Goal: Task Accomplishment & Management: Complete application form

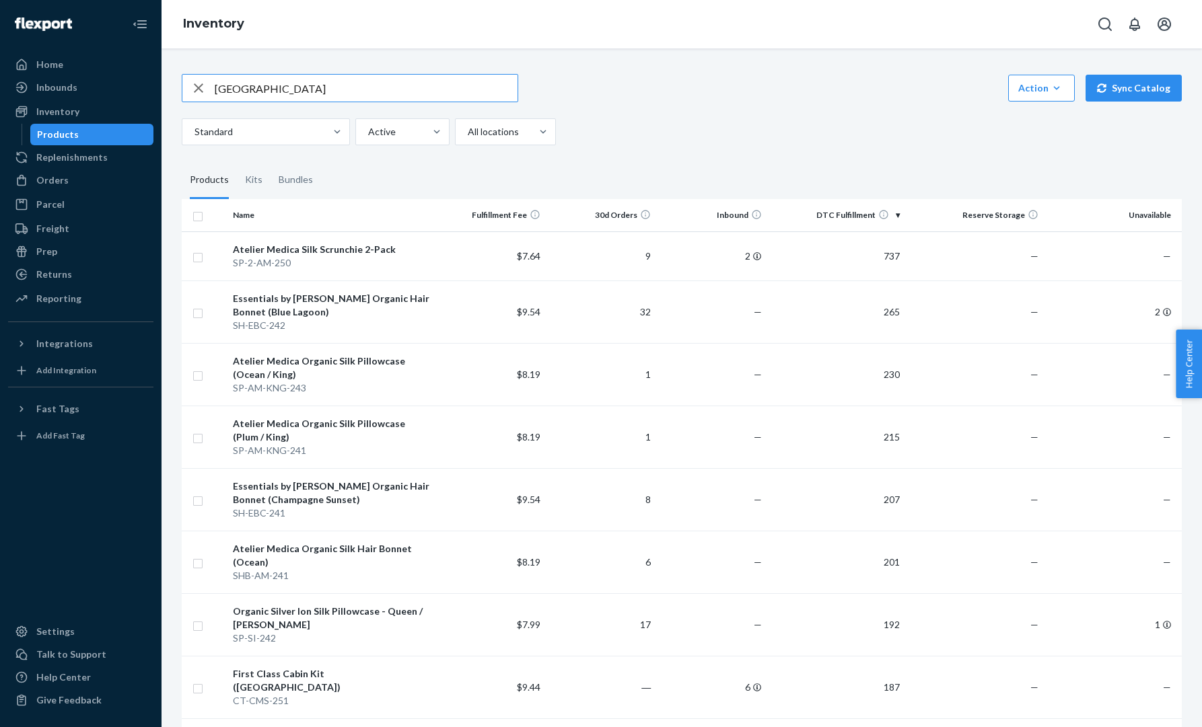
type input "[GEOGRAPHIC_DATA]"
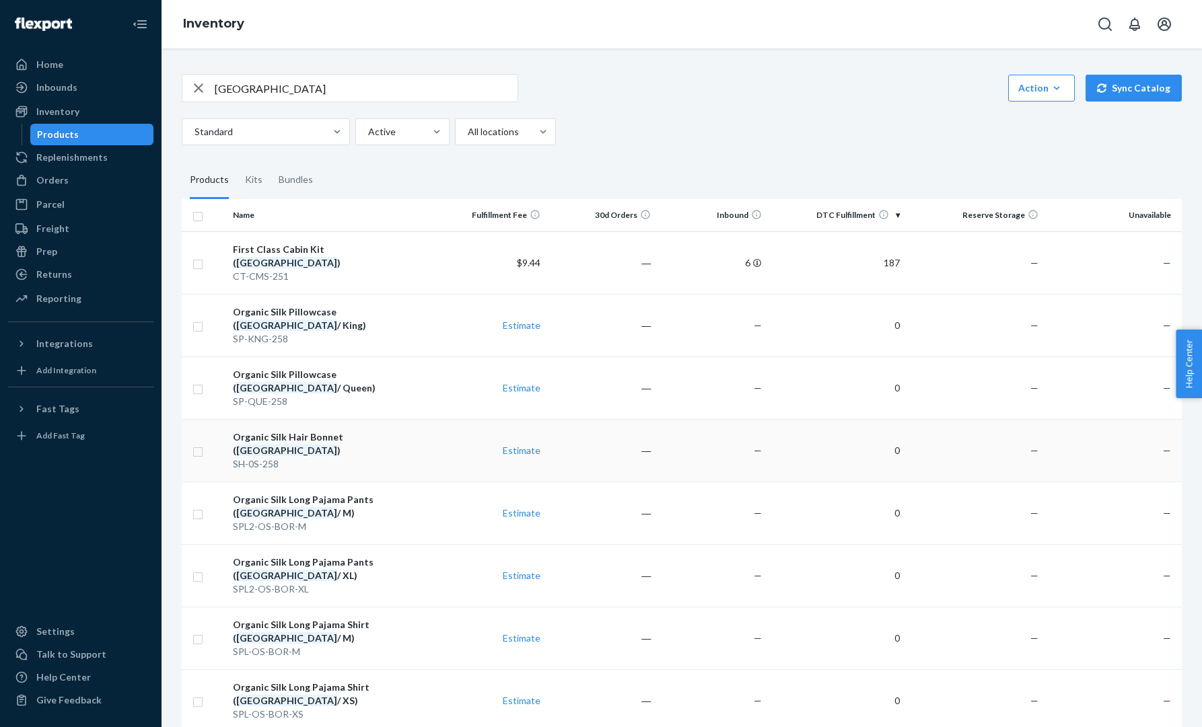
click at [337, 445] on em "[GEOGRAPHIC_DATA]" at bounding box center [286, 450] width 101 height 11
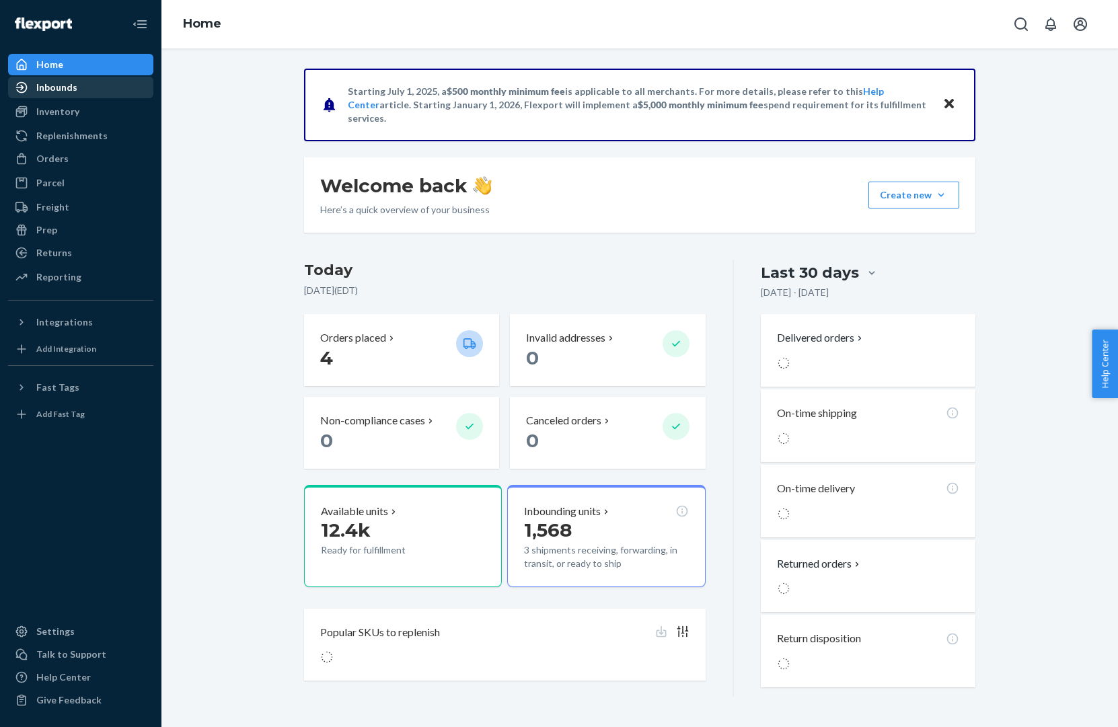
click at [97, 90] on div "Inbounds" at bounding box center [80, 87] width 143 height 19
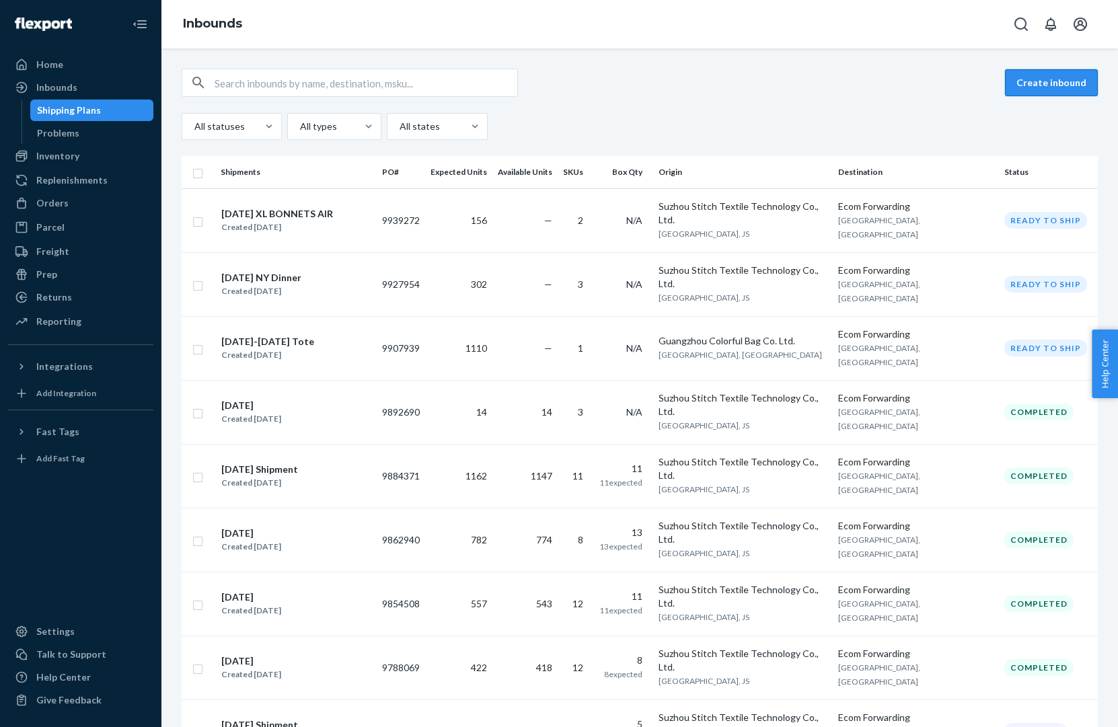
click at [1075, 87] on button "Create inbound" at bounding box center [1051, 82] width 93 height 27
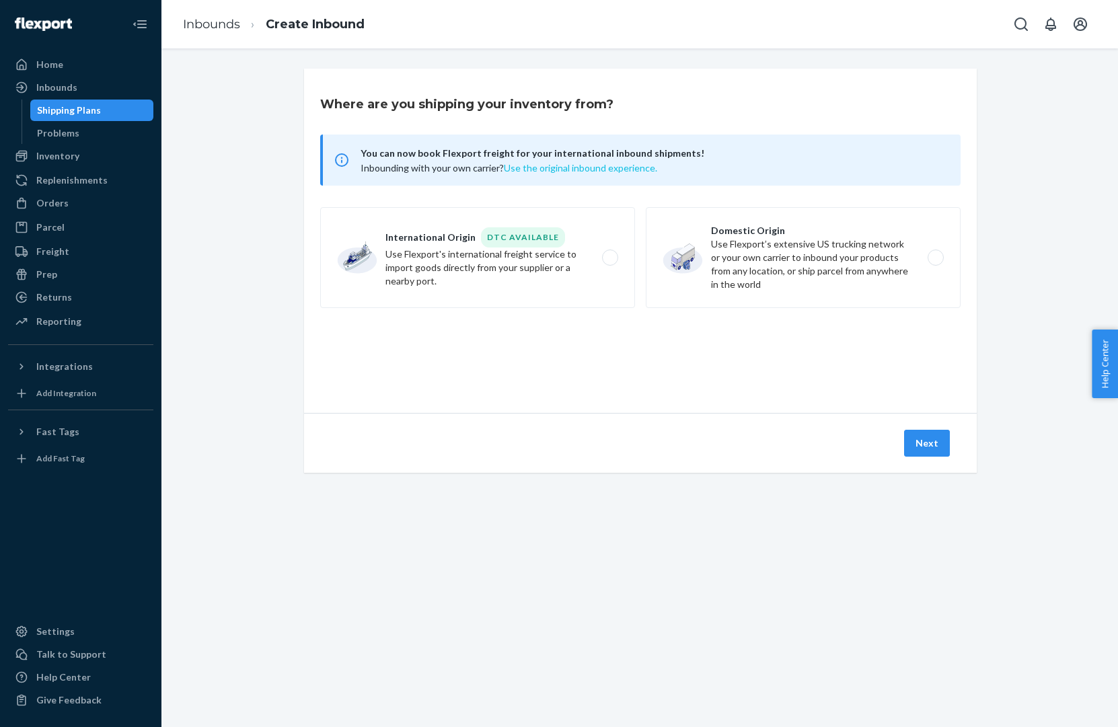
click at [564, 167] on button "Use the original inbound experience." at bounding box center [580, 167] width 153 height 13
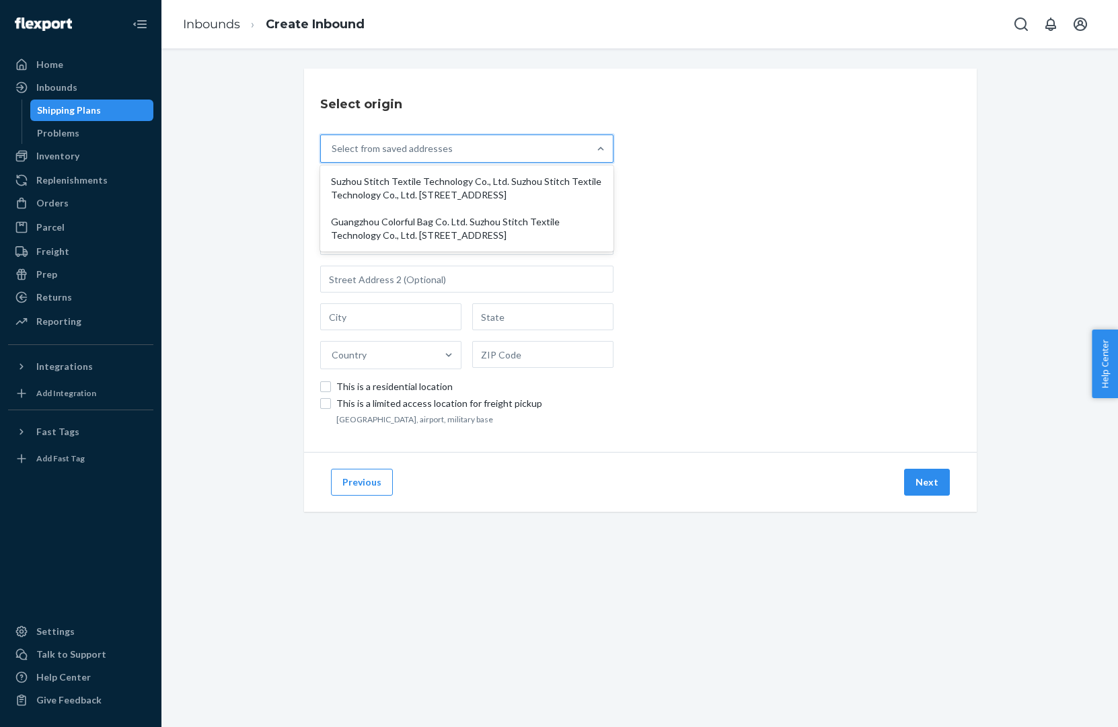
click at [394, 153] on div "Select from saved addresses" at bounding box center [392, 148] width 121 height 13
click at [333, 153] on input "option Suzhou Stitch Textile Technology Co., Ltd. Suzhou Stitch Textile Technol…" at bounding box center [332, 148] width 1 height 13
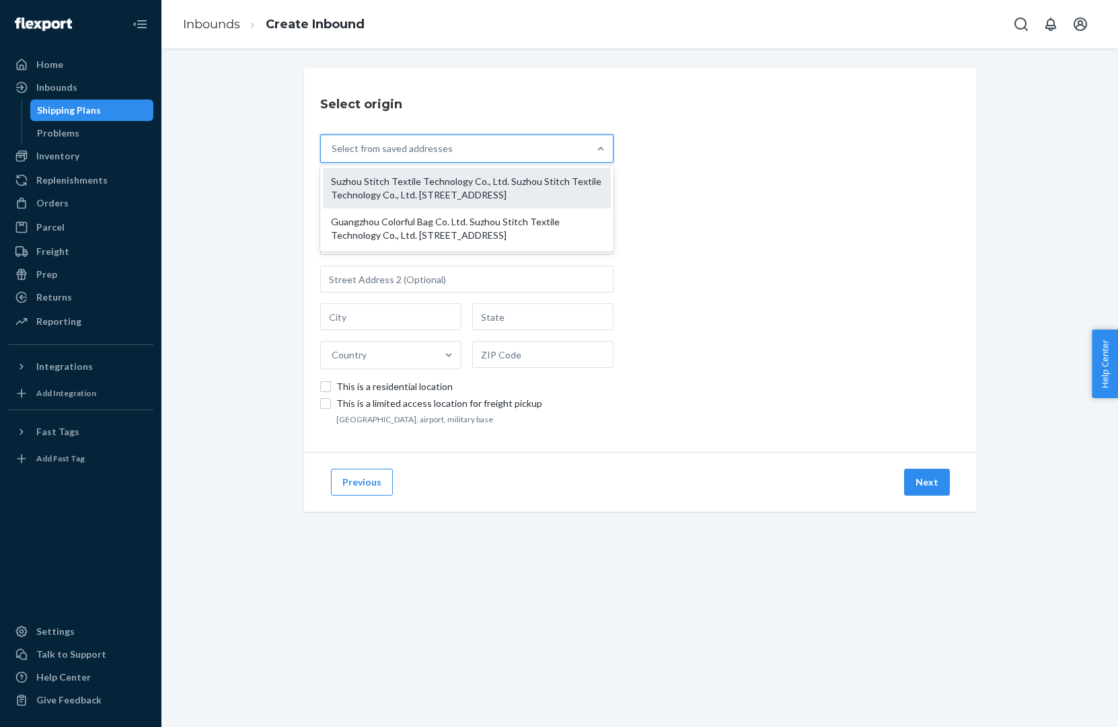
click at [394, 186] on div "Suzhou Stitch Textile Technology Co., Ltd. Suzhou Stitch Textile Technology Co.…" at bounding box center [467, 188] width 288 height 40
click at [333, 155] on input "option Suzhou Stitch Textile Technology Co., Ltd. Suzhou Stitch Textile Technol…" at bounding box center [332, 148] width 1 height 13
type input "Suzhou Stitch Textile Technology Co., Ltd."
type input "[GEOGRAPHIC_DATA], [GEOGRAPHIC_DATA]"
type input "[GEOGRAPHIC_DATA]"
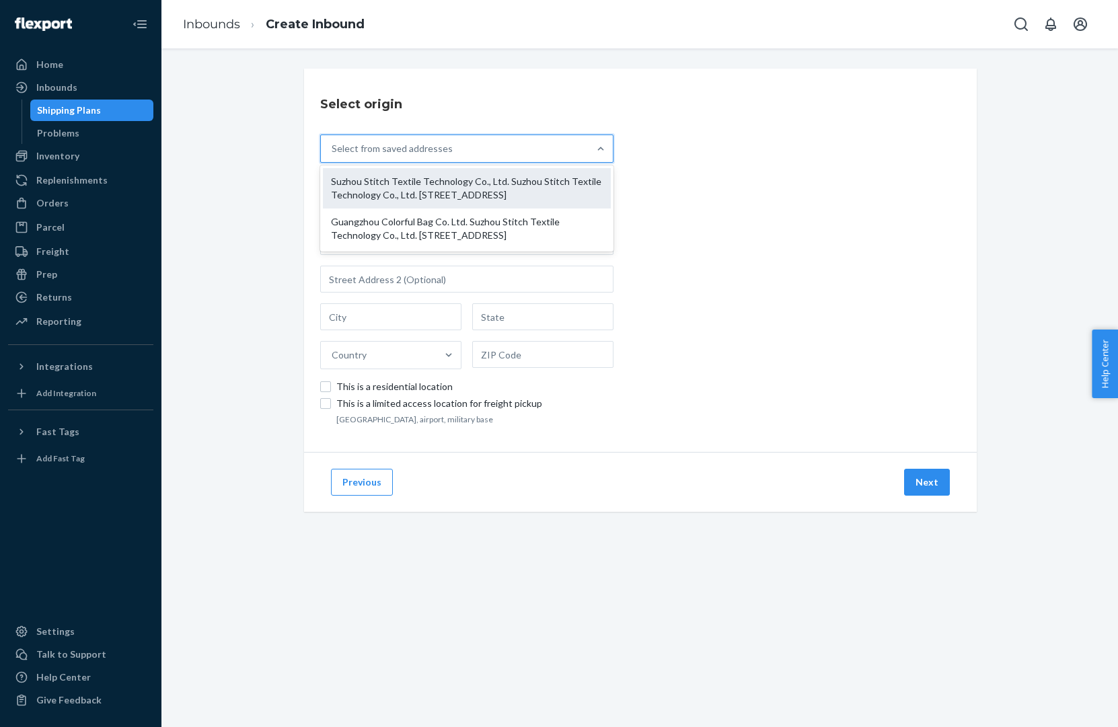
type input "JS"
type input "215228"
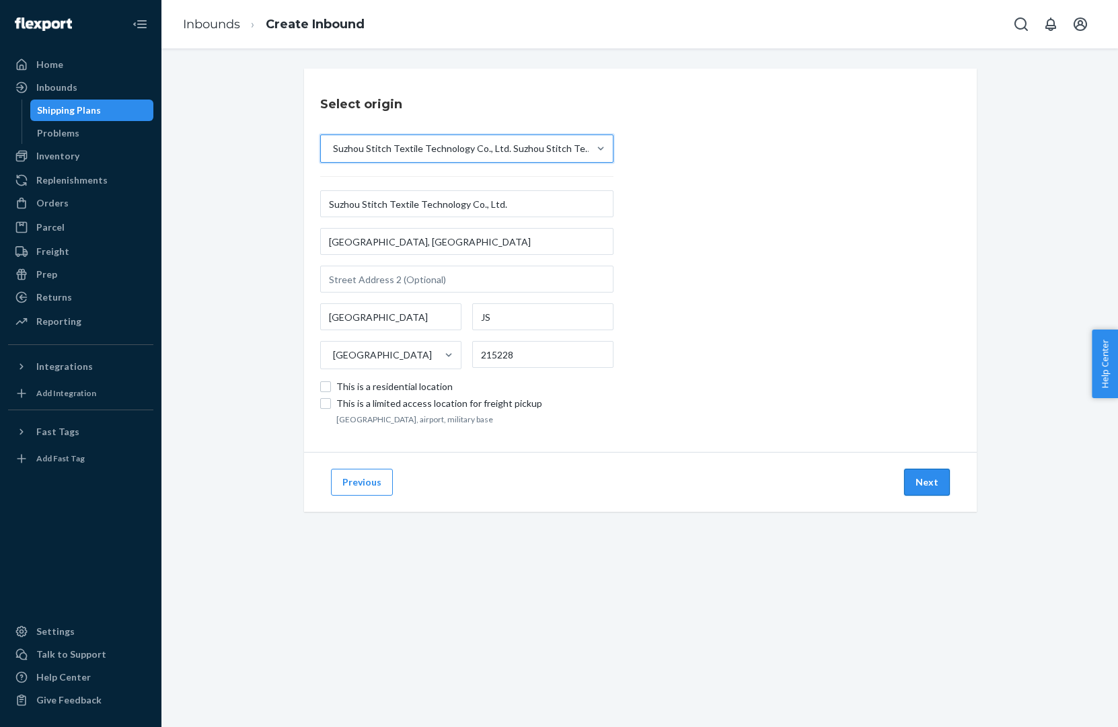
click at [925, 487] on button "Next" at bounding box center [927, 482] width 46 height 27
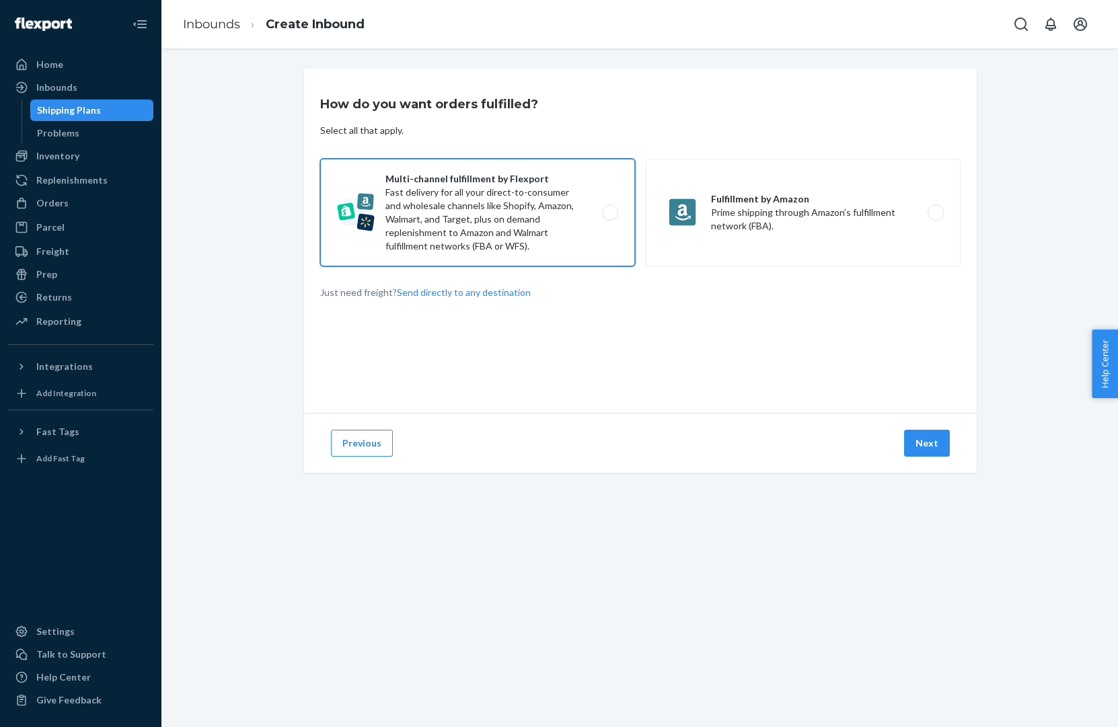
click at [553, 226] on label "Multi-channel fulfillment by Flexport Fast delivery for all your direct-to-cons…" at bounding box center [477, 213] width 315 height 108
click at [610, 217] on input "Multi-channel fulfillment by Flexport Fast delivery for all your direct-to-cons…" at bounding box center [614, 213] width 9 height 9
radio input "true"
click at [932, 439] on button "Next" at bounding box center [927, 443] width 46 height 27
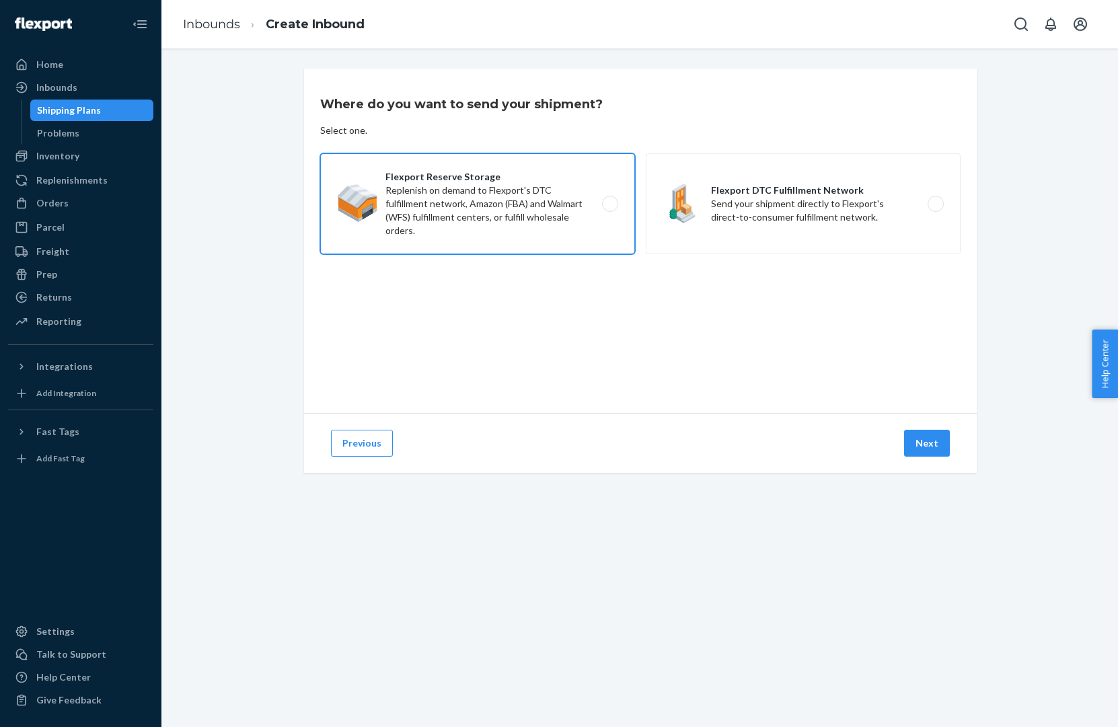
click at [548, 225] on label "Flexport Reserve Storage Replenish on demand to Flexport's DTC fulfillment netw…" at bounding box center [477, 203] width 315 height 101
click at [610, 209] on input "Flexport Reserve Storage Replenish on demand to Flexport's DTC fulfillment netw…" at bounding box center [614, 204] width 9 height 9
radio input "true"
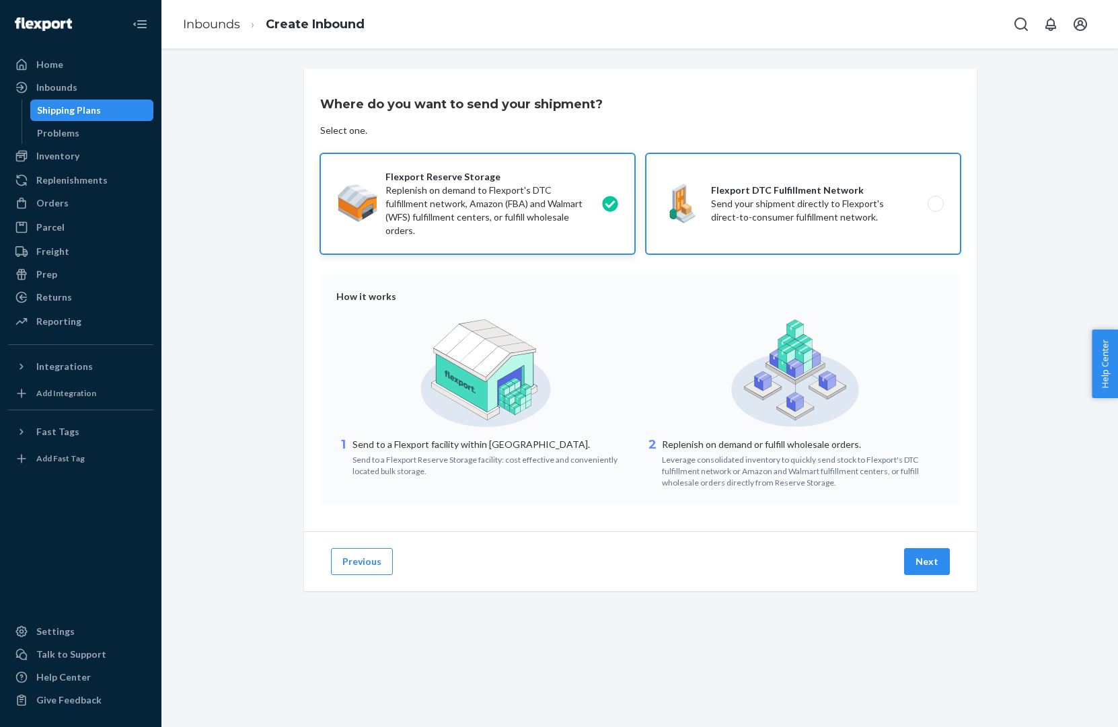
click at [777, 228] on label "Flexport DTC Fulfillment Network Send your shipment directly to Flexport's dire…" at bounding box center [803, 203] width 315 height 101
click at [935, 209] on input "Flexport DTC Fulfillment Network Send your shipment directly to Flexport's dire…" at bounding box center [939, 204] width 9 height 9
radio input "true"
radio input "false"
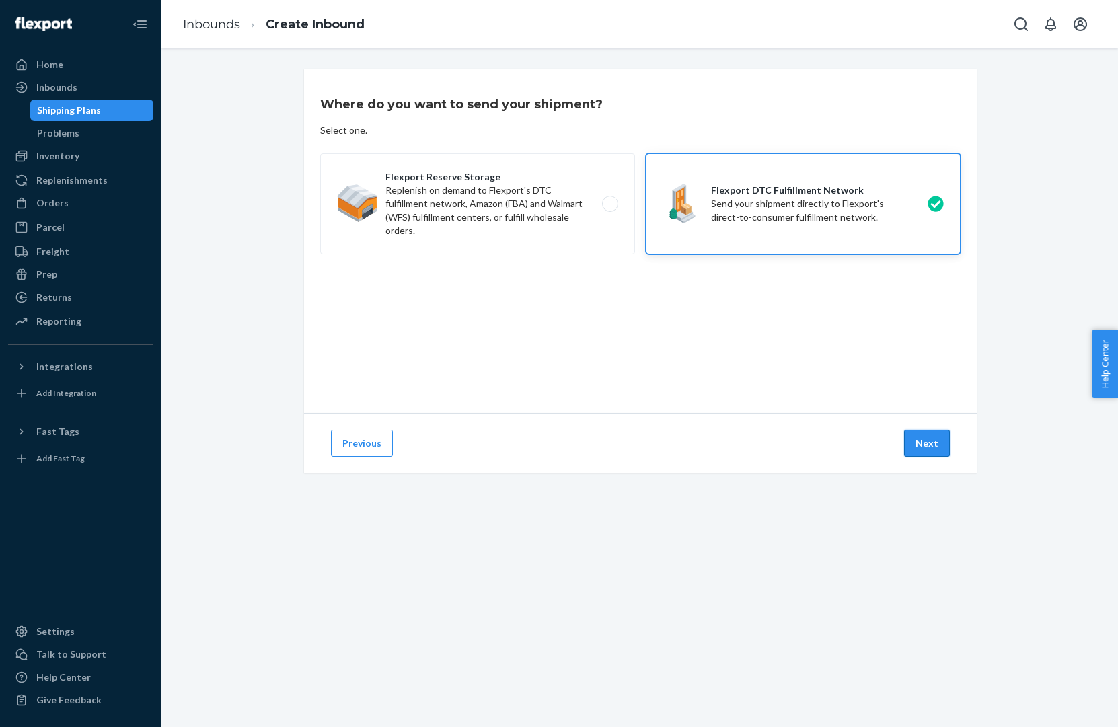
click at [939, 448] on button "Next" at bounding box center [927, 443] width 46 height 27
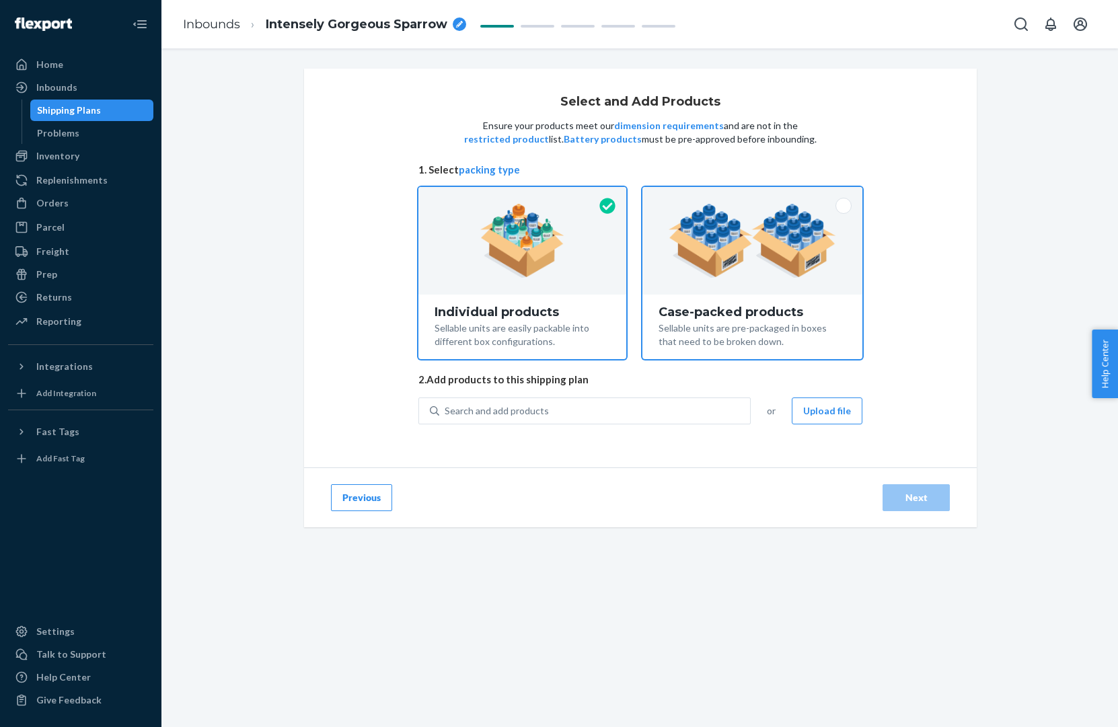
click at [740, 290] on div at bounding box center [753, 241] width 220 height 108
click at [748, 196] on input "Case-packed products Sellable units are pre-packaged in boxes that need to be b…" at bounding box center [752, 191] width 9 height 9
radio input "true"
click at [480, 297] on div "Individual products Sellable units are easily packable into different box confi…" at bounding box center [523, 327] width 208 height 65
click at [518, 196] on input "Individual products Sellable units are easily packable into different box confi…" at bounding box center [522, 191] width 9 height 9
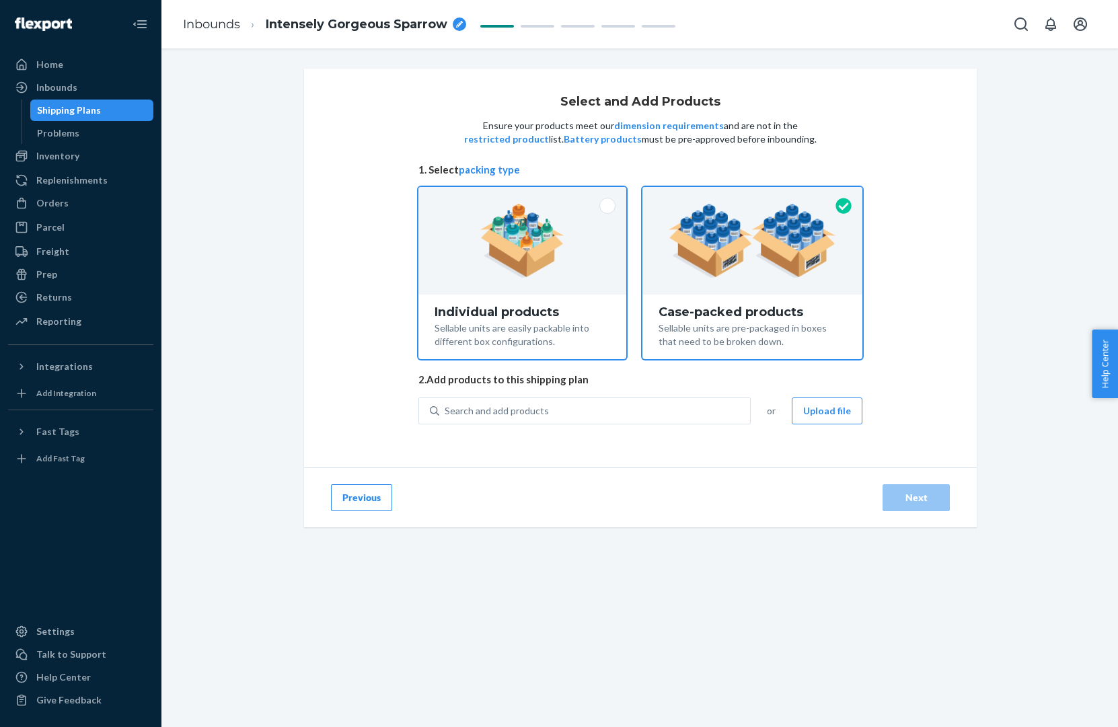
radio input "true"
radio input "false"
click at [823, 406] on button "Upload file" at bounding box center [827, 411] width 71 height 27
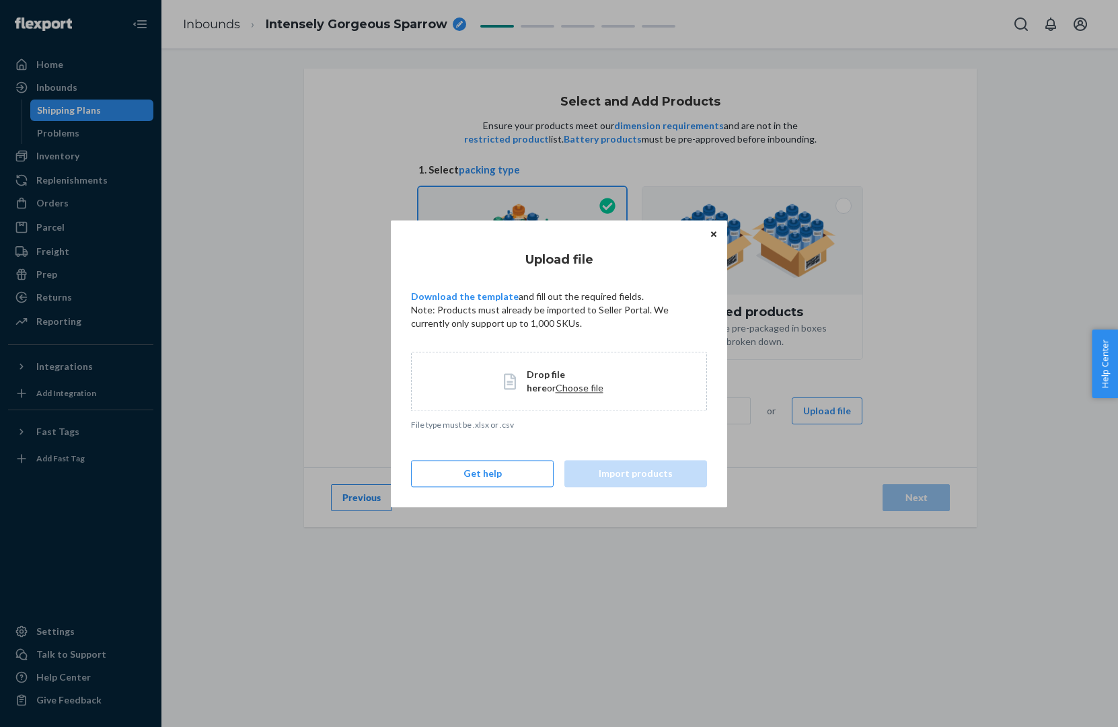
click at [556, 390] on span "Choose file" at bounding box center [580, 387] width 48 height 11
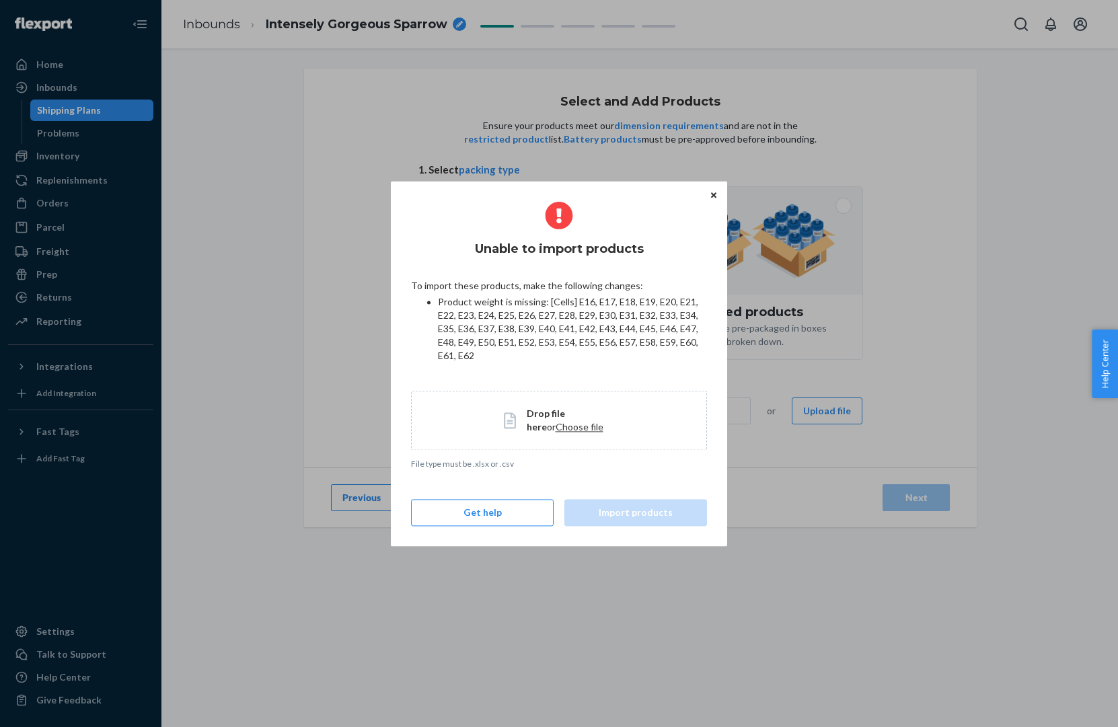
click at [556, 422] on span "Choose file" at bounding box center [580, 426] width 48 height 11
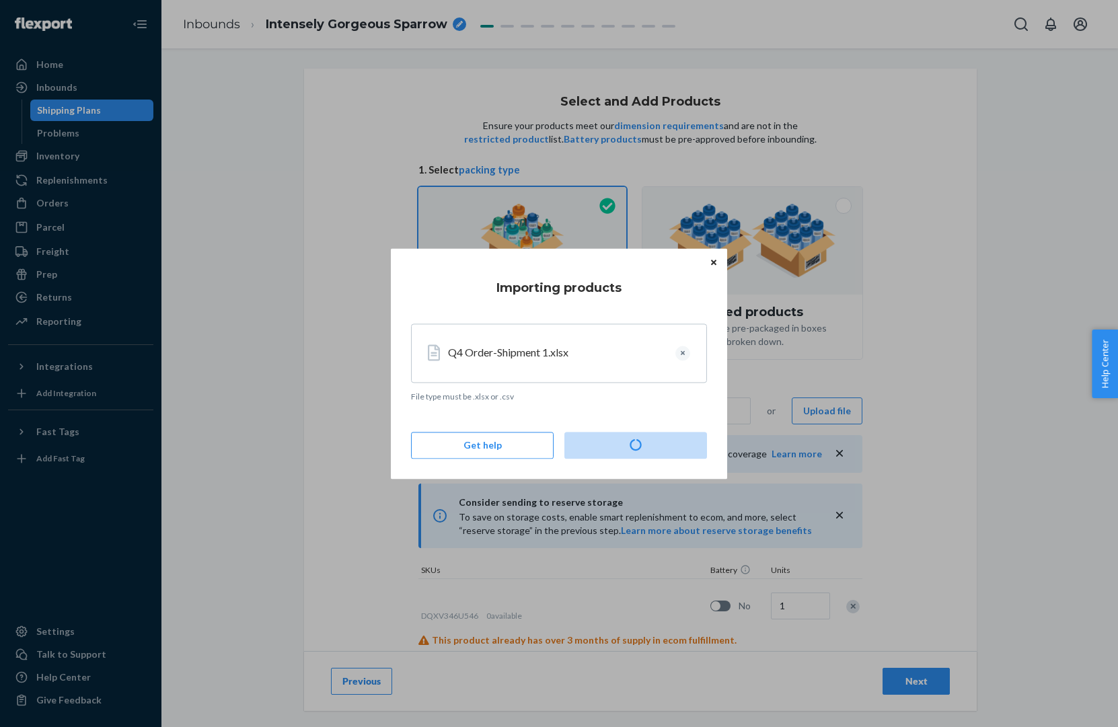
type input "644"
type input "742"
type input "1837"
type input "1736"
type input "1890"
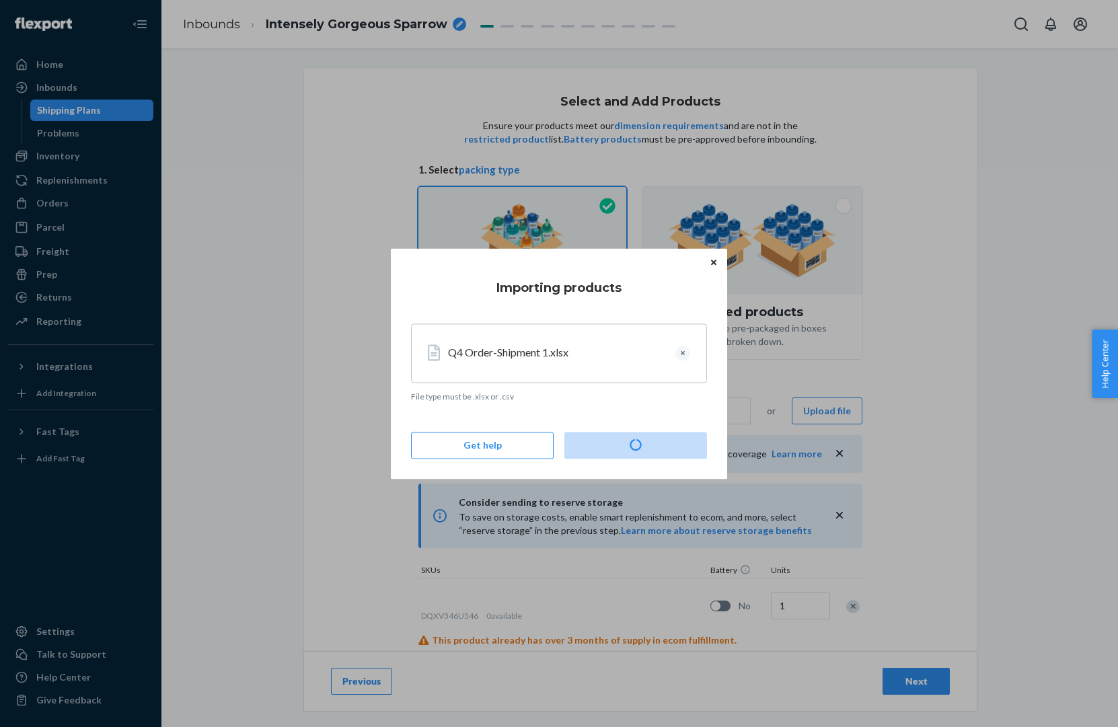
type input "1176"
type input "1300"
type input "4256"
type input "1848"
type input "2358"
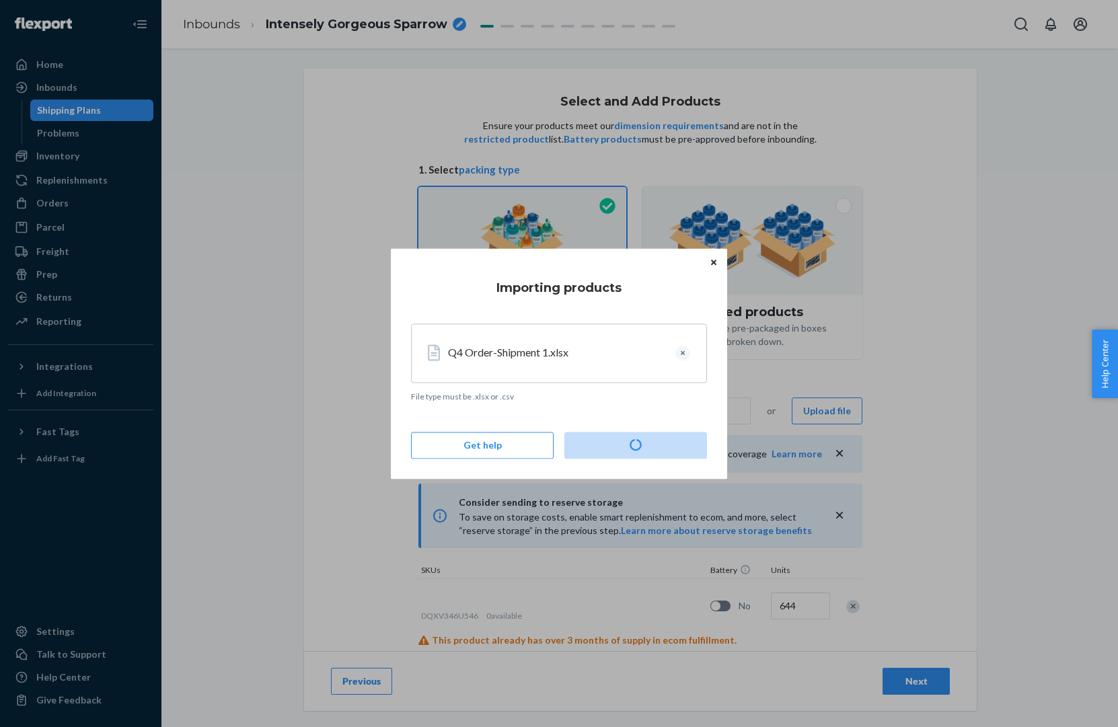
type input "1120"
type input "2122"
type input "1288"
type input "4195"
type input "2262"
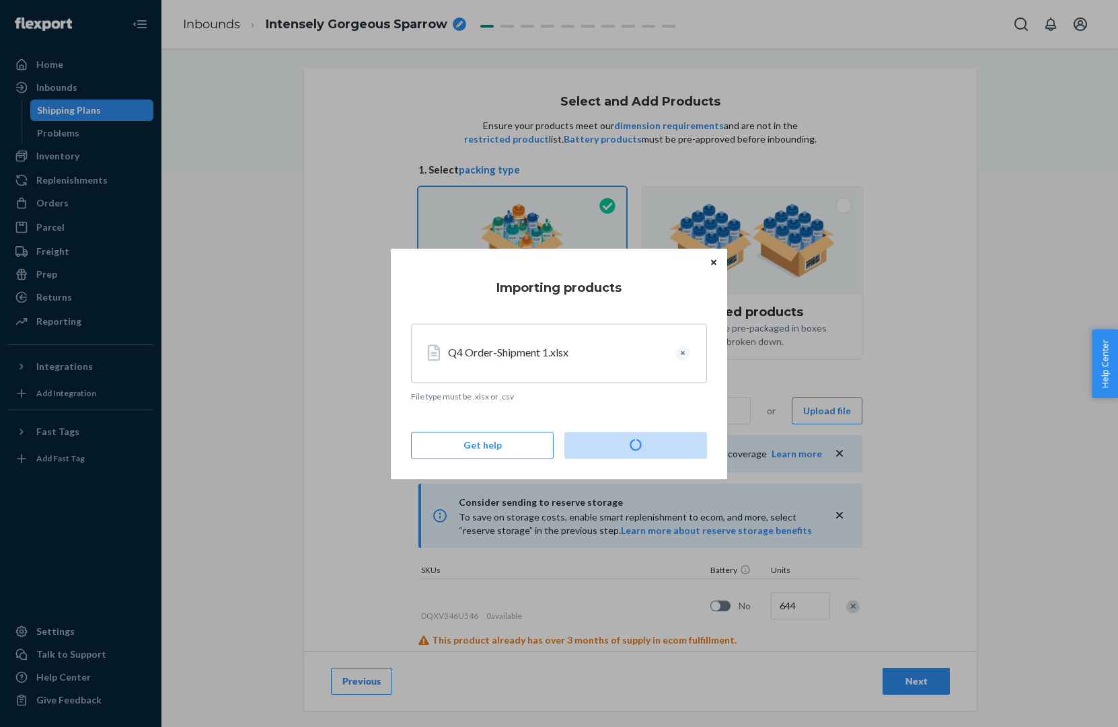
type input "2906"
type input "6249"
type input "3640"
type input "3864"
type input "4200"
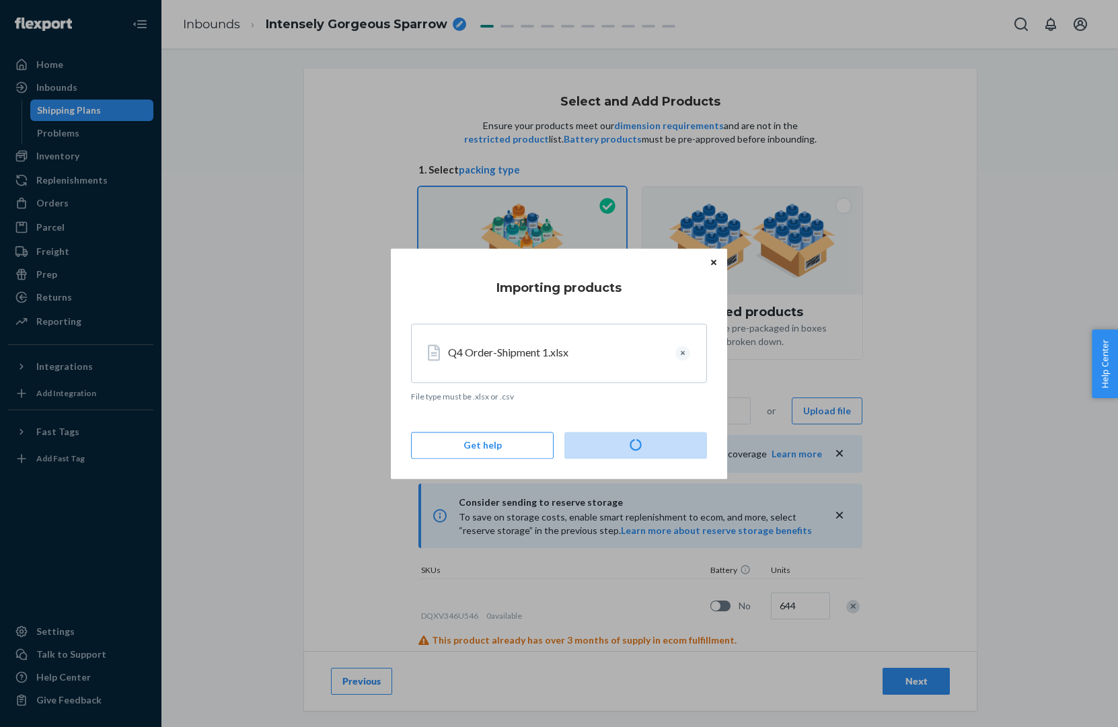
type input "4760"
type input "2296"
type input "2772"
type input "2838"
type input "2904"
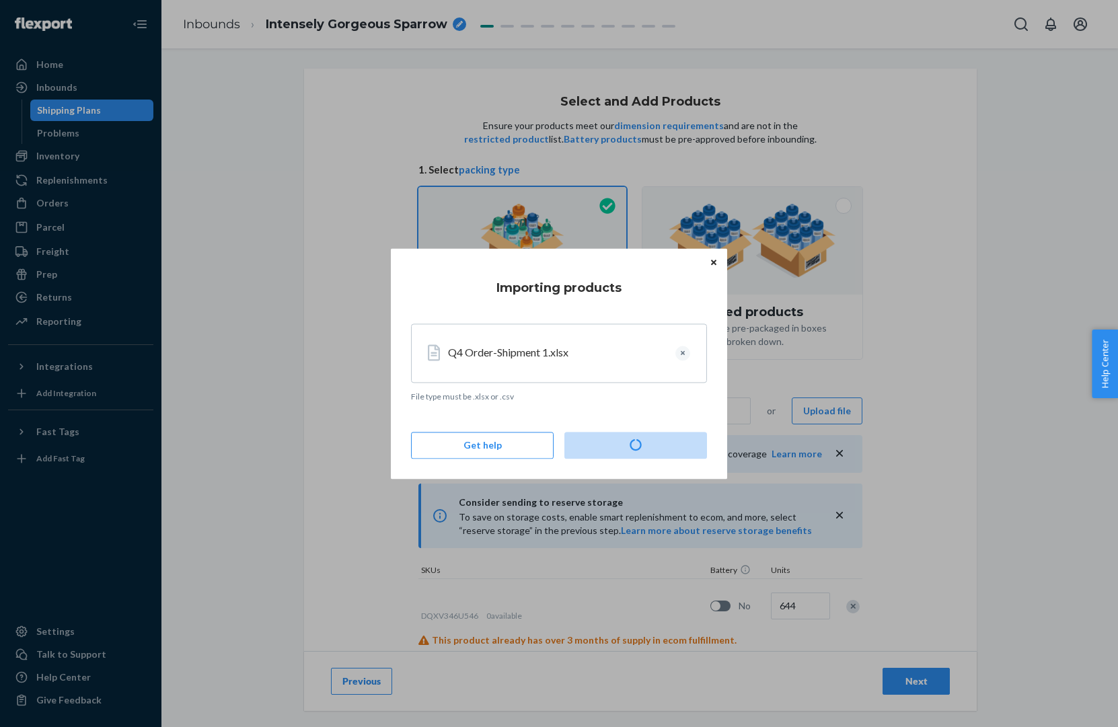
type input "3036"
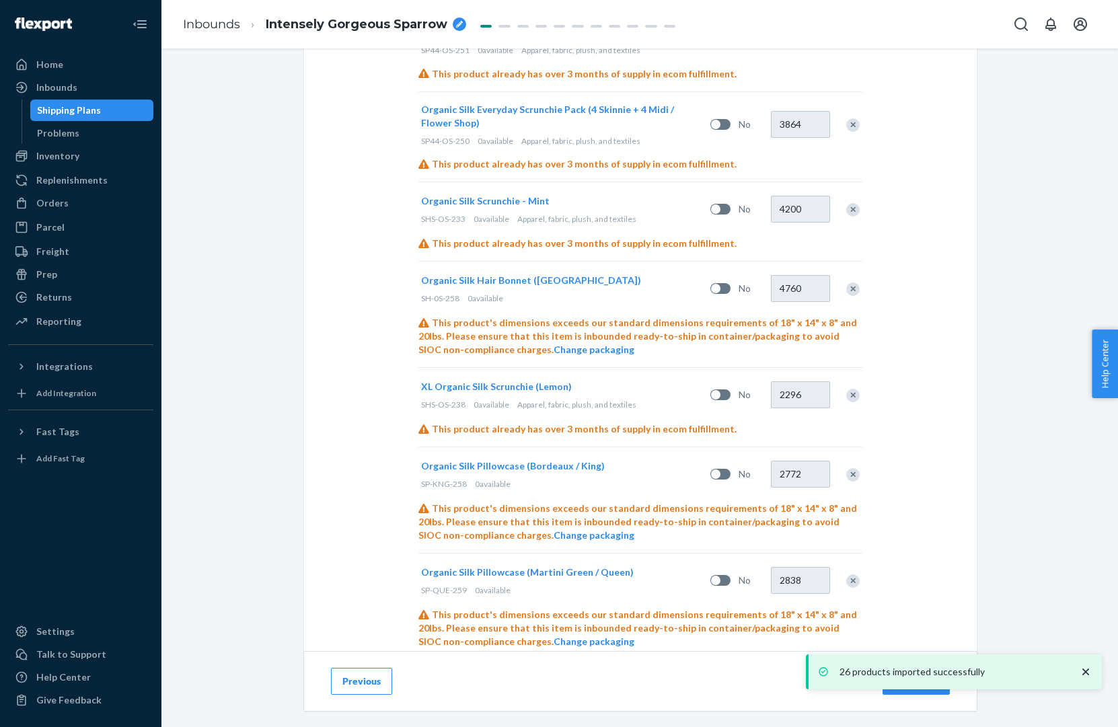
scroll to position [2258, 0]
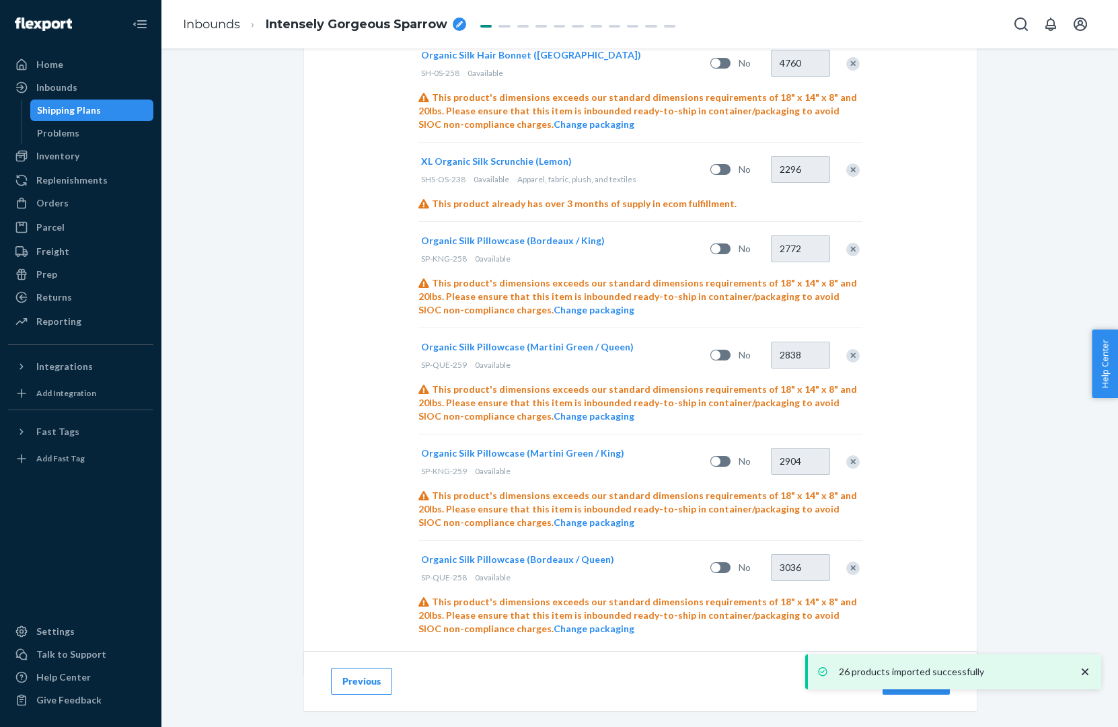
click at [1083, 669] on icon "close toast" at bounding box center [1085, 671] width 13 height 13
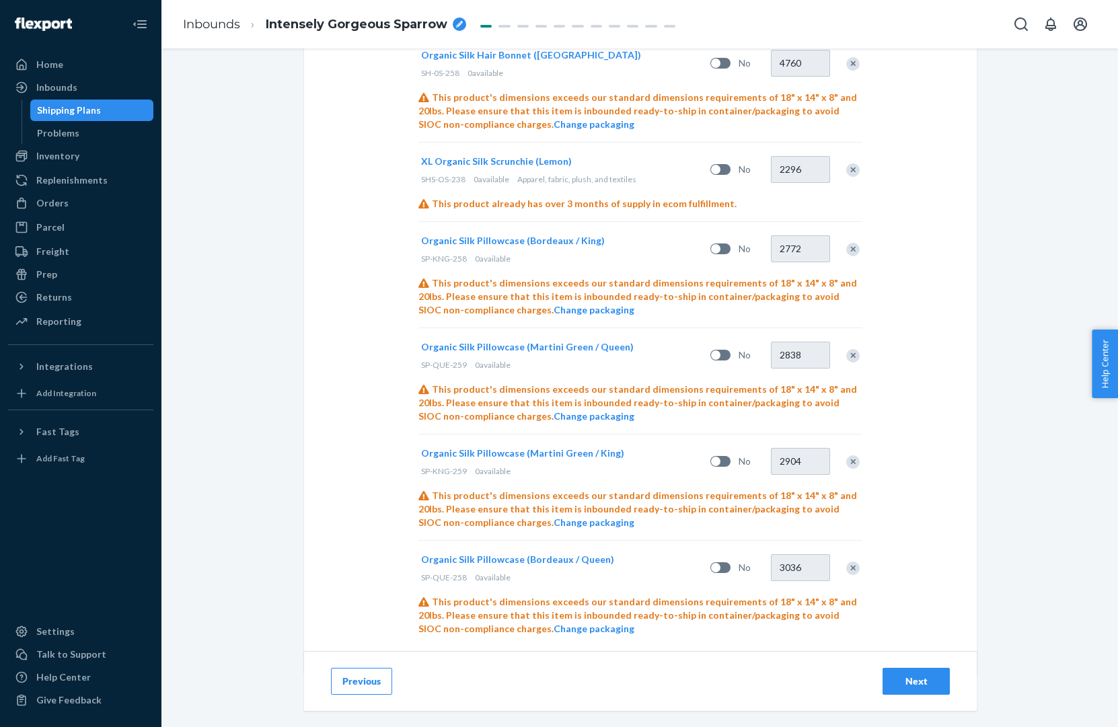
click at [907, 686] on div "26 products imported successfully Home Inbounds Shipping Plans Problems Invento…" at bounding box center [559, 363] width 1118 height 727
click at [913, 676] on div "Next" at bounding box center [916, 681] width 44 height 13
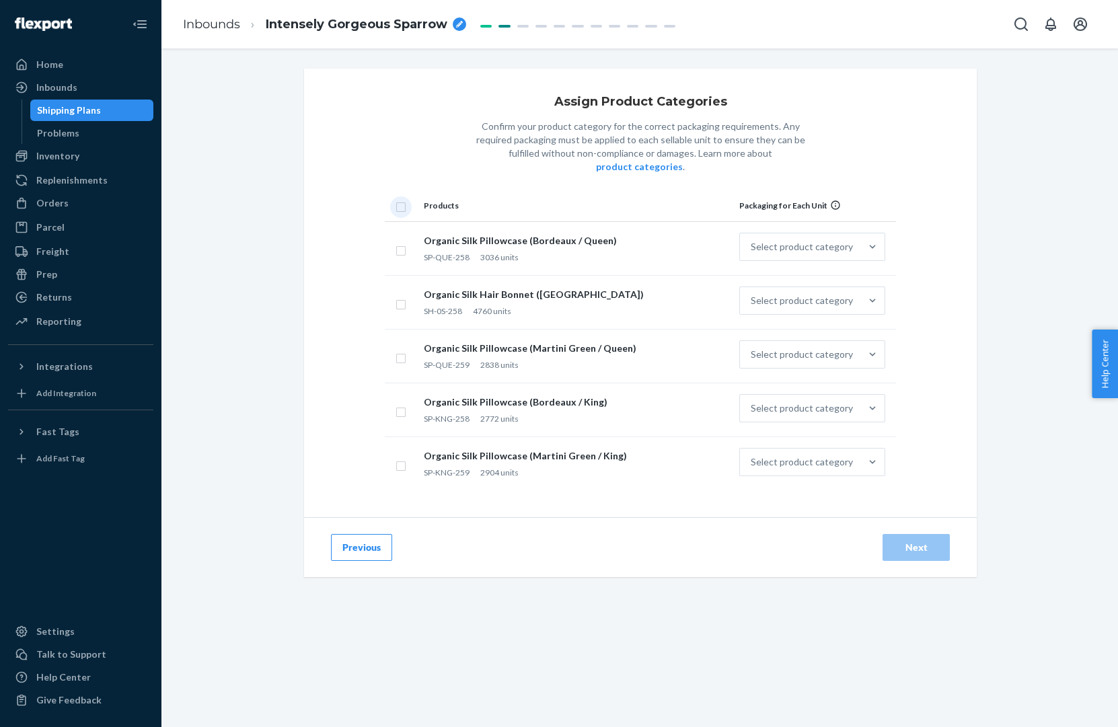
click at [397, 199] on input "checkbox" at bounding box center [401, 206] width 11 height 14
checkbox input "true"
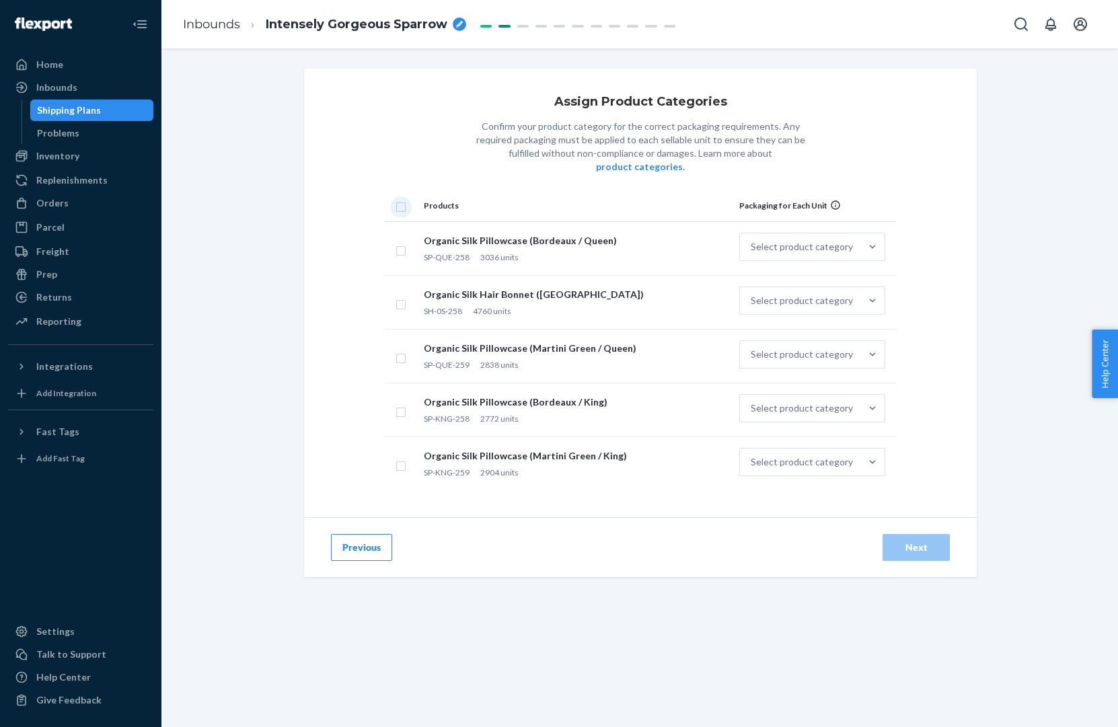
checkbox input "true"
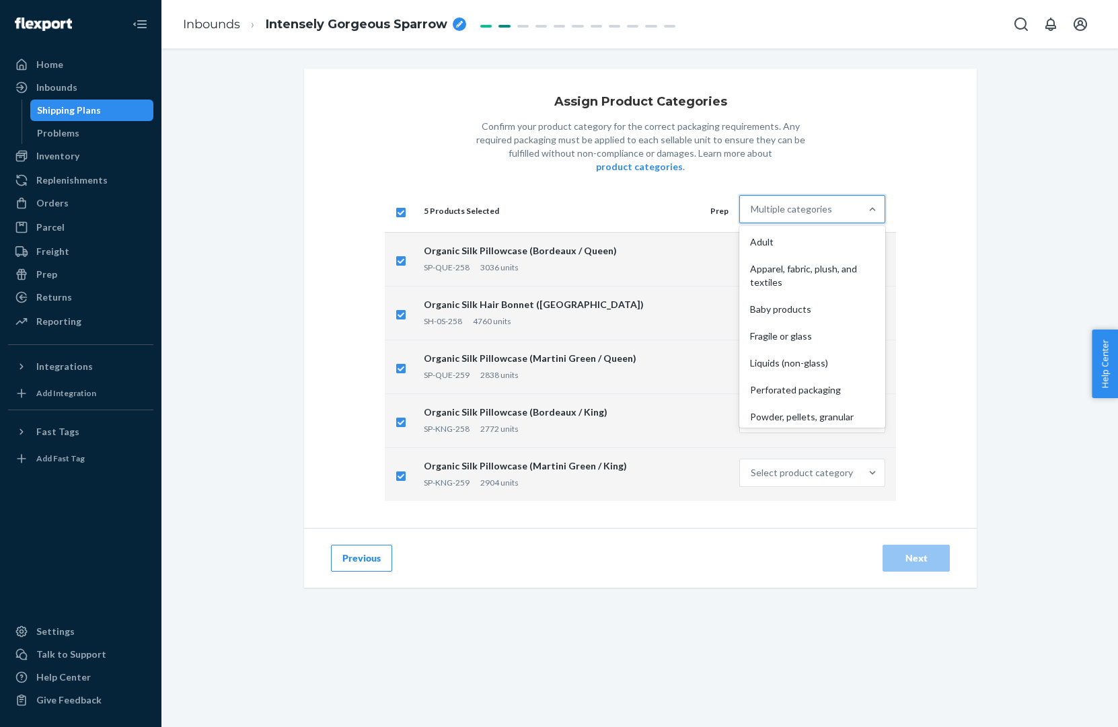
click at [798, 203] on div "Multiple categories" at bounding box center [791, 209] width 81 height 13
click at [752, 203] on input "option Adult focused, 1 of 10. 10 results available. Use Up and Down to choose …" at bounding box center [751, 209] width 1 height 13
click at [799, 270] on div "Apparel, fabric, plush, and textiles" at bounding box center [812, 276] width 141 height 40
click at [752, 216] on input "option Apparel, fabric, plush, and textiles focused, 2 of 10. 10 results availa…" at bounding box center [751, 209] width 1 height 13
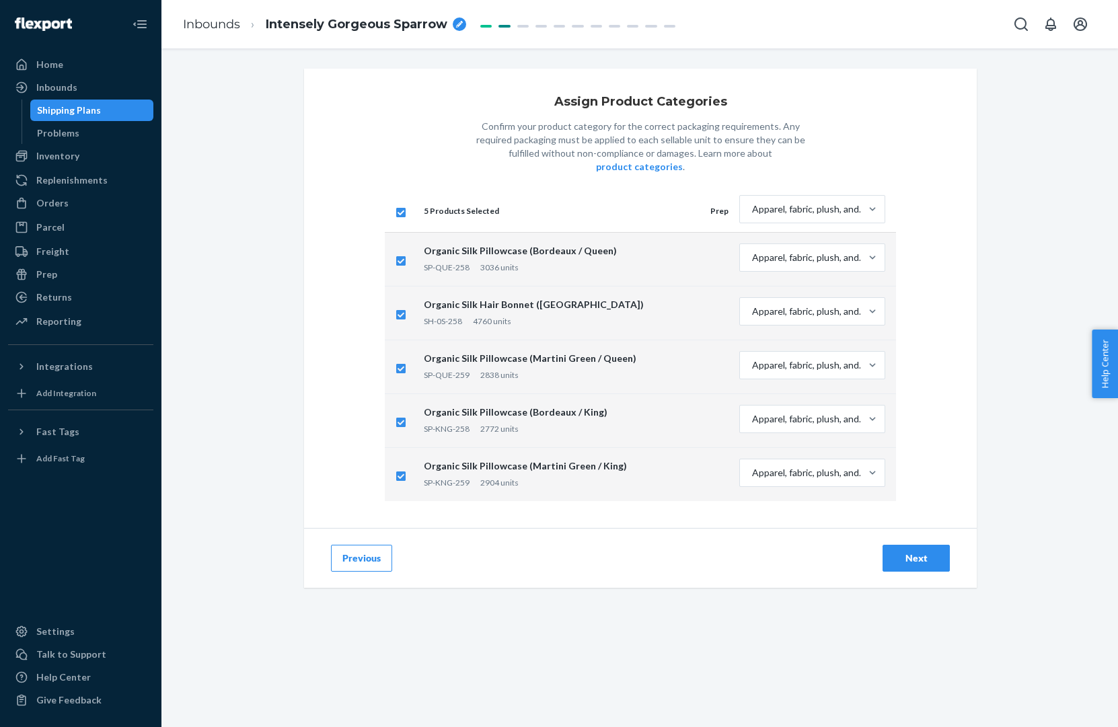
click at [921, 552] on div "Next" at bounding box center [916, 558] width 44 height 13
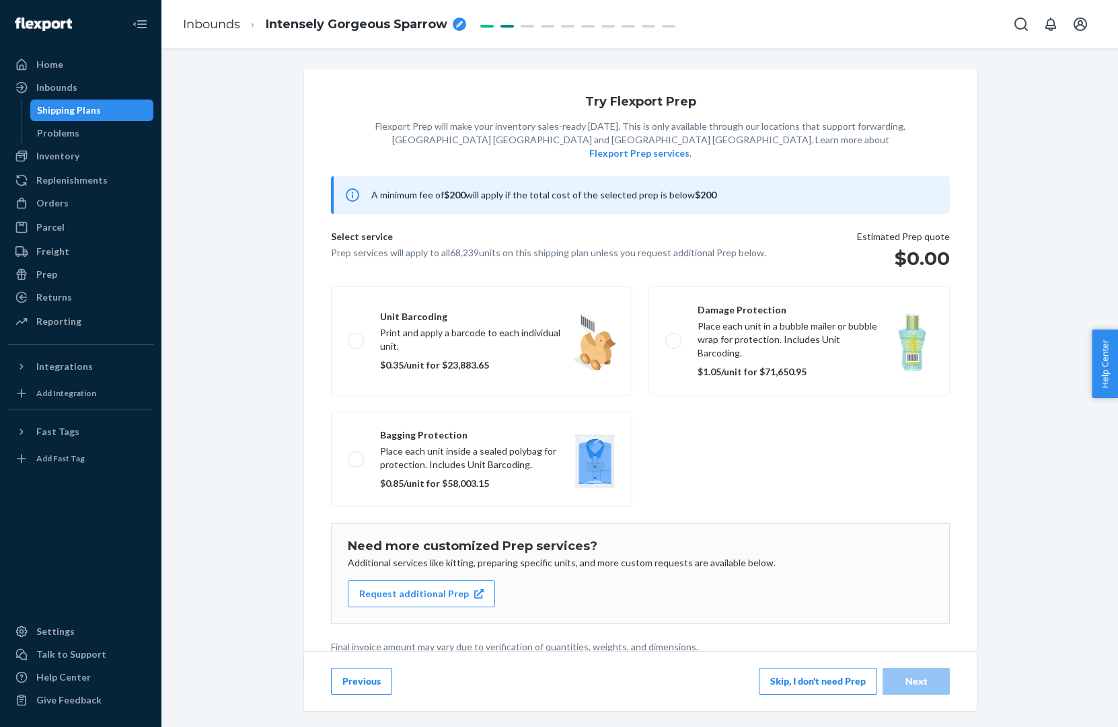
click at [786, 678] on button "Skip, I don't need Prep" at bounding box center [818, 681] width 118 height 27
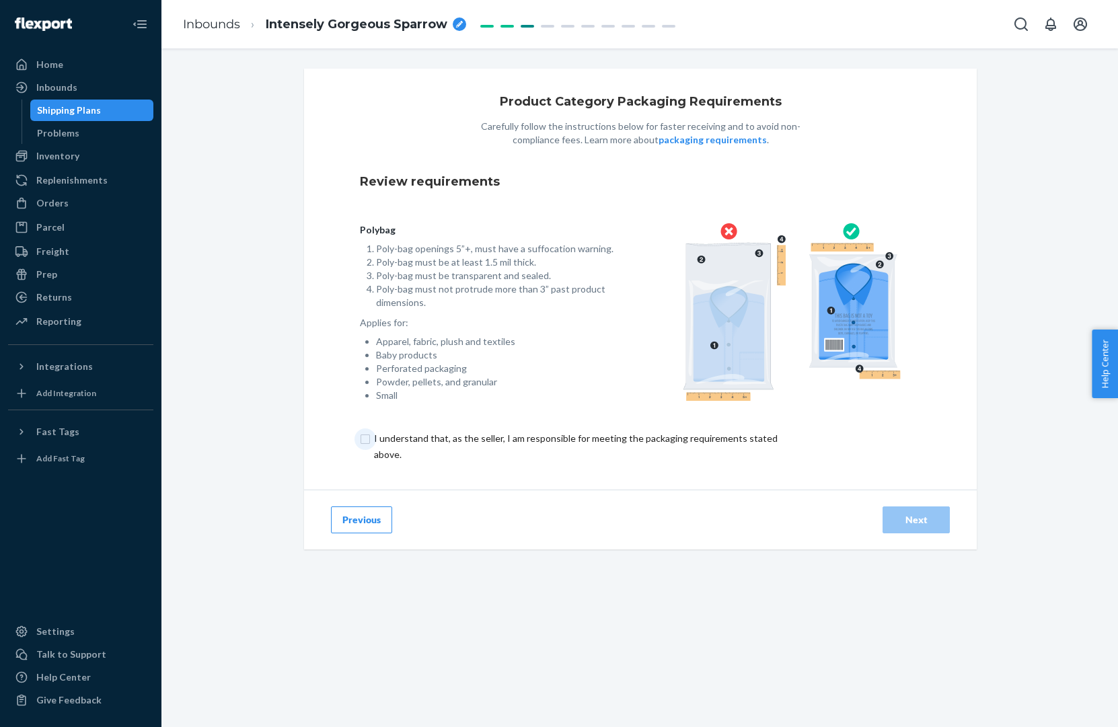
click at [554, 442] on input "checkbox" at bounding box center [583, 447] width 447 height 32
checkbox input "true"
click at [929, 515] on div "Next" at bounding box center [916, 519] width 44 height 13
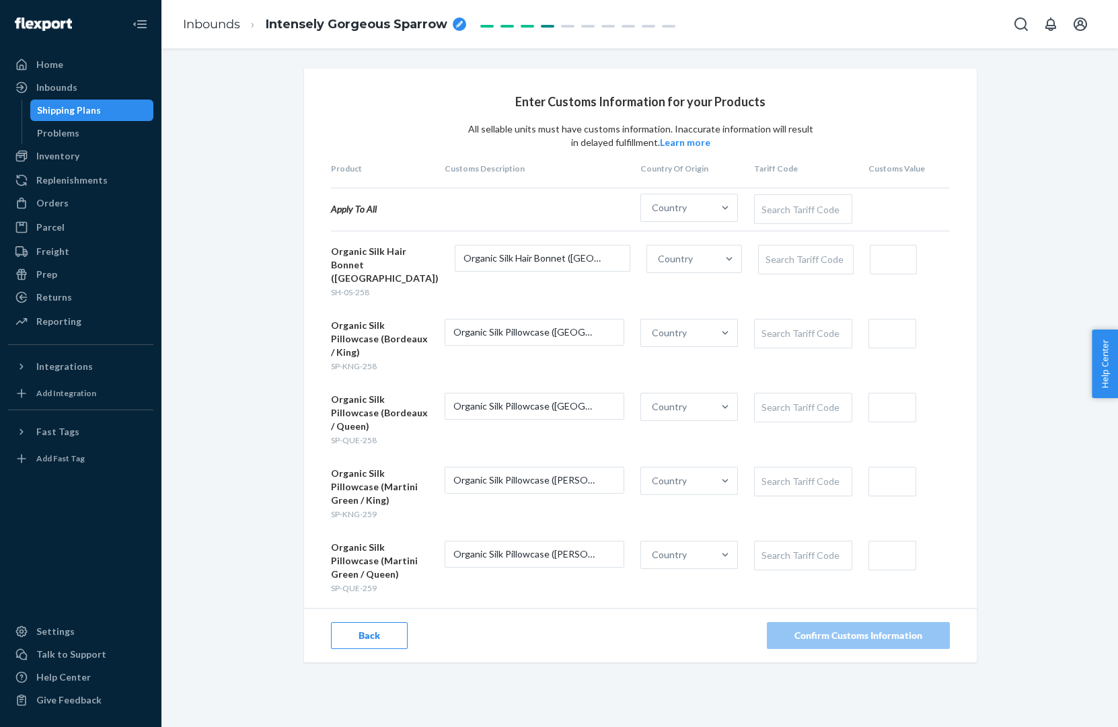
click at [456, 22] on icon "breadcrumbs" at bounding box center [459, 24] width 7 height 7
click at [350, 24] on input "Intensely Gorgeous Sparrow" at bounding box center [333, 24] width 135 height 22
type input "[DATE] Shipment Q4"
click at [679, 196] on div "Country" at bounding box center [677, 207] width 72 height 27
click at [653, 201] on input "Country" at bounding box center [652, 207] width 1 height 13
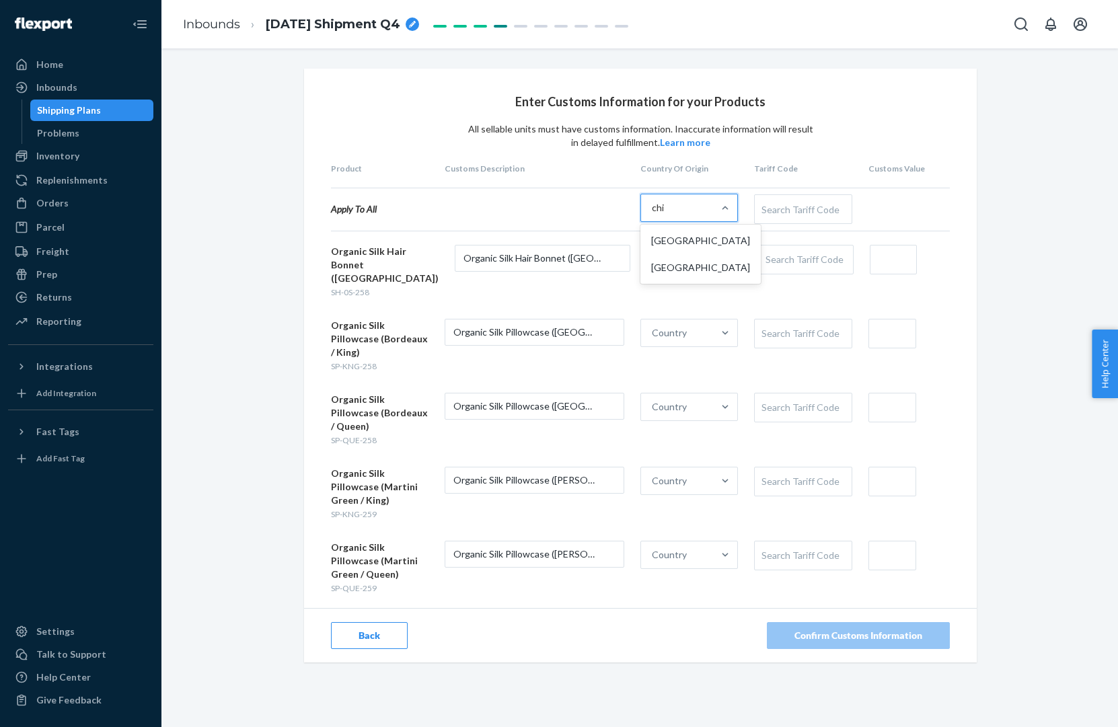
type input "chin"
click at [677, 235] on div "[GEOGRAPHIC_DATA]" at bounding box center [700, 240] width 115 height 27
click at [671, 215] on input "chin" at bounding box center [661, 207] width 19 height 13
click at [768, 212] on div "Search Tariff Code" at bounding box center [803, 209] width 96 height 28
type input "silk"
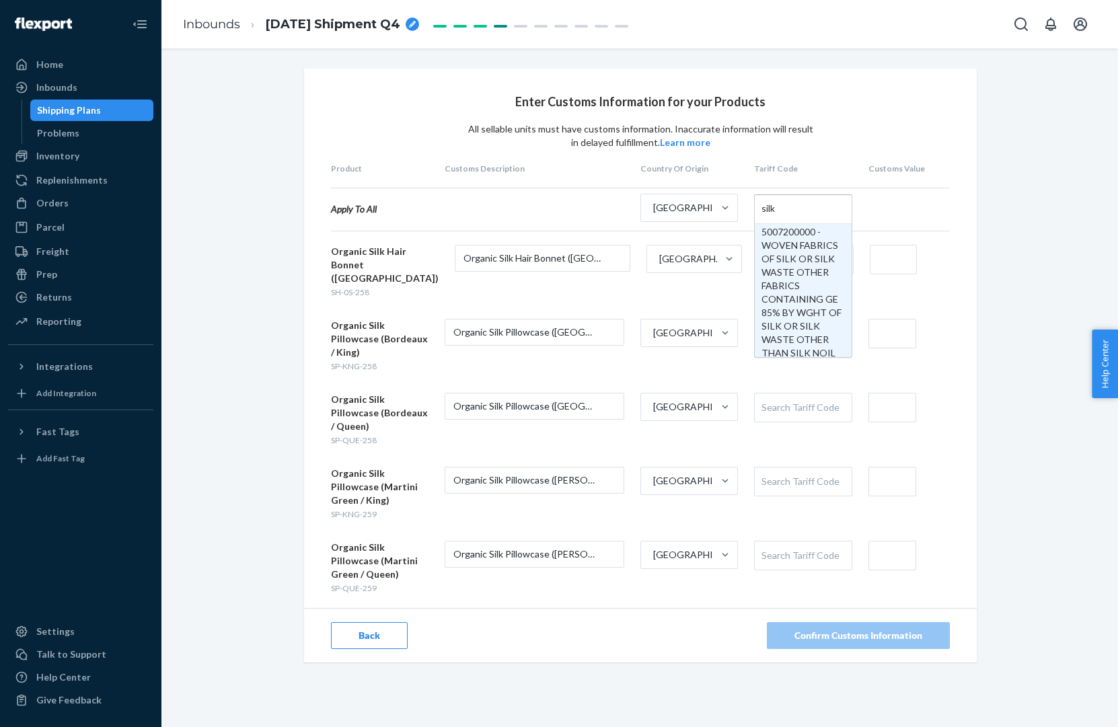
scroll to position [781, 0]
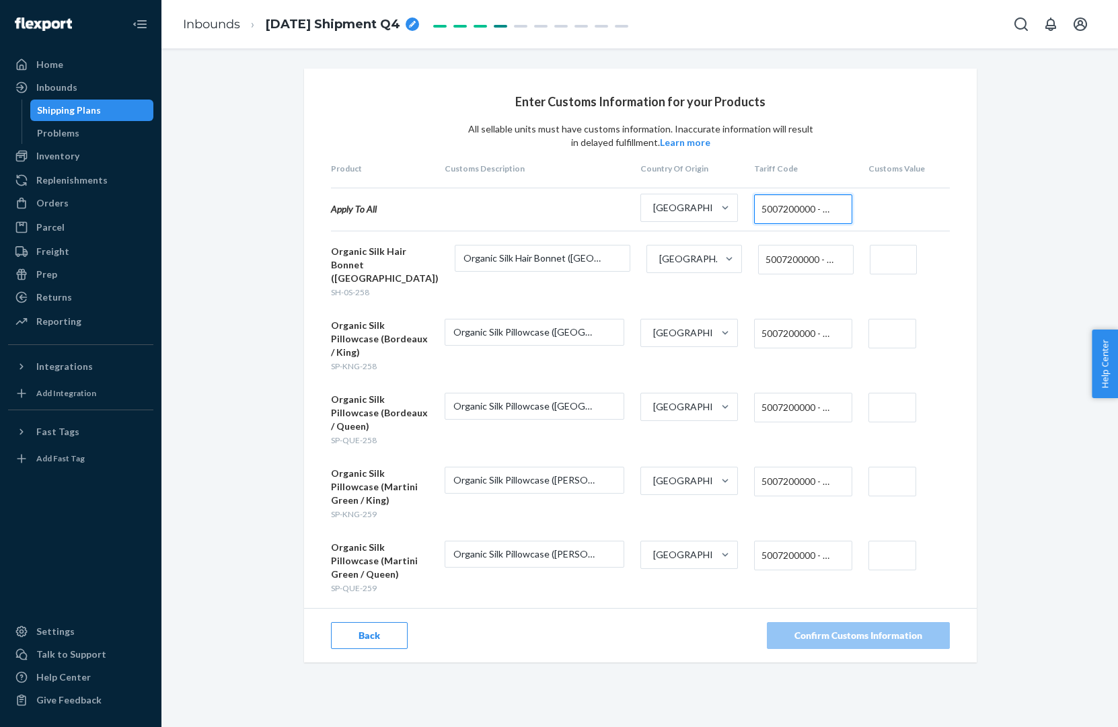
click at [892, 262] on input "text" at bounding box center [893, 260] width 46 height 30
paste input "$16.28"
type input "$16.28"
click at [896, 320] on input "text" at bounding box center [893, 334] width 48 height 30
paste input "$19.20"
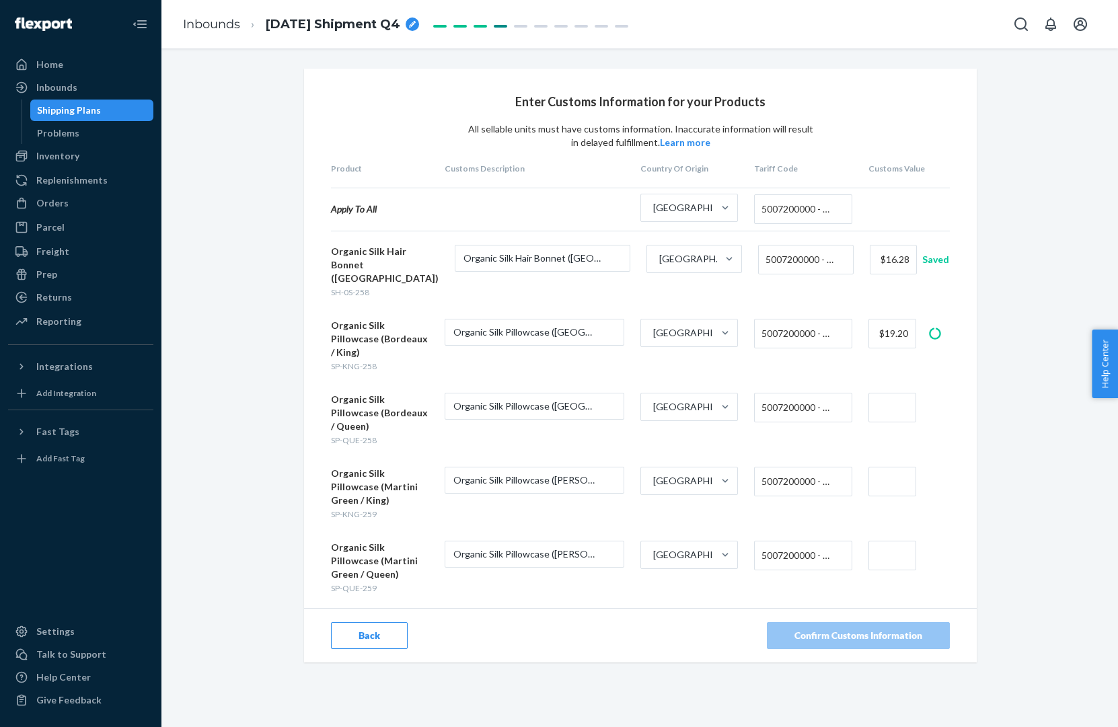
click at [879, 467] on input "text" at bounding box center [893, 482] width 48 height 30
paste input "$19.20"
type input "$19.2"
type input "$19.20"
click at [887, 393] on input "text" at bounding box center [893, 408] width 48 height 30
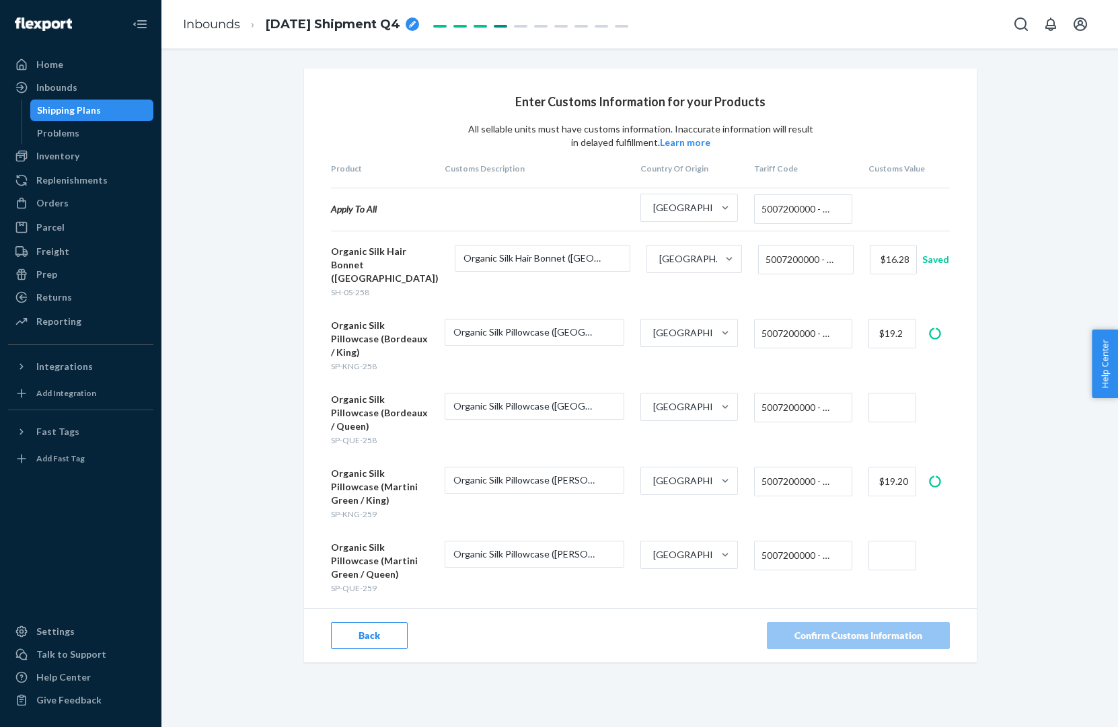
paste input "$16.47"
type input "$16.47"
type input "$19.2"
type input "$16.47"
click at [894, 541] on input "text" at bounding box center [893, 556] width 48 height 30
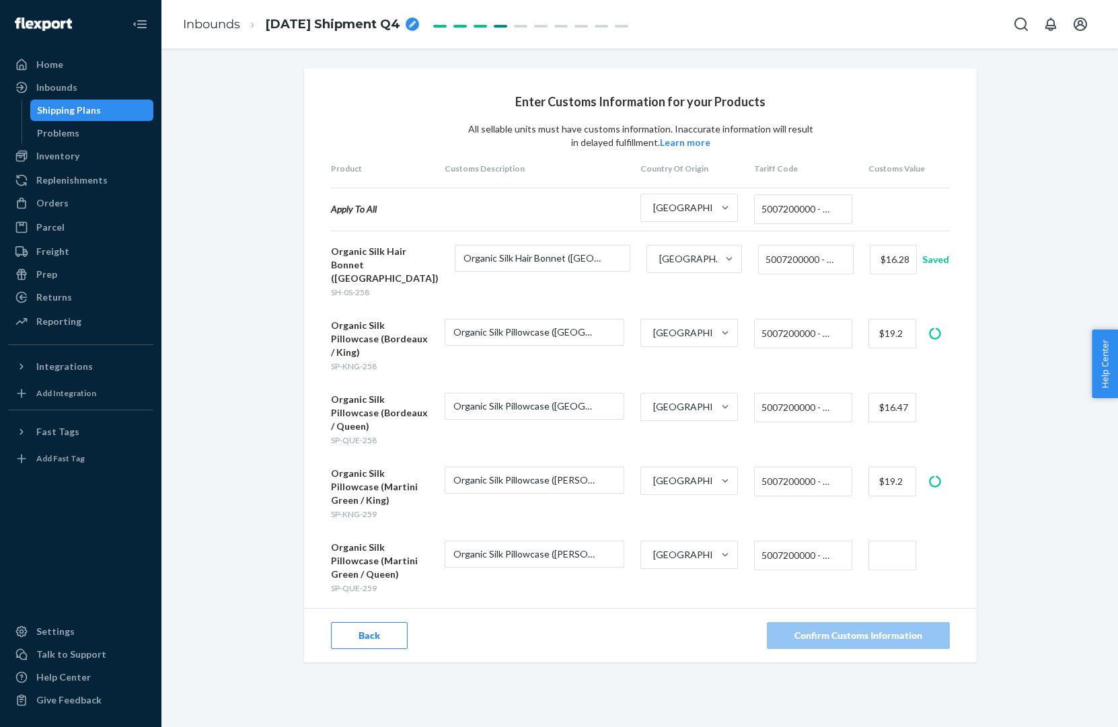
paste input "$16.47"
type input "$16.47"
click at [892, 629] on div "Confirm Customs Information" at bounding box center [859, 635] width 128 height 13
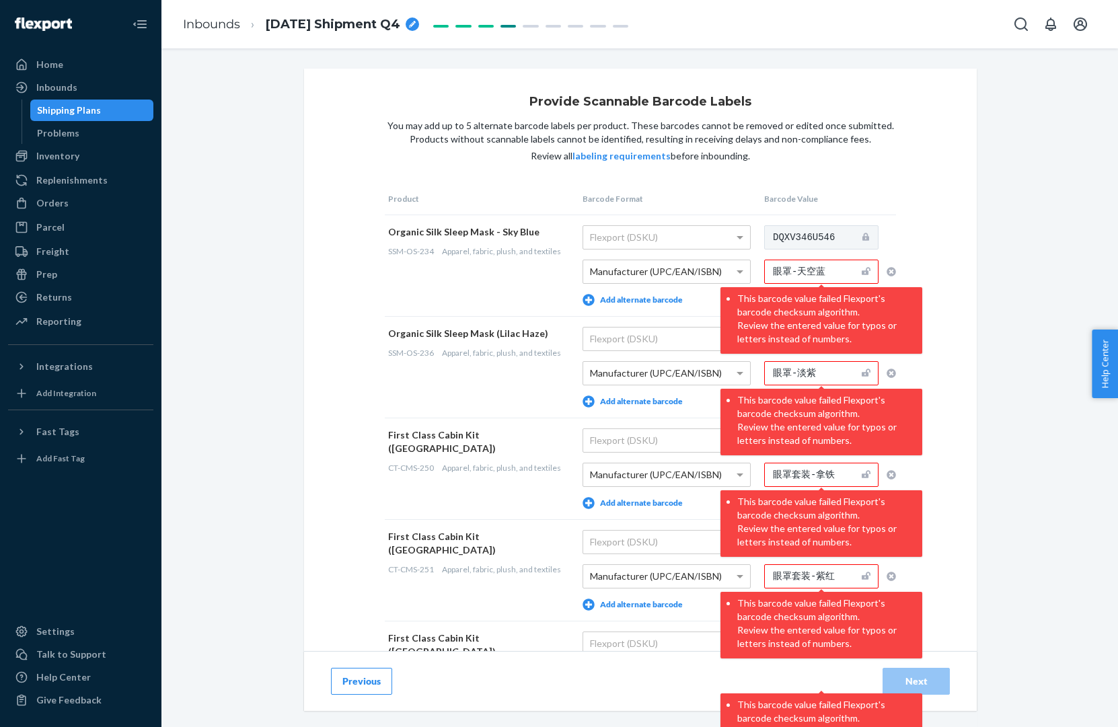
click at [827, 270] on input "眼罩-天空蓝" at bounding box center [821, 272] width 114 height 24
click at [894, 272] on icon "button" at bounding box center [891, 271] width 9 height 9
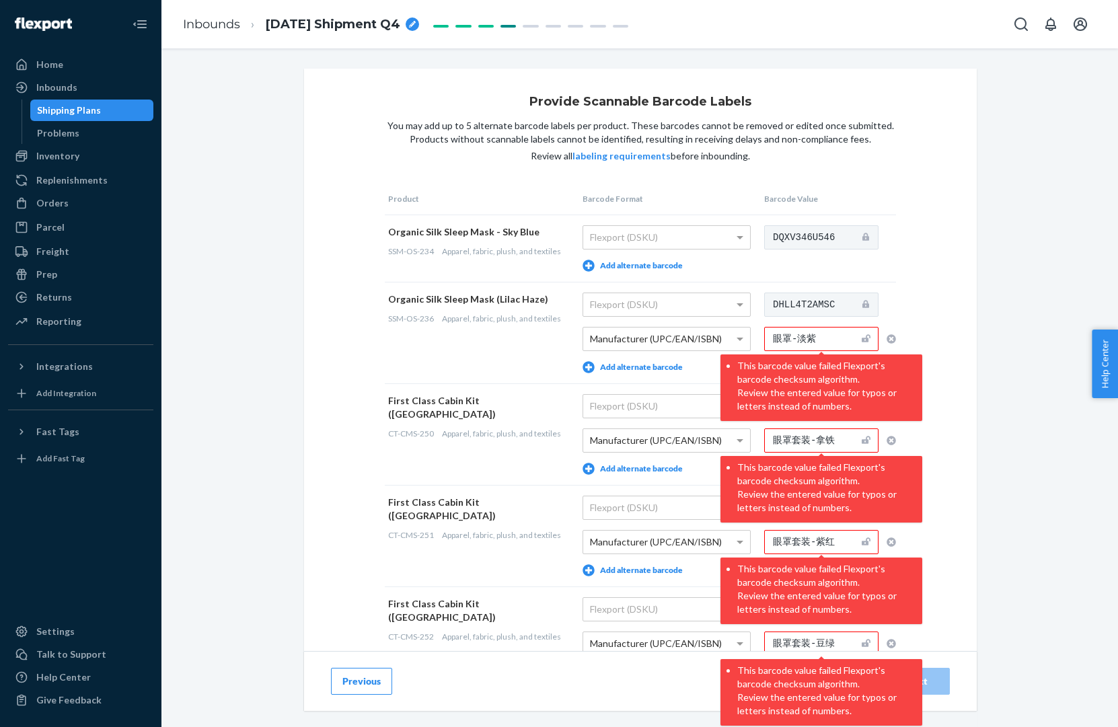
click at [891, 337] on icon "button" at bounding box center [891, 338] width 9 height 9
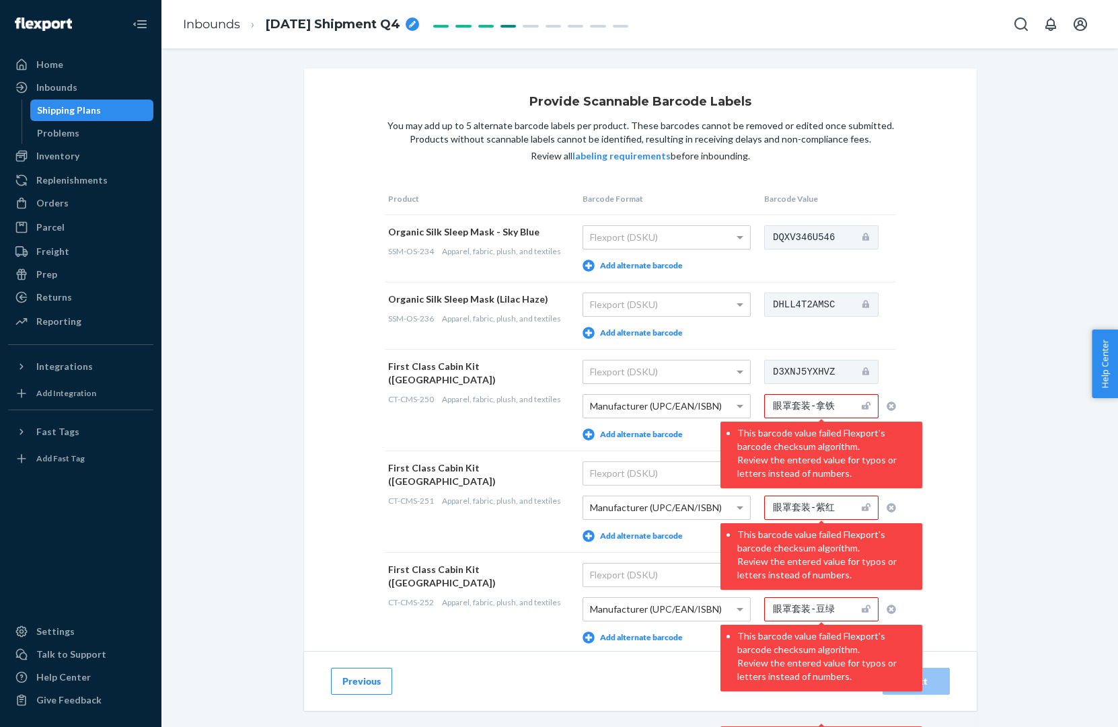
click at [887, 406] on icon "button" at bounding box center [891, 406] width 9 height 9
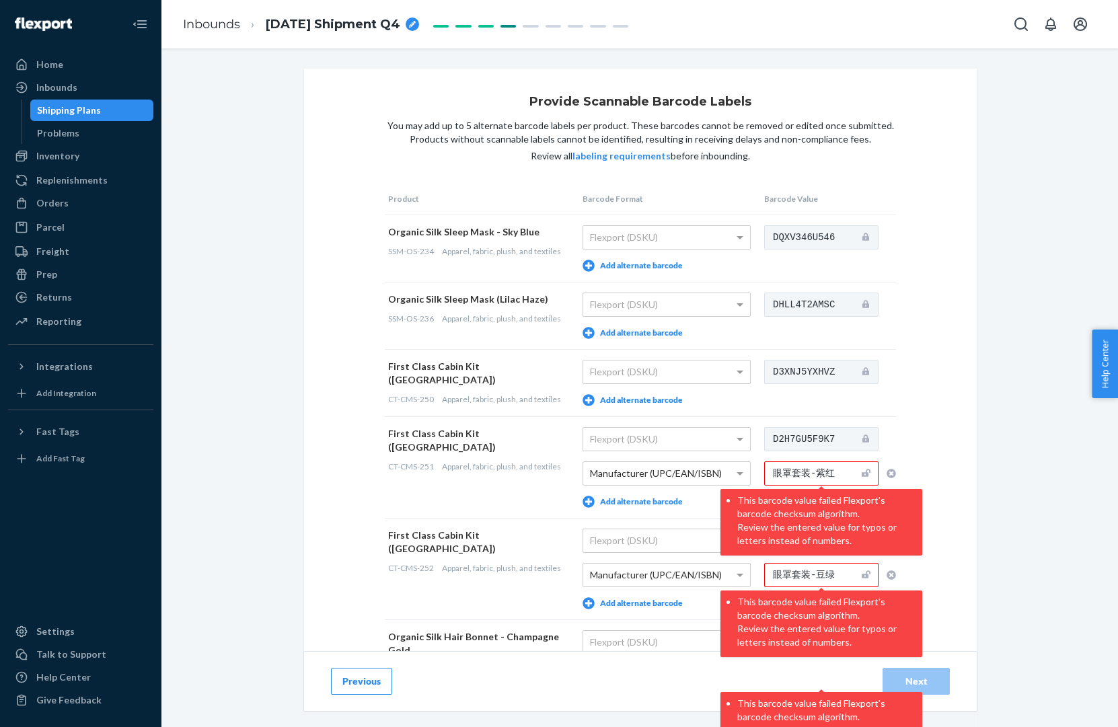
click at [892, 472] on icon "button" at bounding box center [891, 473] width 9 height 9
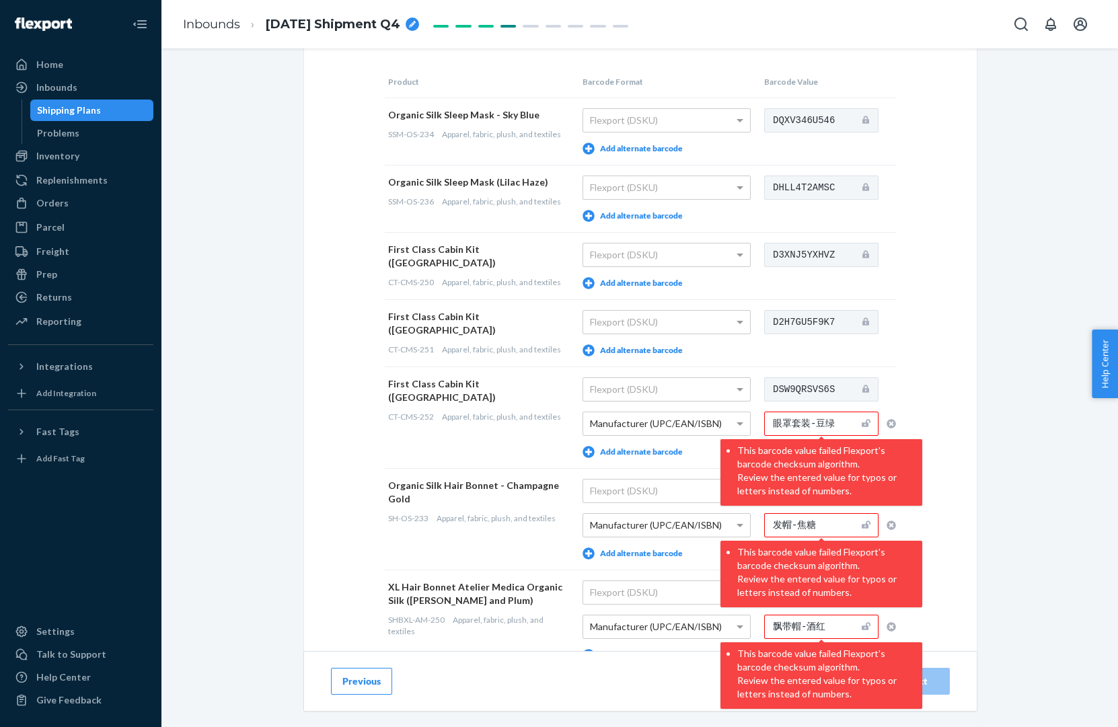
scroll to position [140, 0]
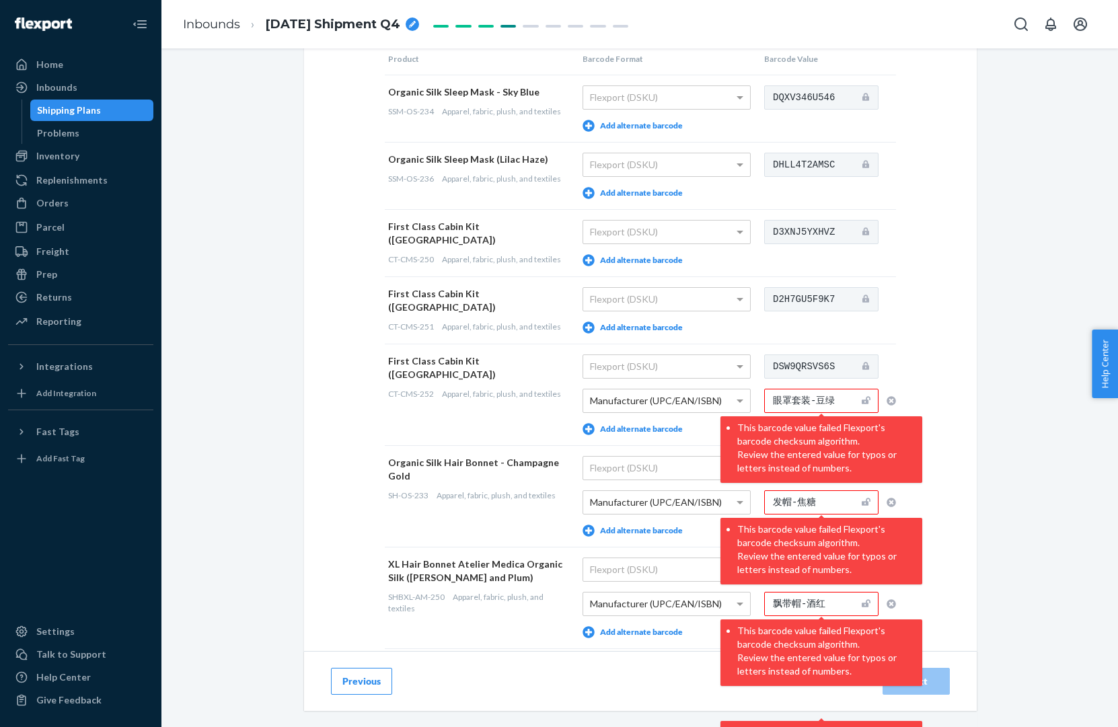
click at [892, 400] on icon "button" at bounding box center [891, 400] width 9 height 9
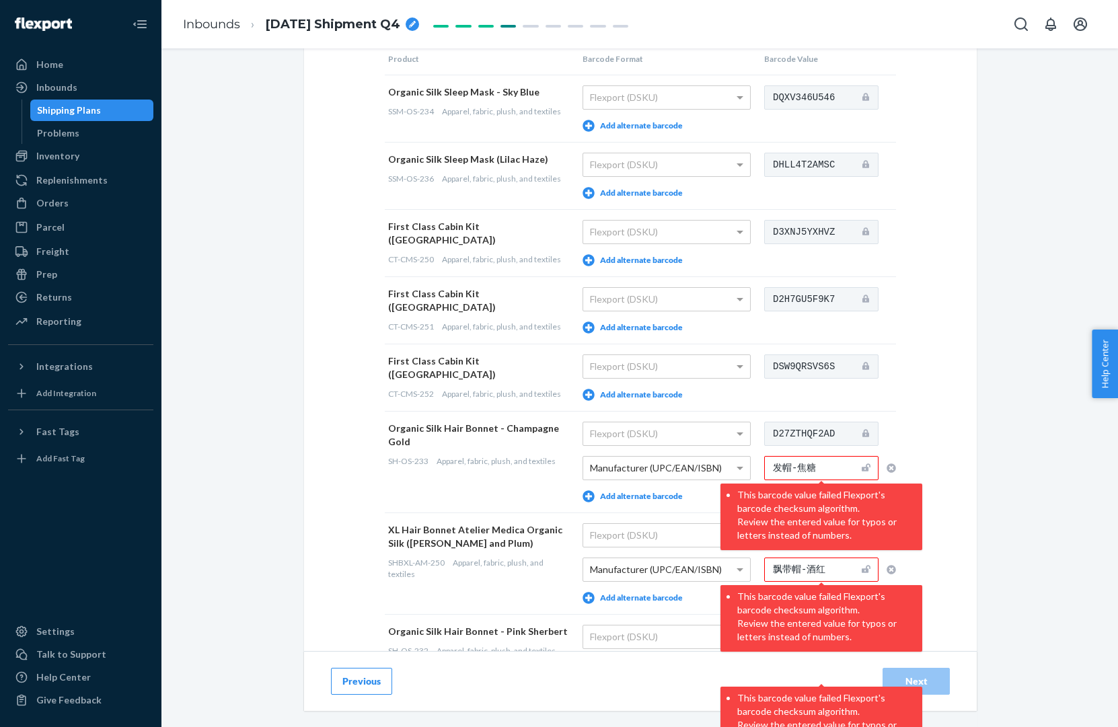
click at [891, 470] on icon "button" at bounding box center [891, 468] width 9 height 9
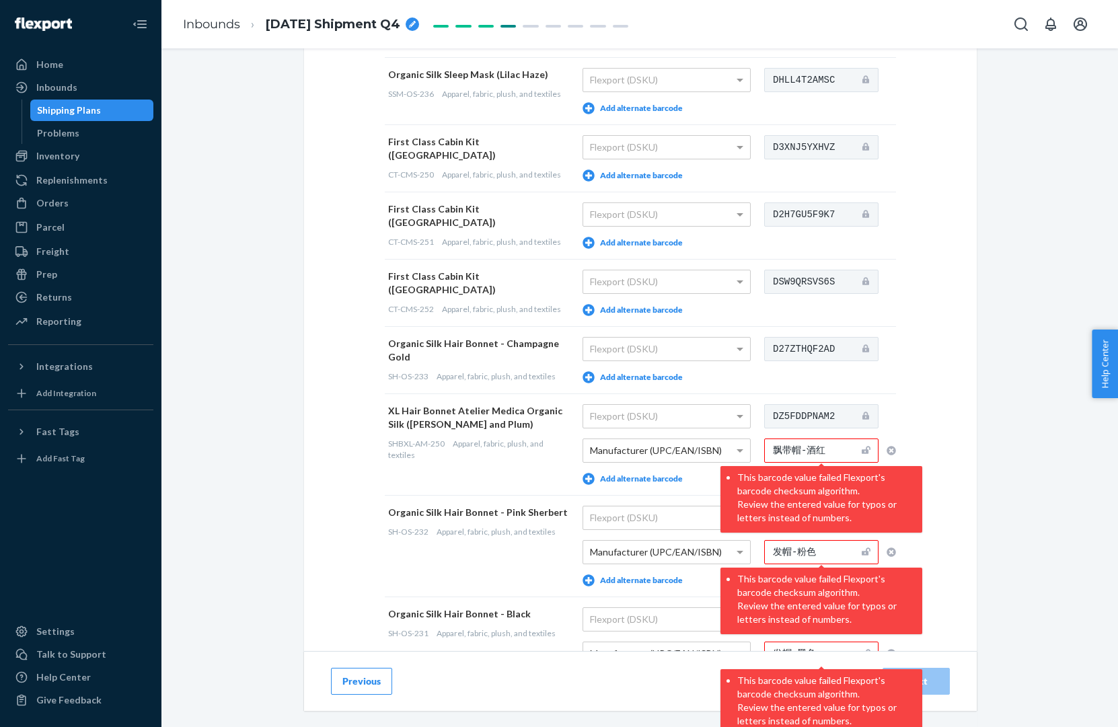
scroll to position [244, 0]
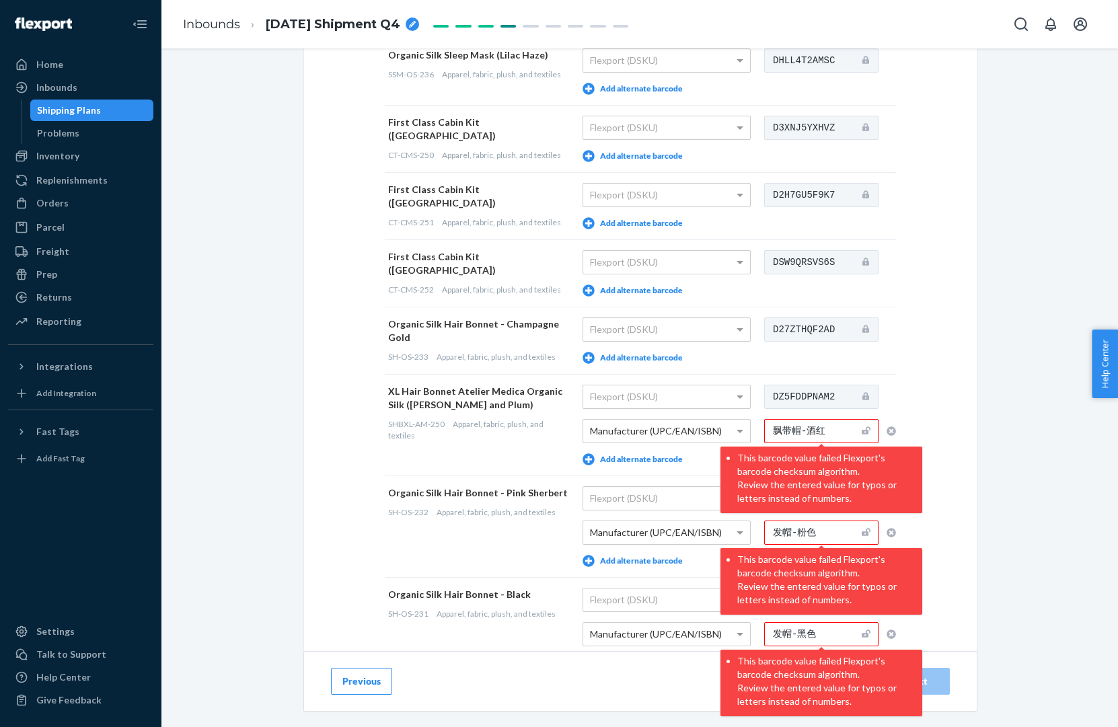
click at [888, 429] on icon "button" at bounding box center [891, 431] width 9 height 9
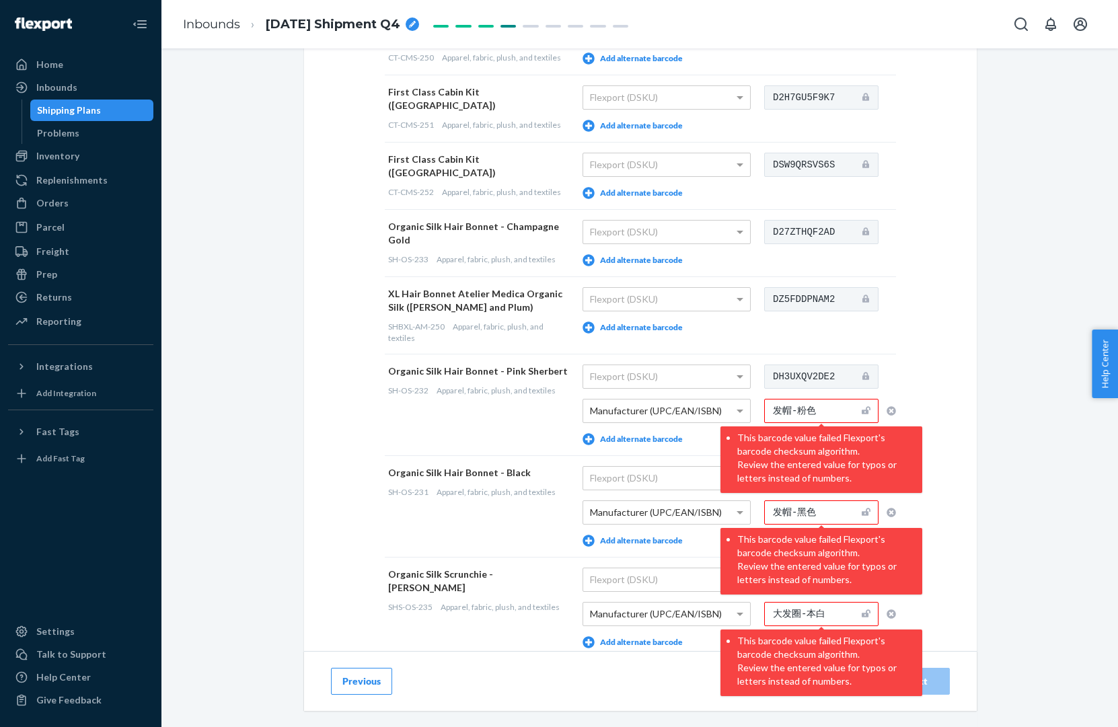
click at [890, 417] on button "button" at bounding box center [887, 411] width 17 height 24
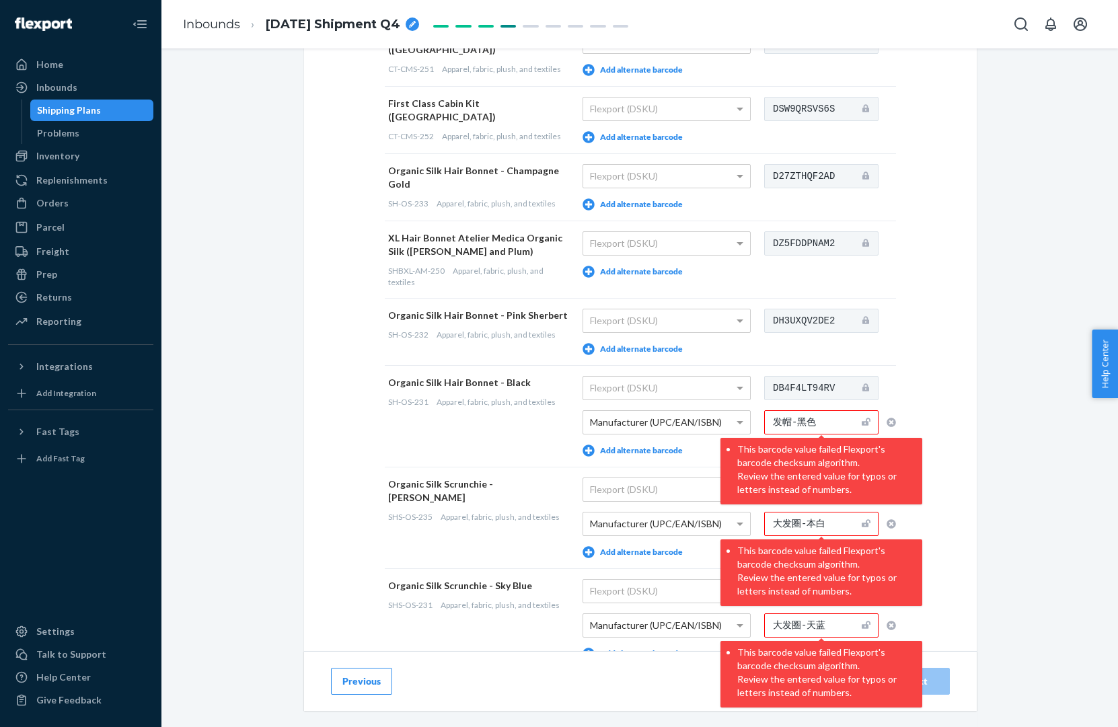
click at [890, 419] on icon "button" at bounding box center [891, 422] width 9 height 9
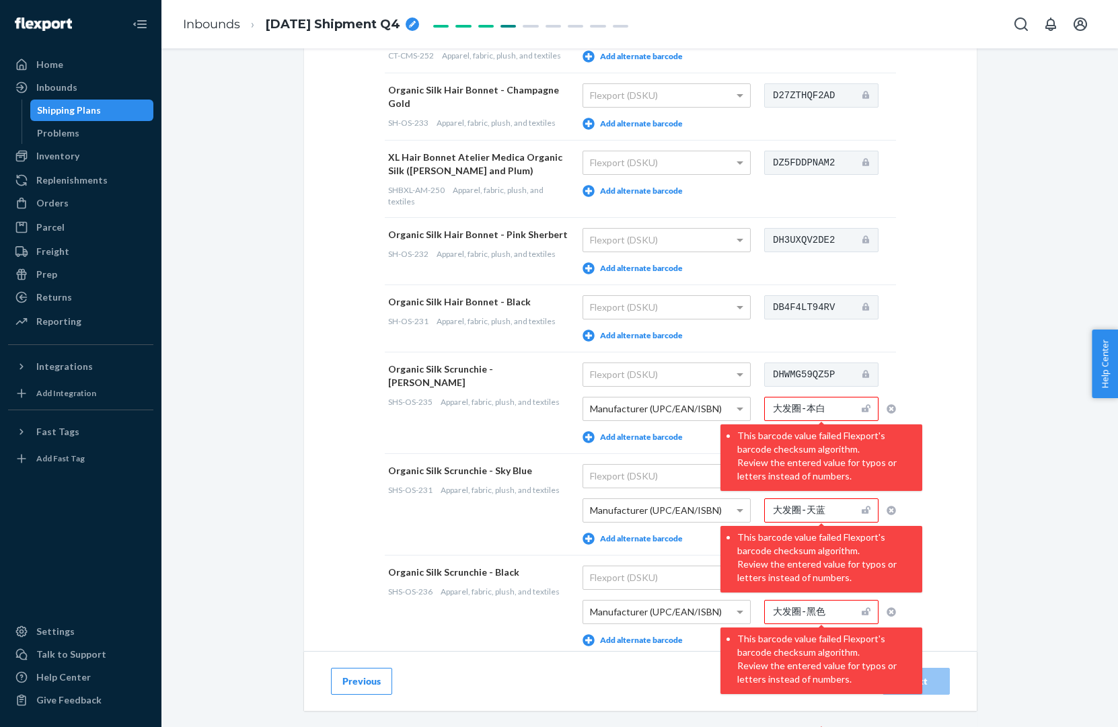
click at [891, 413] on icon "button" at bounding box center [891, 408] width 9 height 9
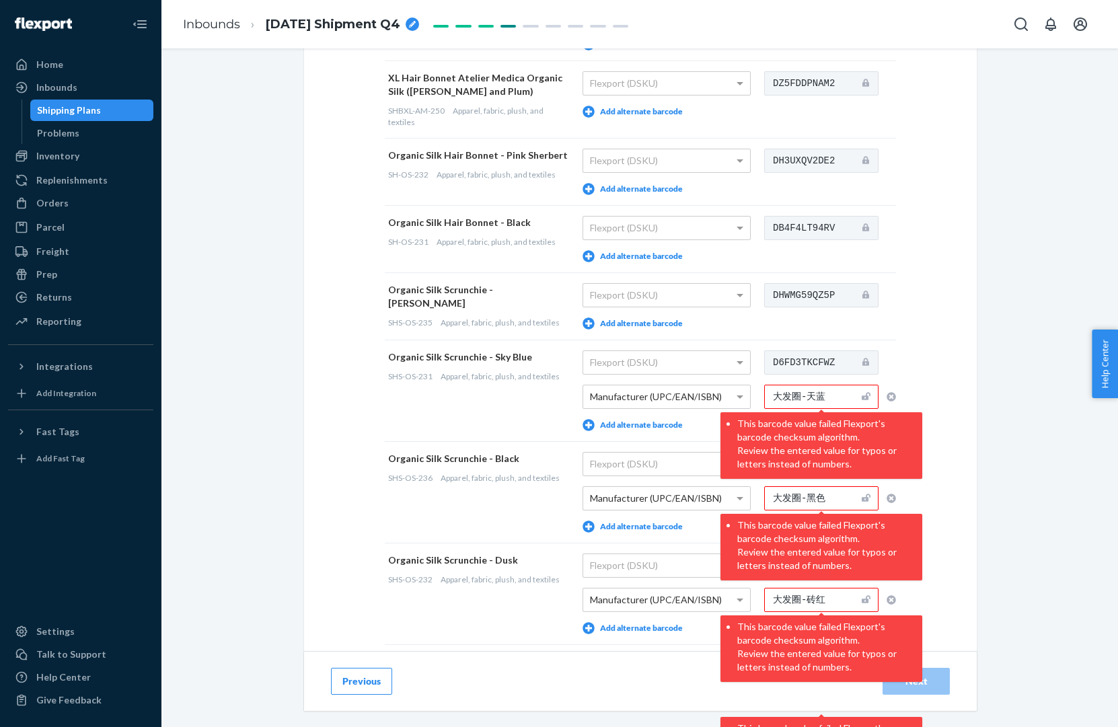
scroll to position [571, 0]
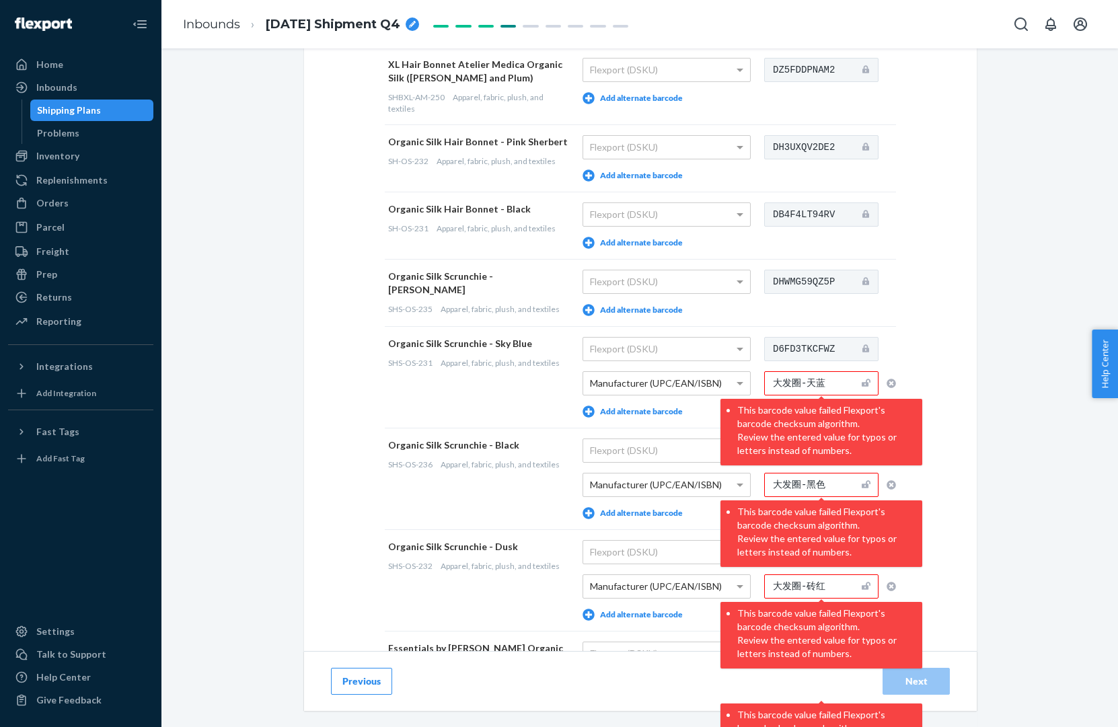
click at [892, 388] on icon "button" at bounding box center [891, 383] width 9 height 9
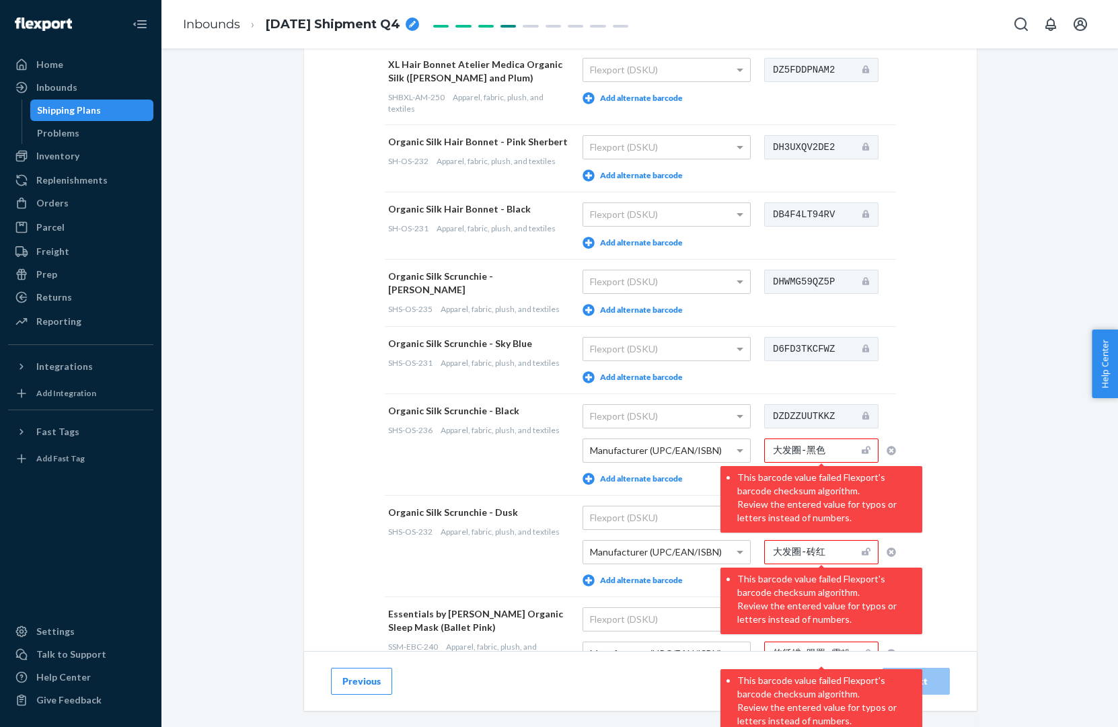
click at [891, 447] on icon "button" at bounding box center [891, 450] width 9 height 9
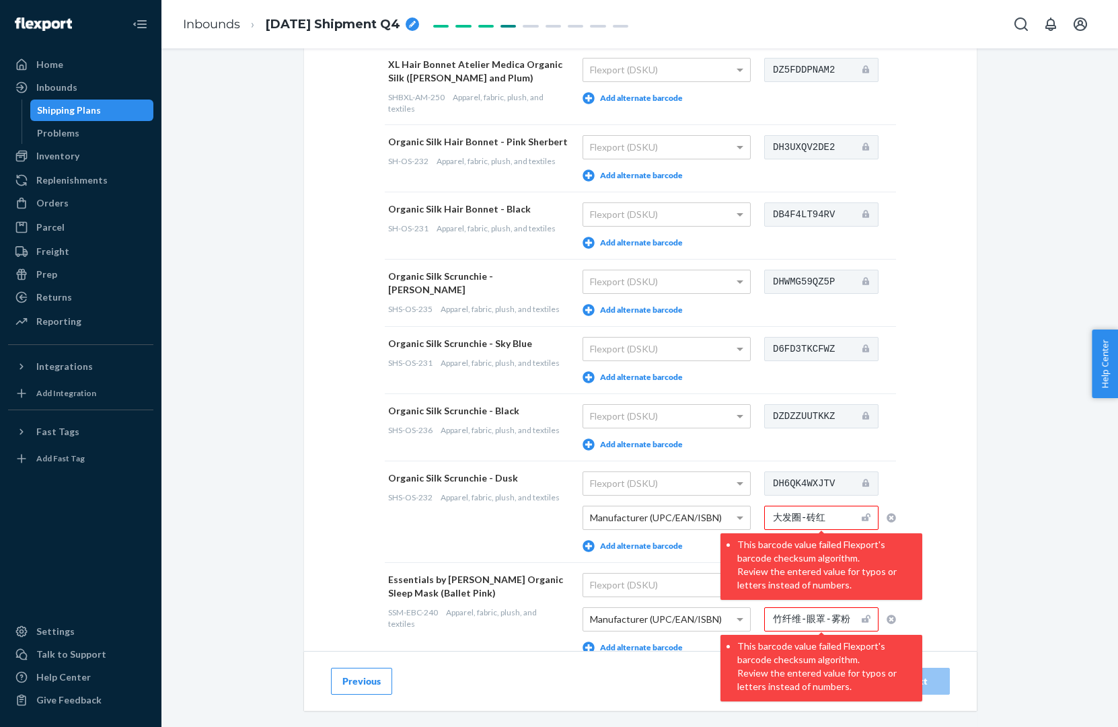
click at [890, 516] on icon "button" at bounding box center [891, 517] width 9 height 9
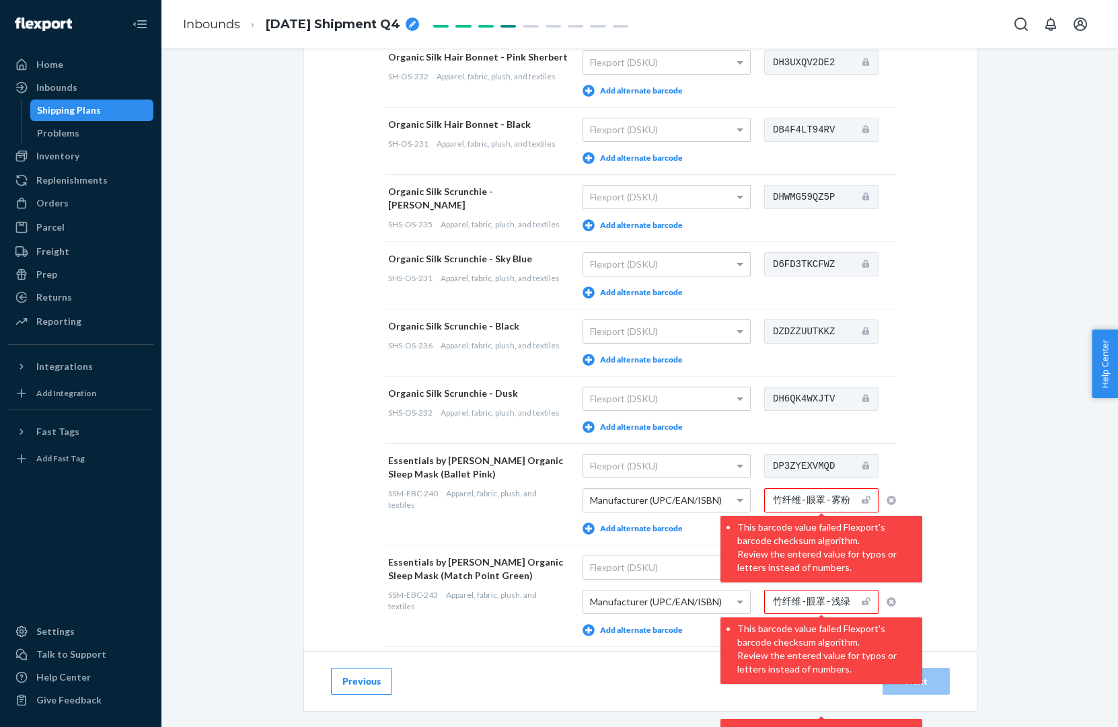
scroll to position [672, 0]
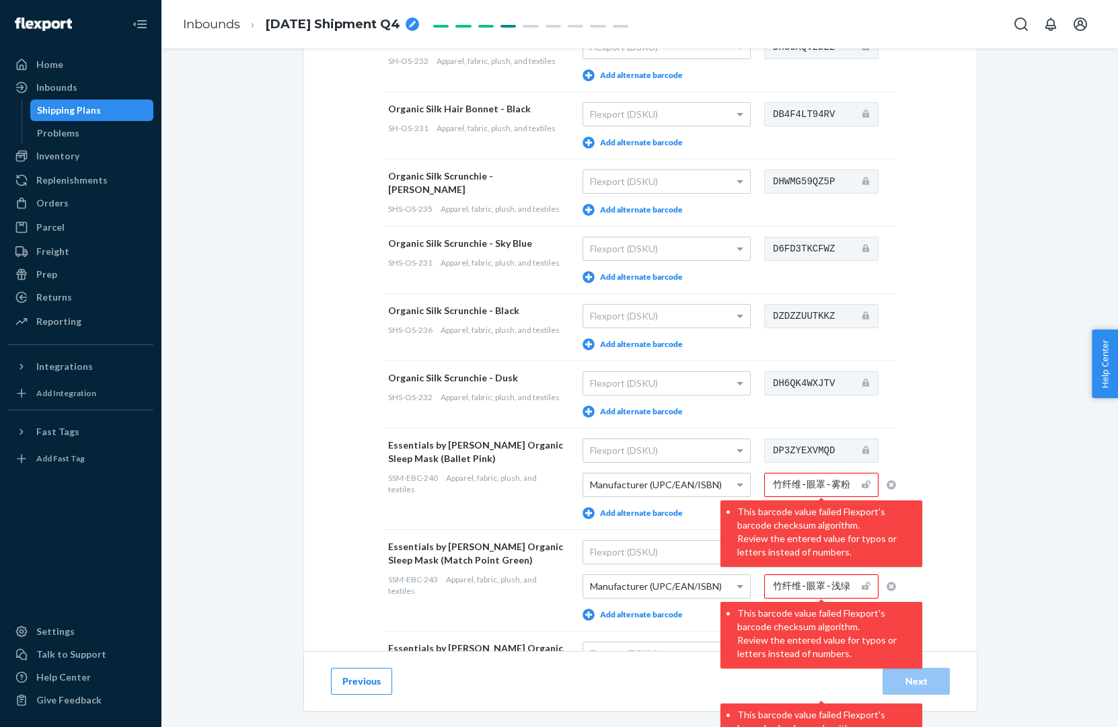
click at [890, 487] on icon "button" at bounding box center [891, 484] width 9 height 9
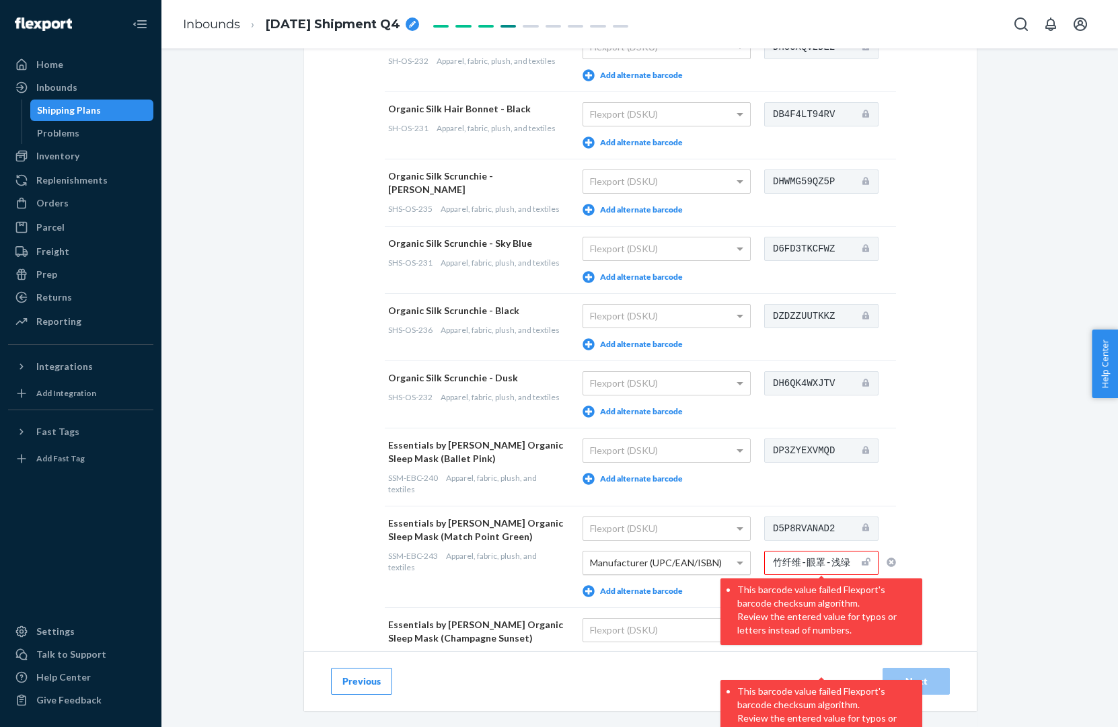
click at [686, 566] on span "Manufacturer (UPC/EAN/ISBN)" at bounding box center [656, 562] width 132 height 11
click at [890, 563] on icon "button" at bounding box center [891, 562] width 9 height 9
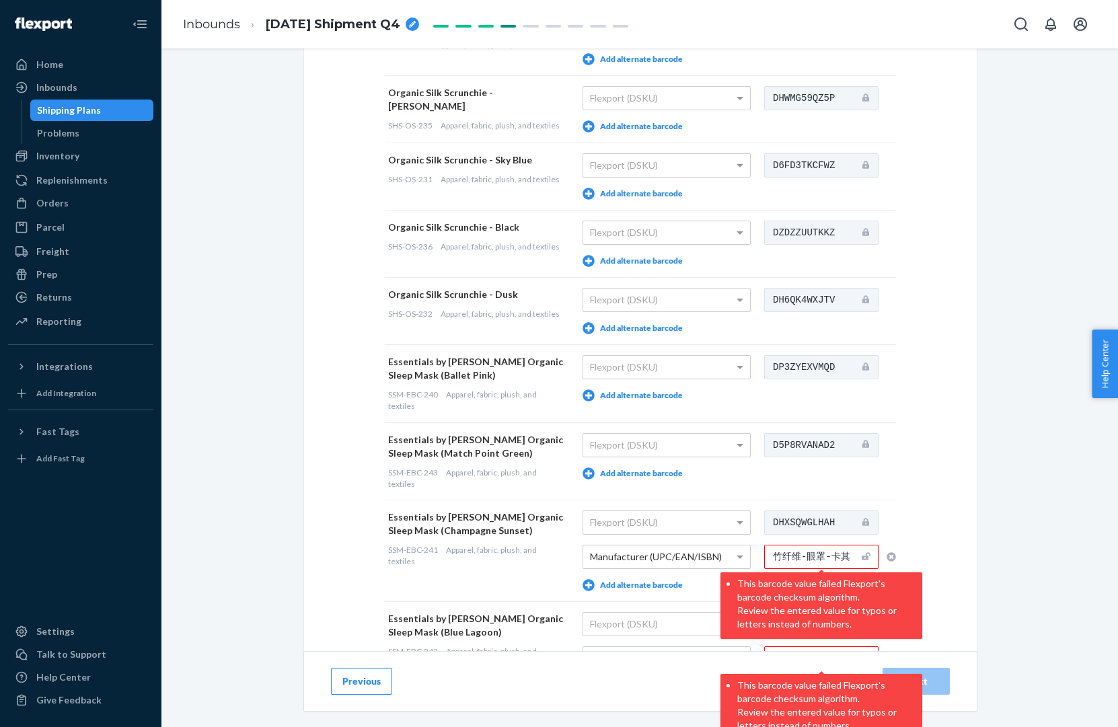
scroll to position [785, 0]
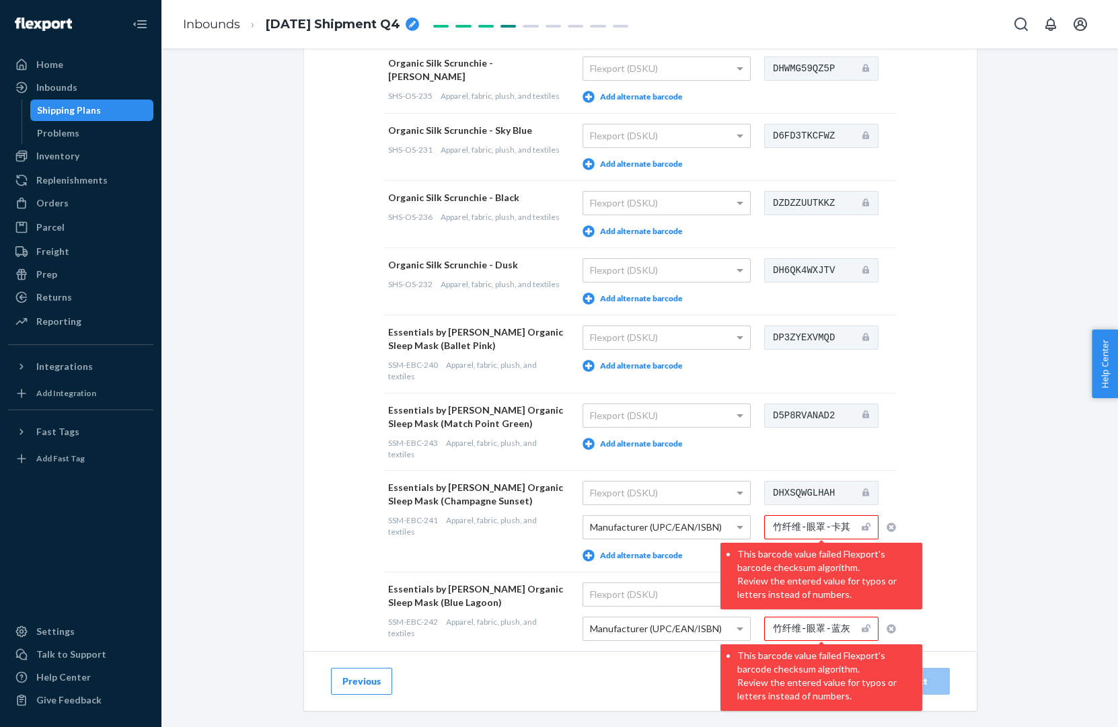
click at [885, 525] on button "button" at bounding box center [887, 527] width 17 height 24
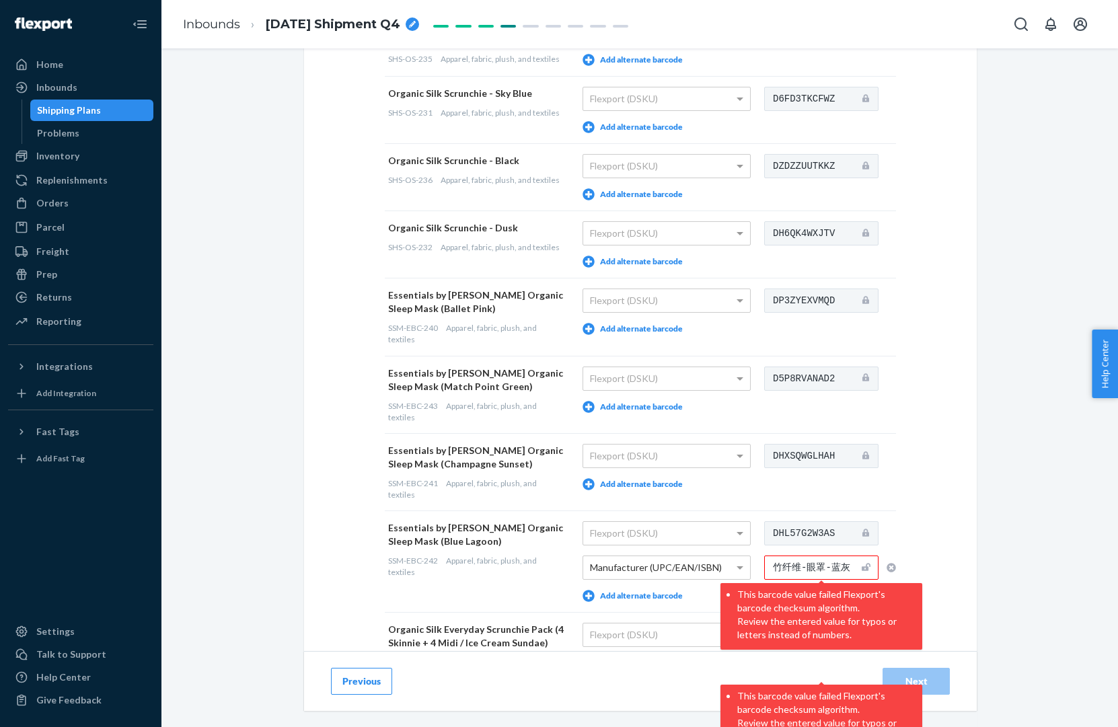
scroll to position [828, 0]
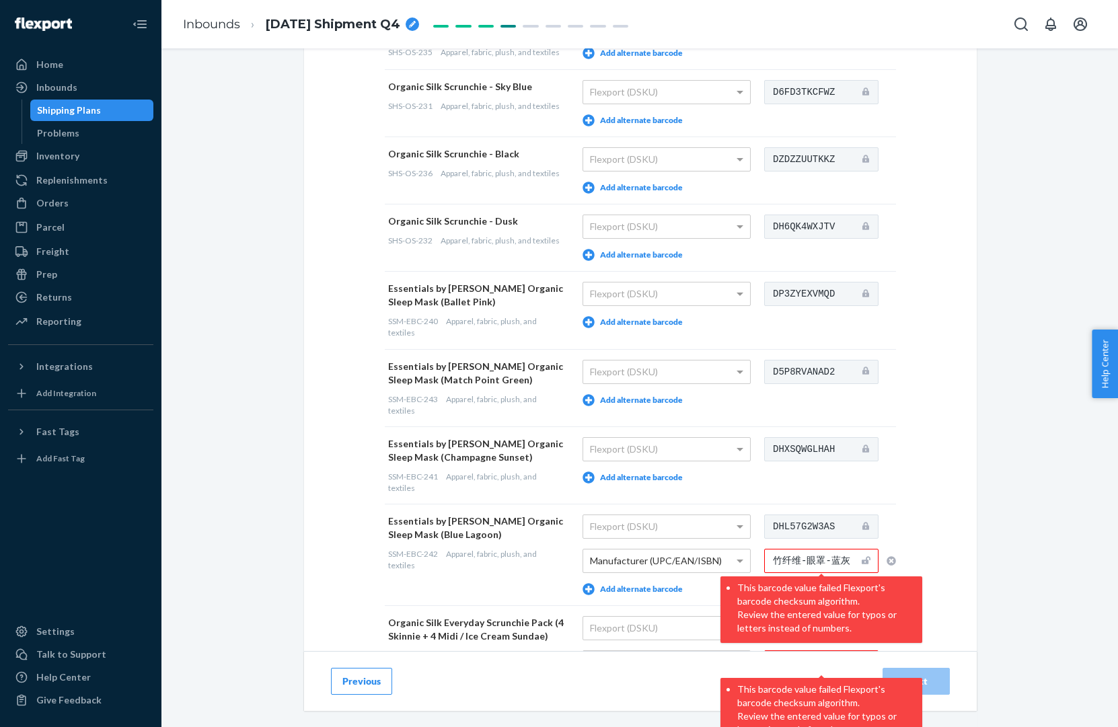
click at [890, 560] on icon "button" at bounding box center [891, 560] width 9 height 9
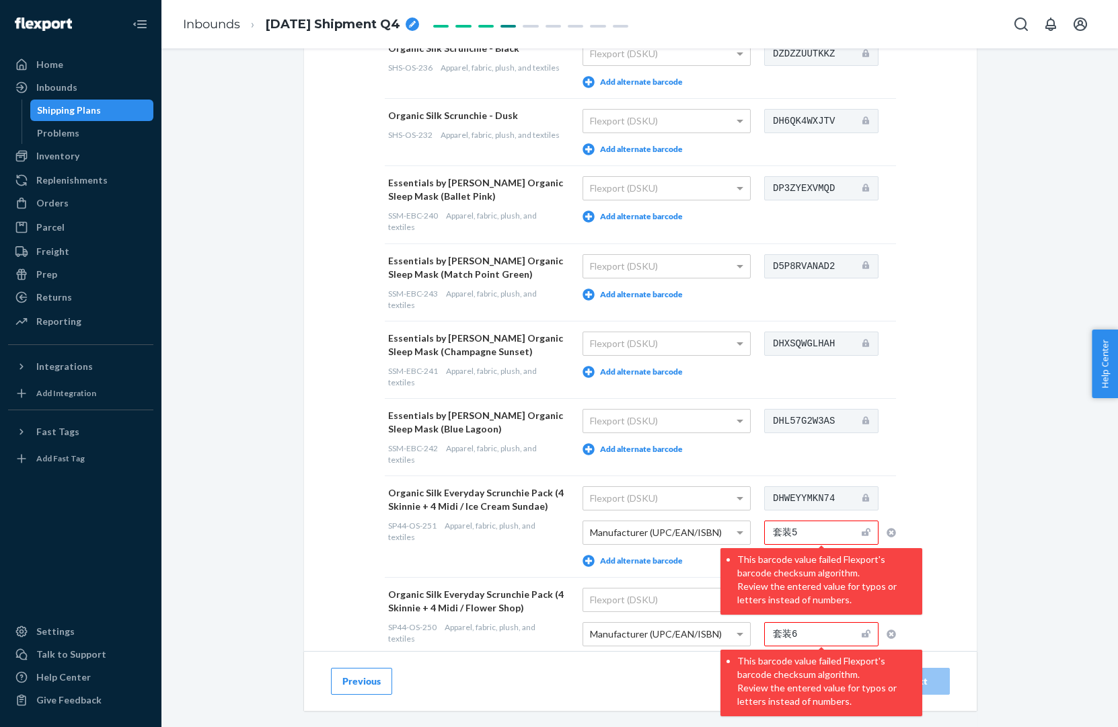
scroll to position [974, 0]
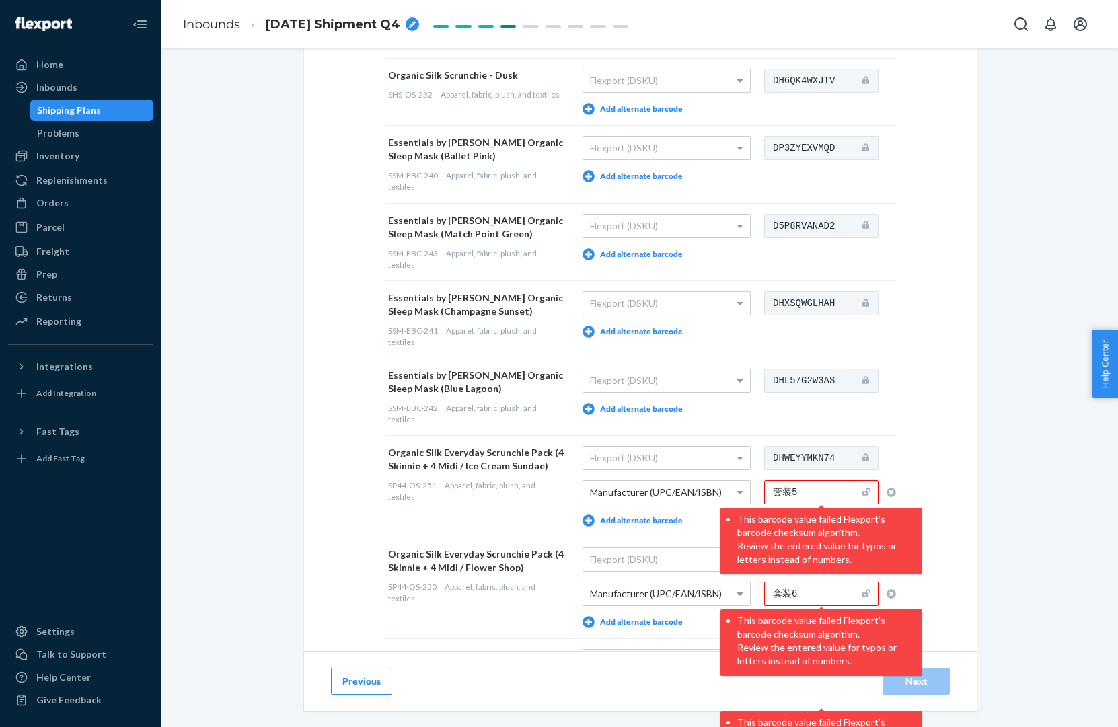
click at [888, 486] on button "button" at bounding box center [887, 492] width 17 height 24
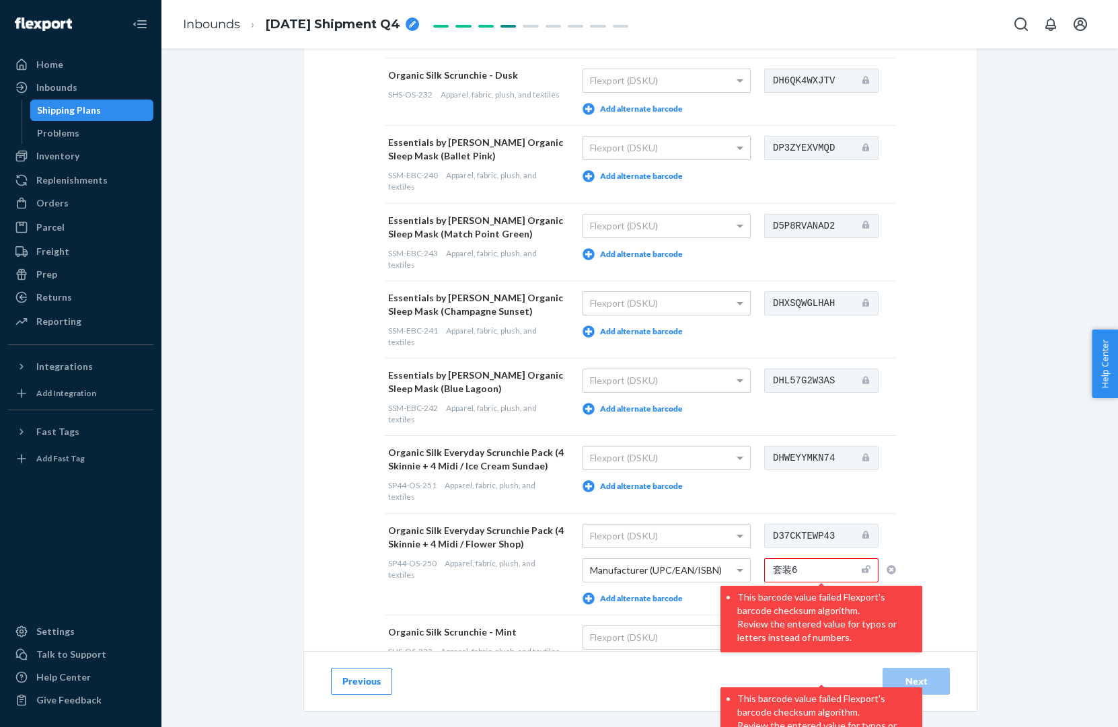
click at [891, 571] on icon "button" at bounding box center [891, 569] width 9 height 9
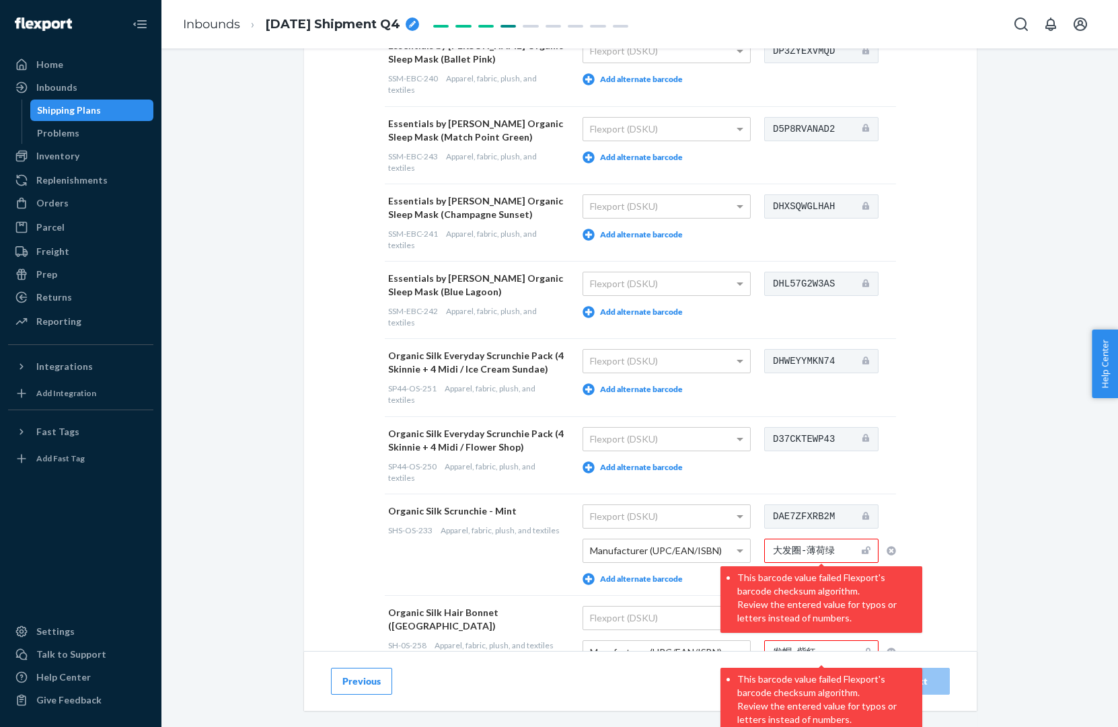
scroll to position [1120, 0]
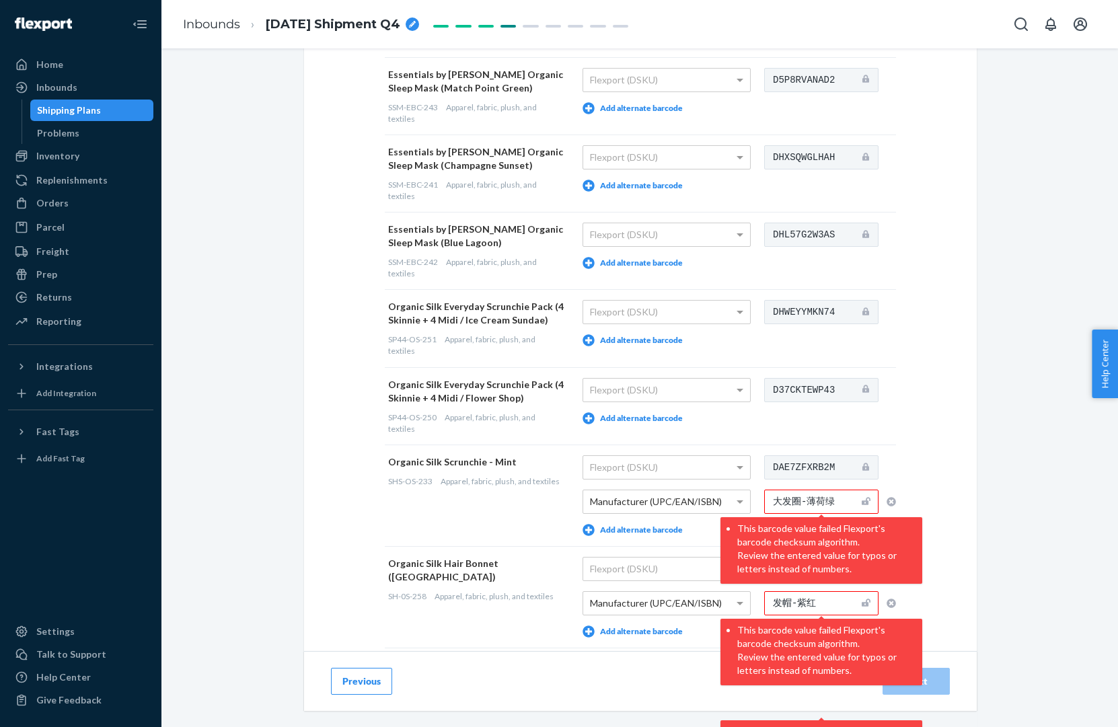
click at [891, 500] on icon "button" at bounding box center [891, 501] width 9 height 9
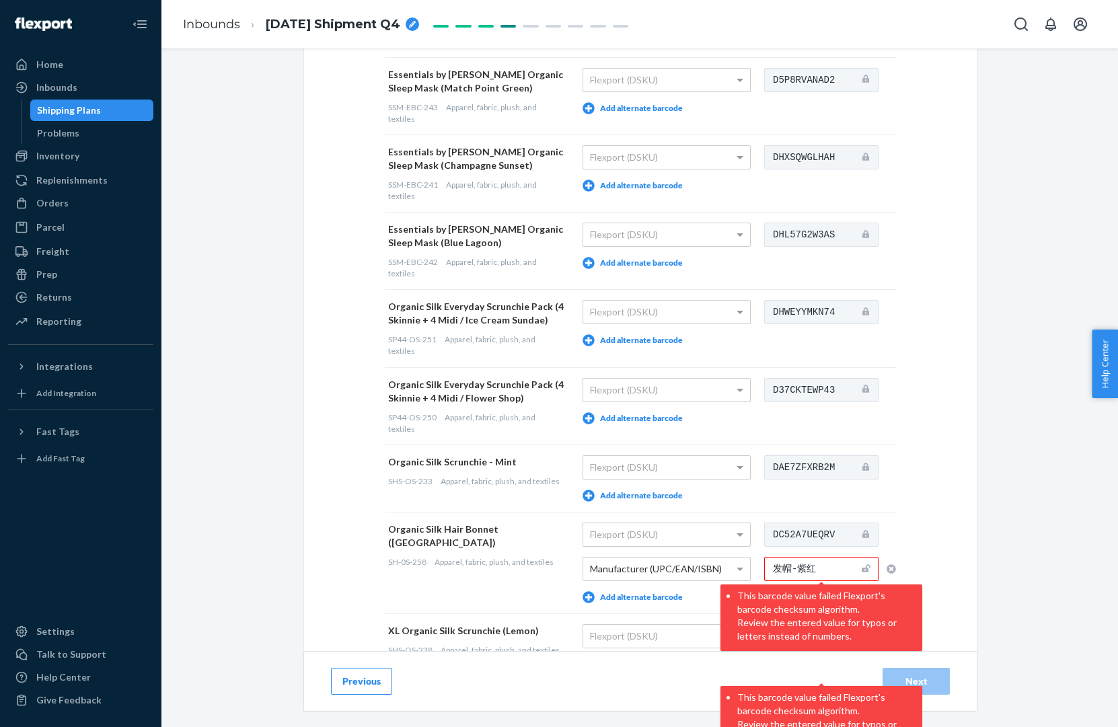
click at [894, 566] on icon "button" at bounding box center [891, 569] width 9 height 9
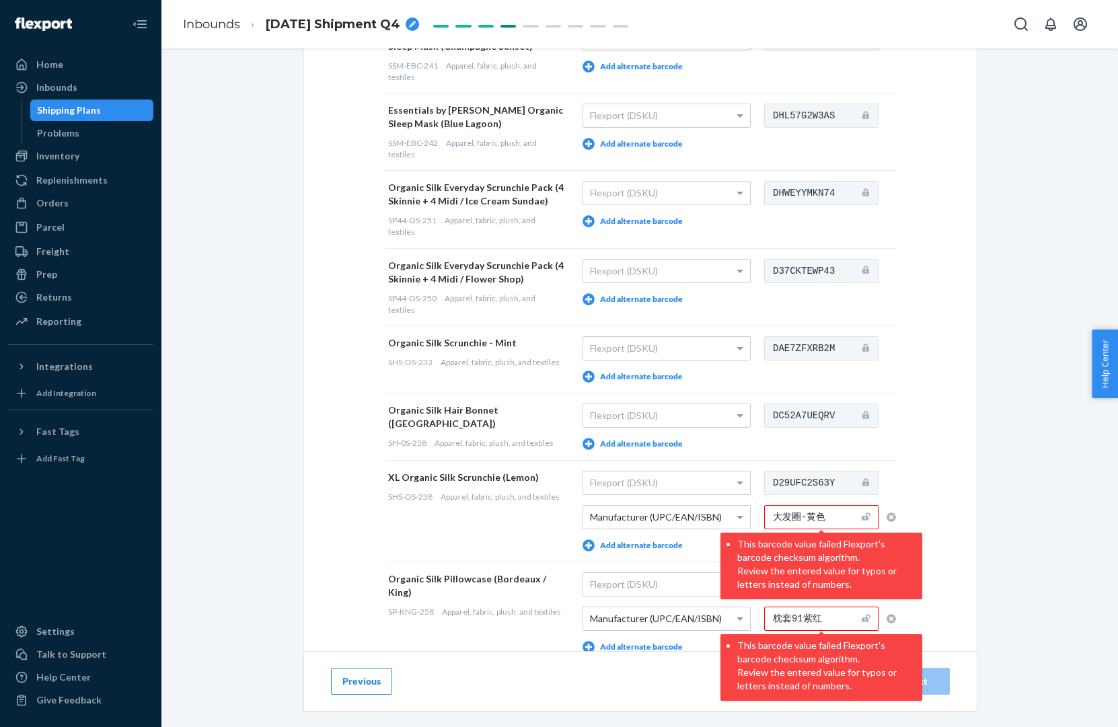
scroll to position [1287, 0]
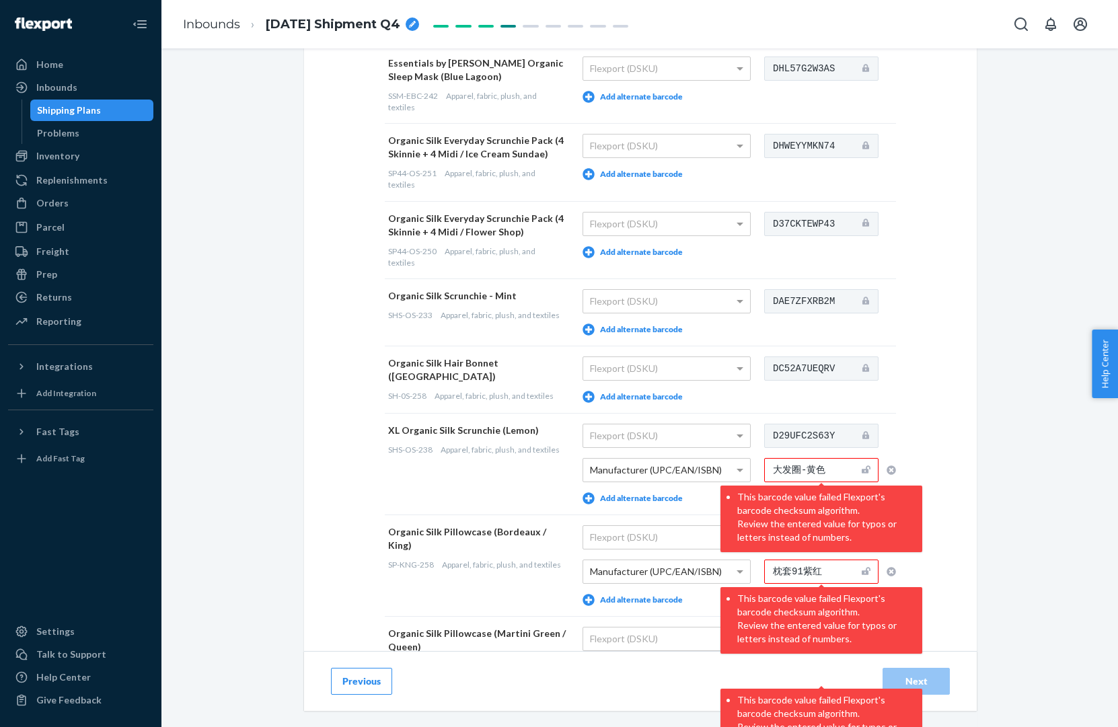
click at [890, 466] on icon "button" at bounding box center [891, 470] width 9 height 9
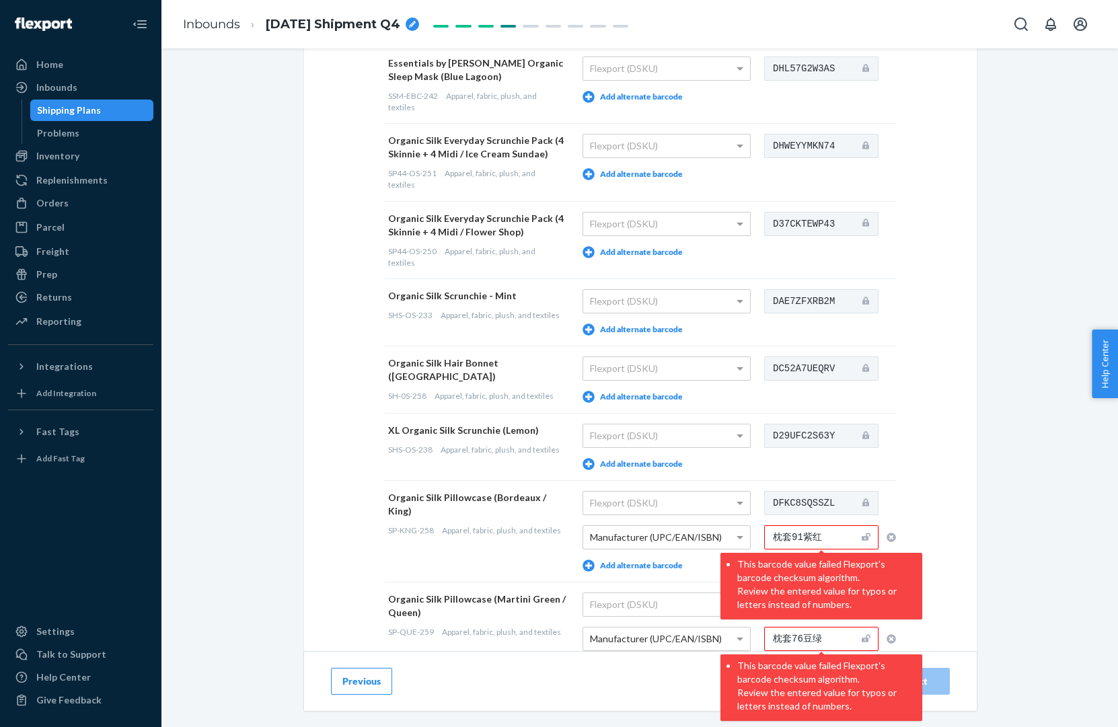
click at [890, 536] on icon "button" at bounding box center [891, 537] width 9 height 9
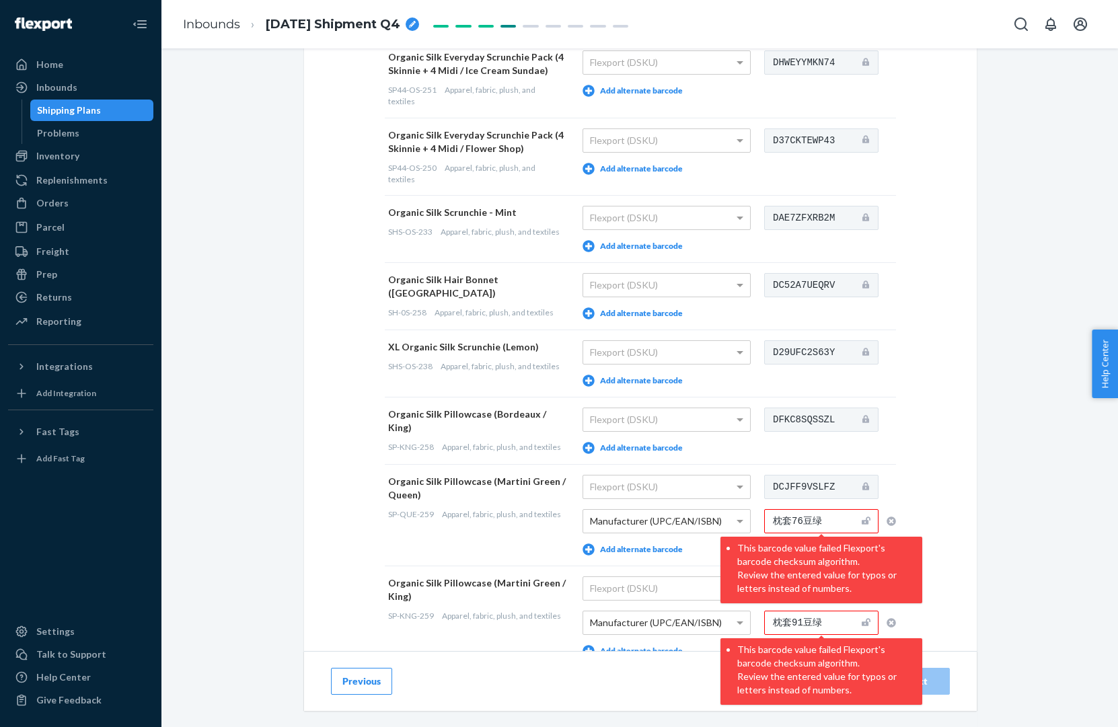
scroll to position [1391, 0]
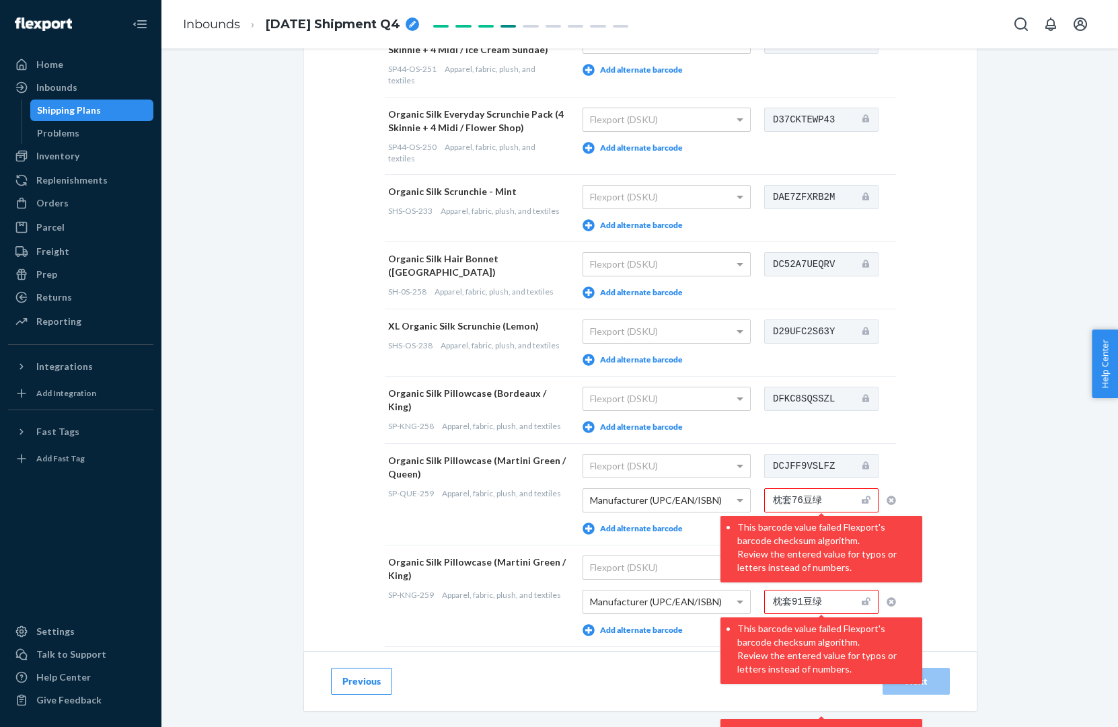
click at [890, 501] on icon "button" at bounding box center [891, 500] width 9 height 9
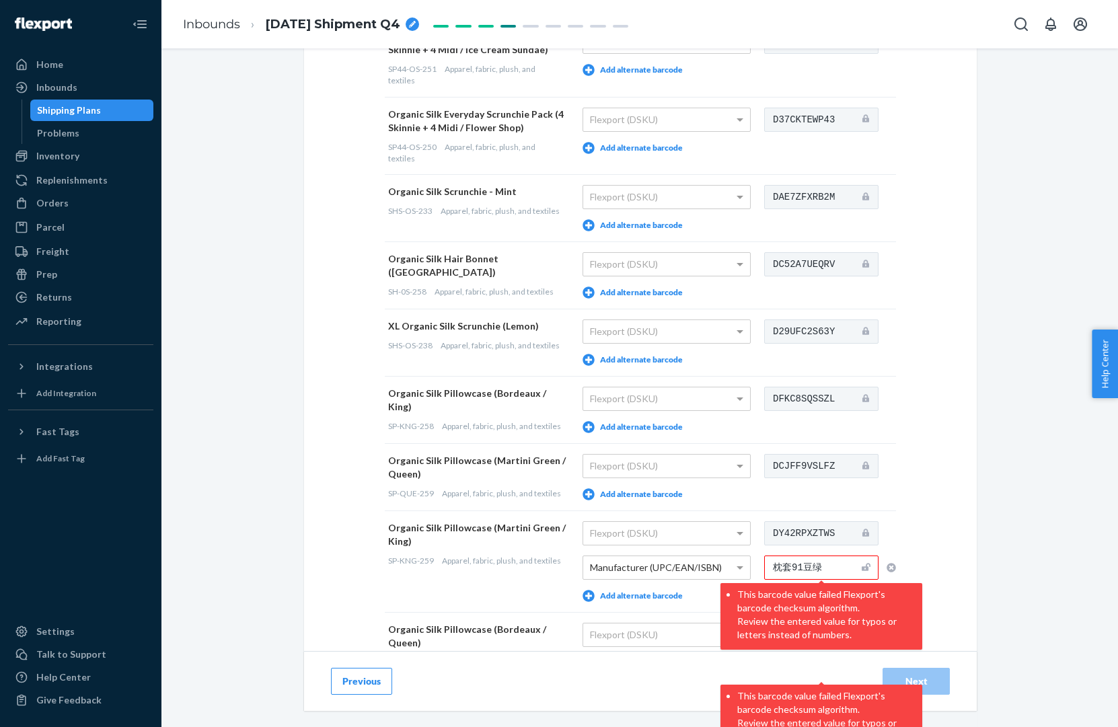
click at [892, 566] on icon "button" at bounding box center [891, 567] width 9 height 9
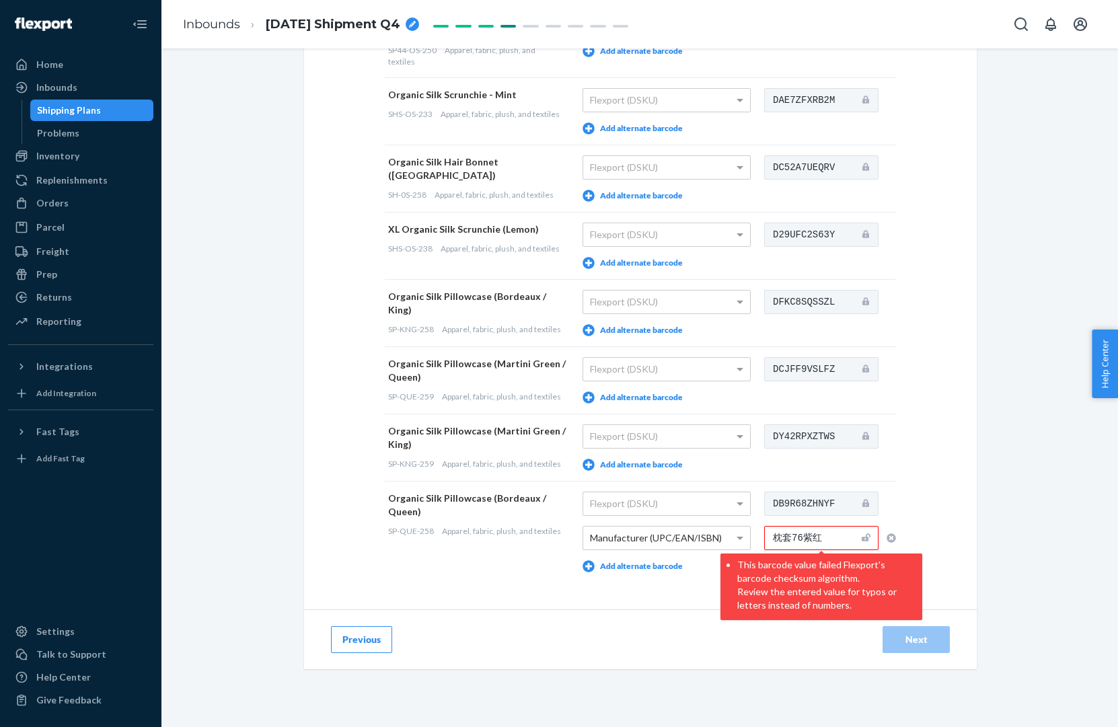
click at [891, 531] on button "button" at bounding box center [887, 538] width 17 height 24
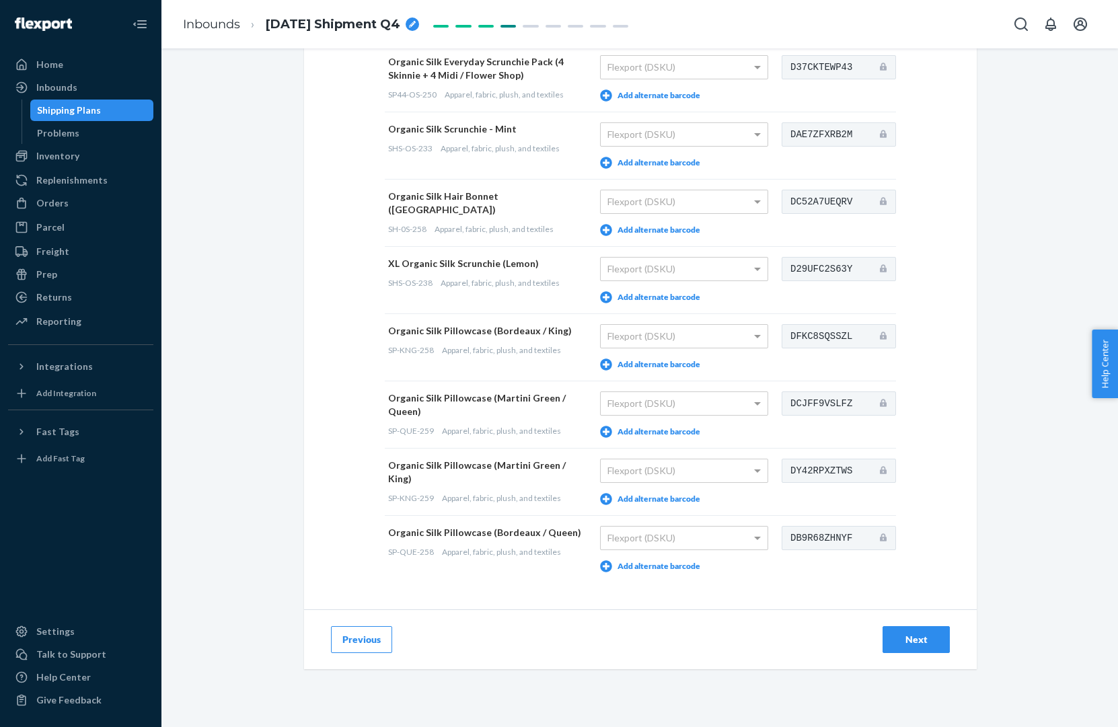
scroll to position [1381, 0]
click at [900, 635] on div "Next" at bounding box center [916, 639] width 44 height 13
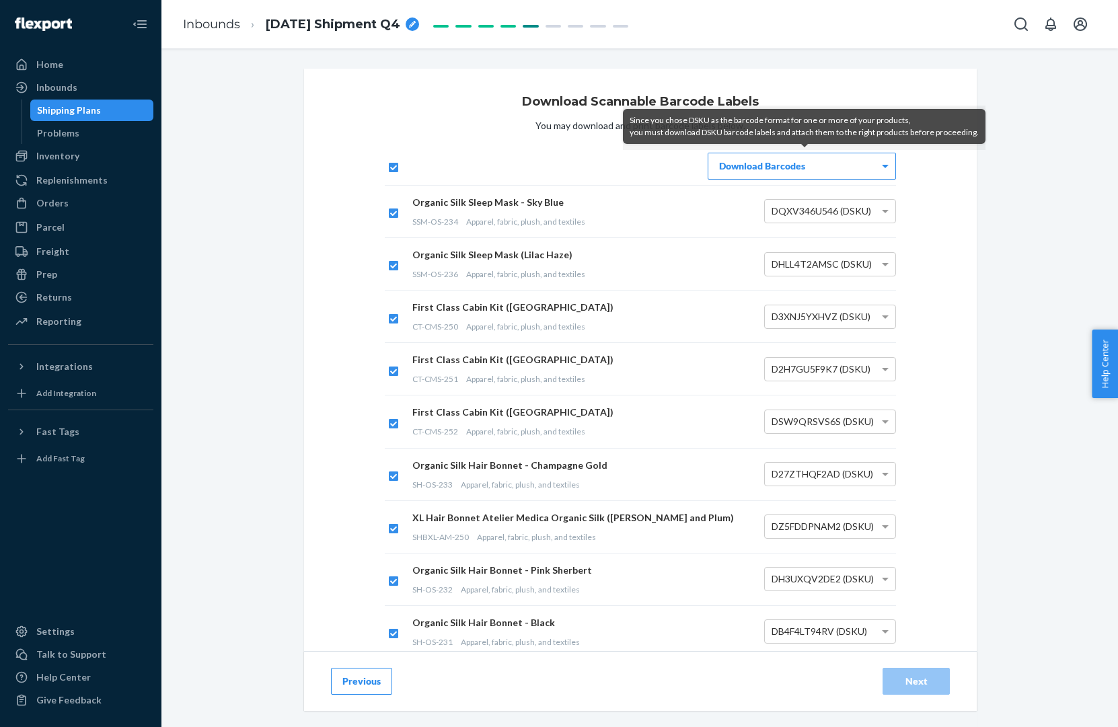
click at [779, 172] on div "Download Barcodes" at bounding box center [802, 166] width 187 height 26
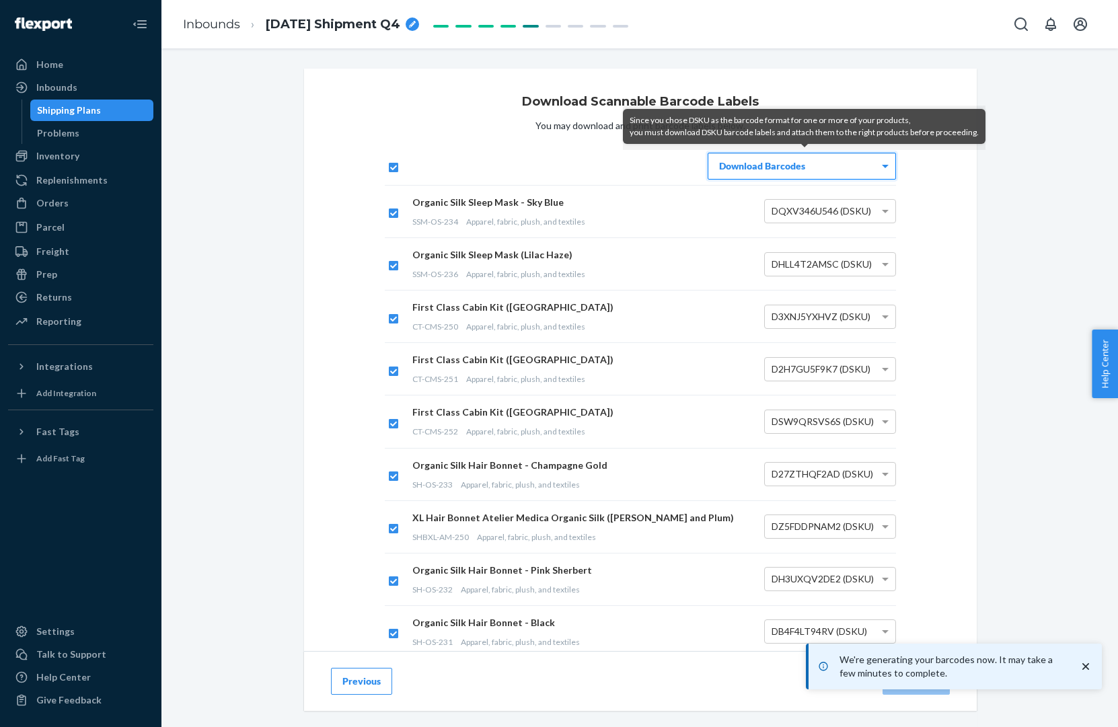
click at [1087, 663] on icon "close toast" at bounding box center [1085, 666] width 13 height 13
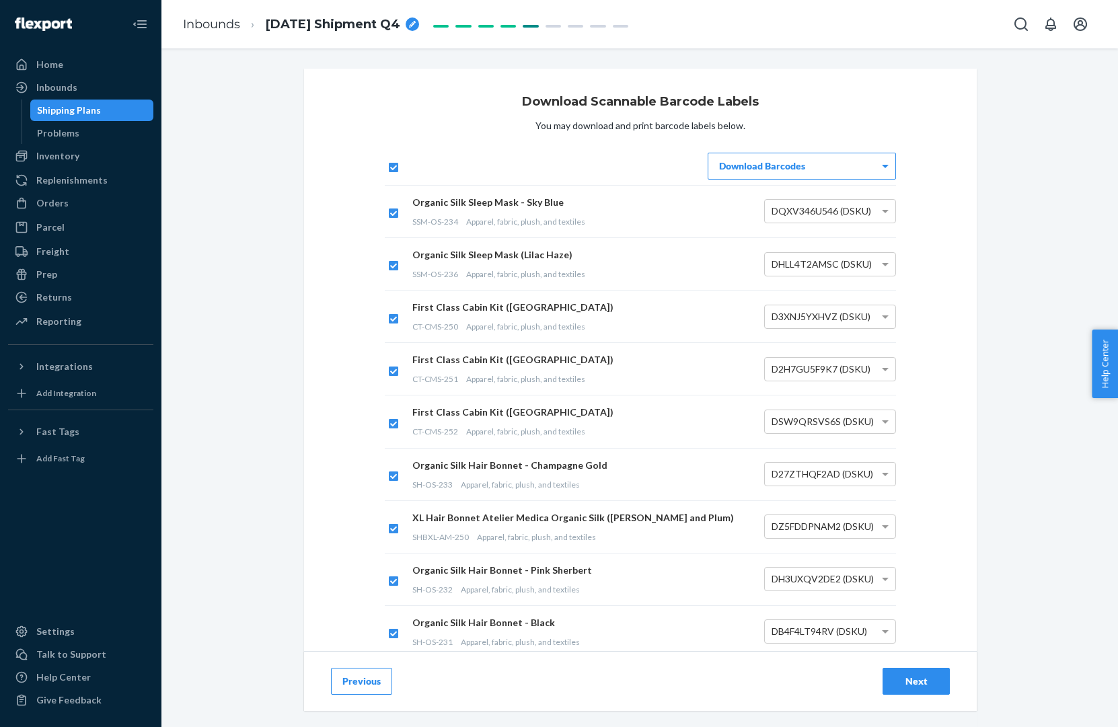
click at [910, 687] on div "Next" at bounding box center [916, 681] width 44 height 13
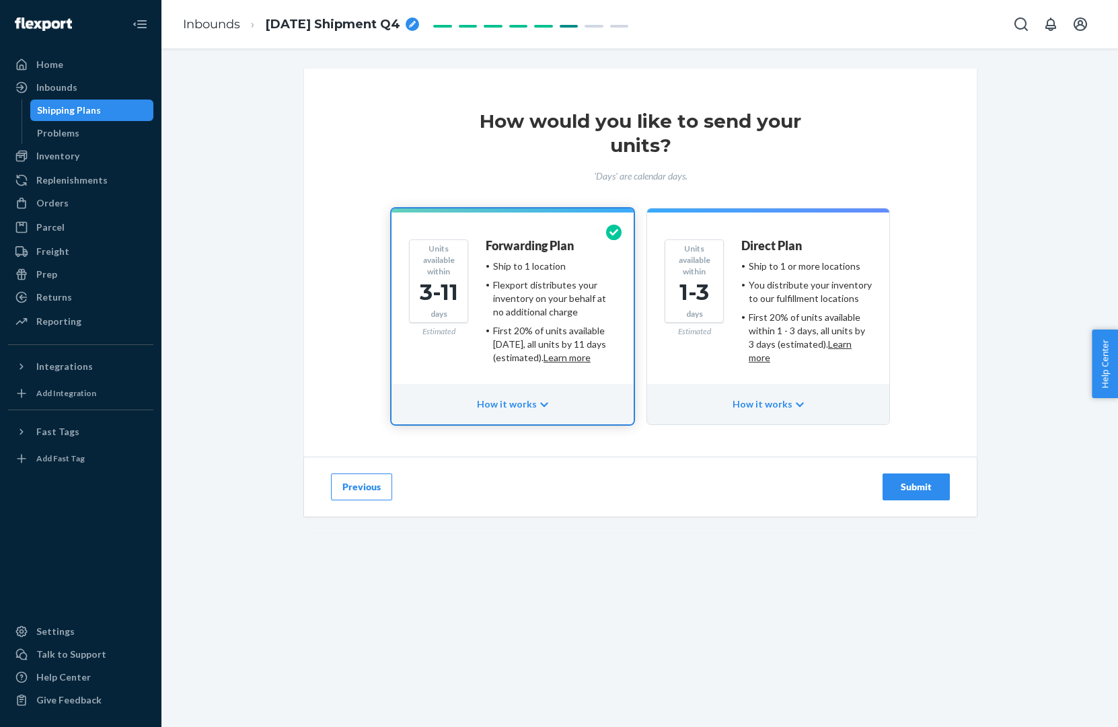
click at [912, 489] on div "Submit" at bounding box center [916, 486] width 44 height 13
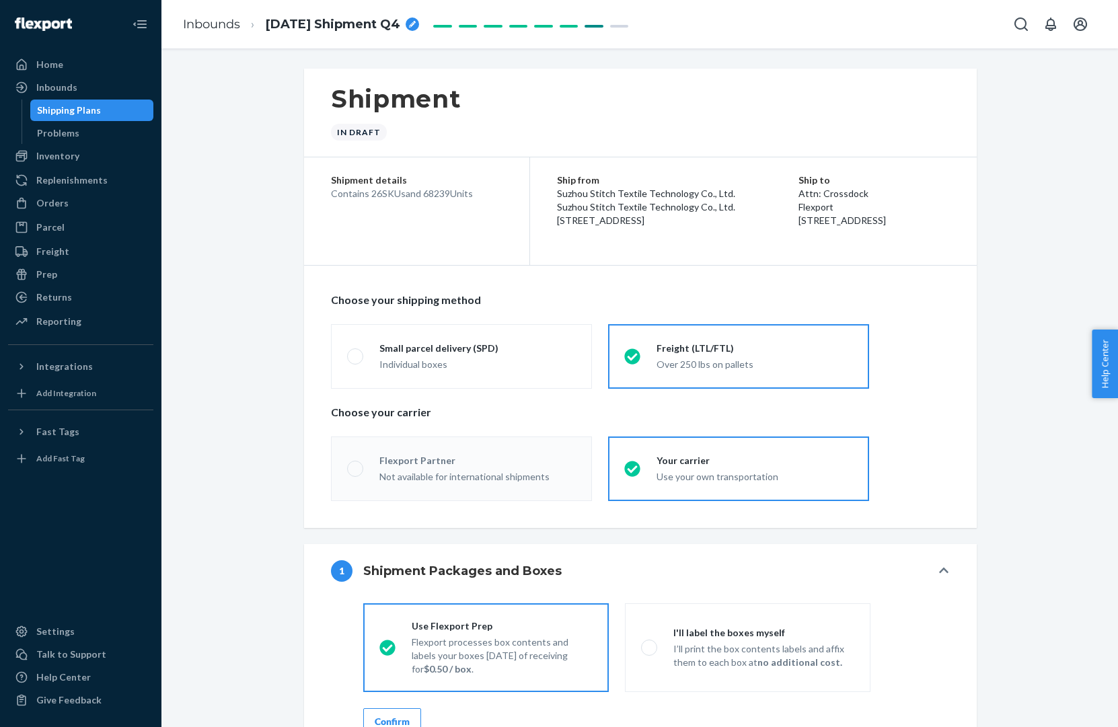
radio input "true"
radio input "false"
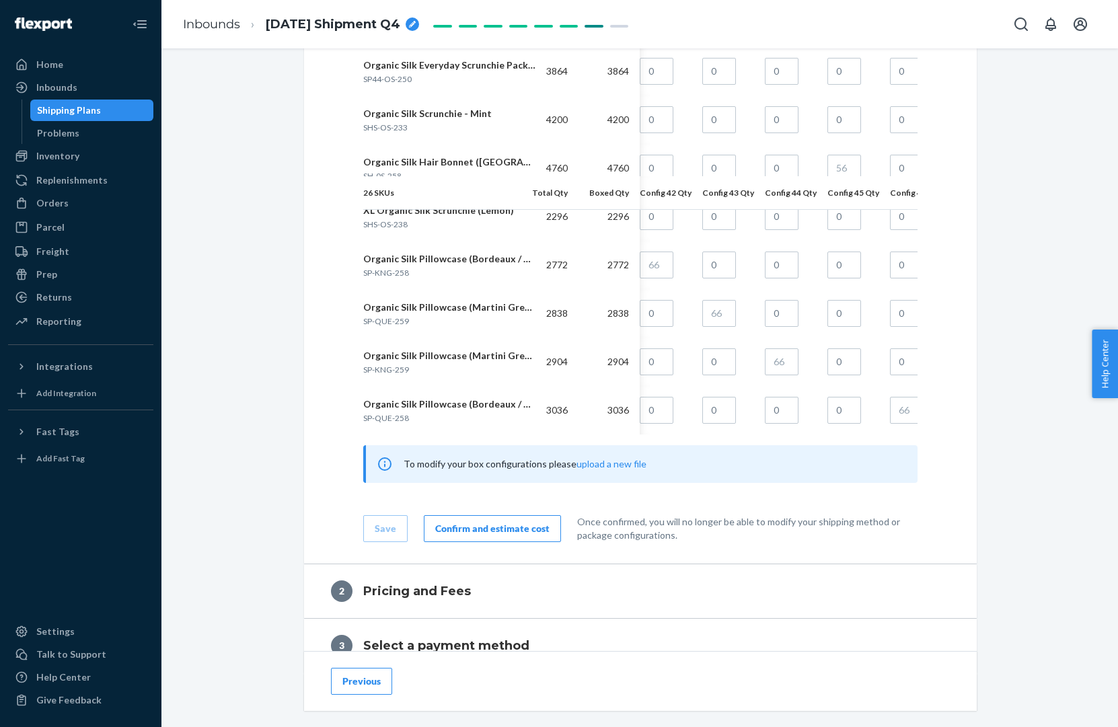
scroll to position [2030, 0]
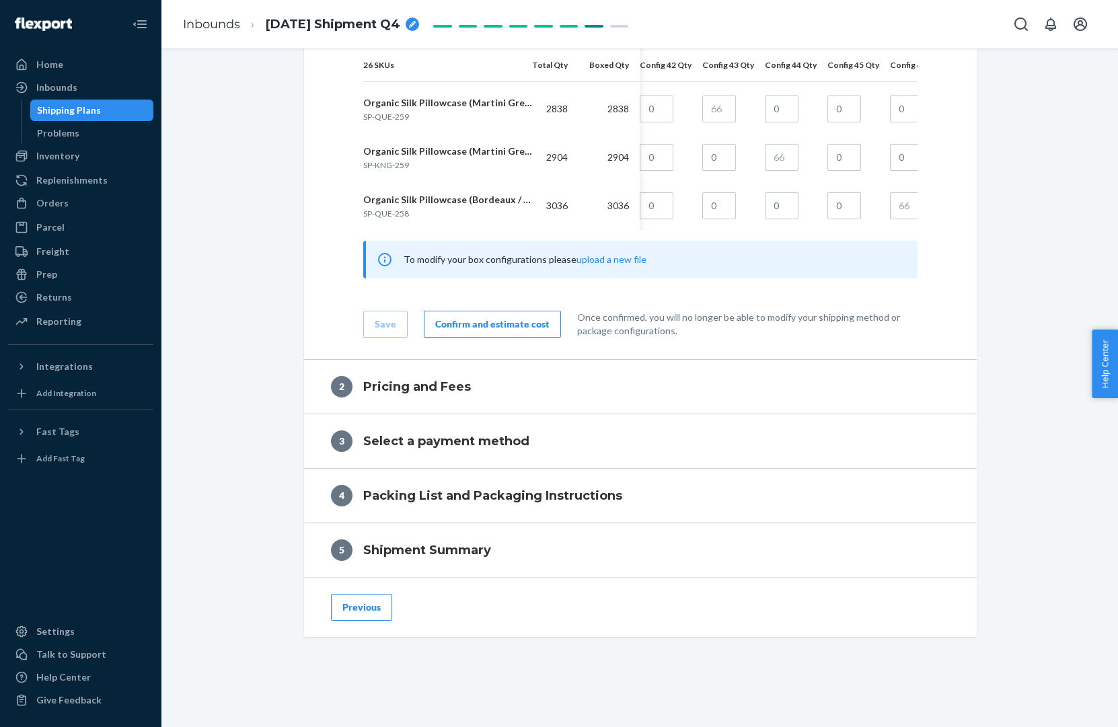
click at [478, 326] on div "Confirm and estimate cost" at bounding box center [492, 324] width 114 height 13
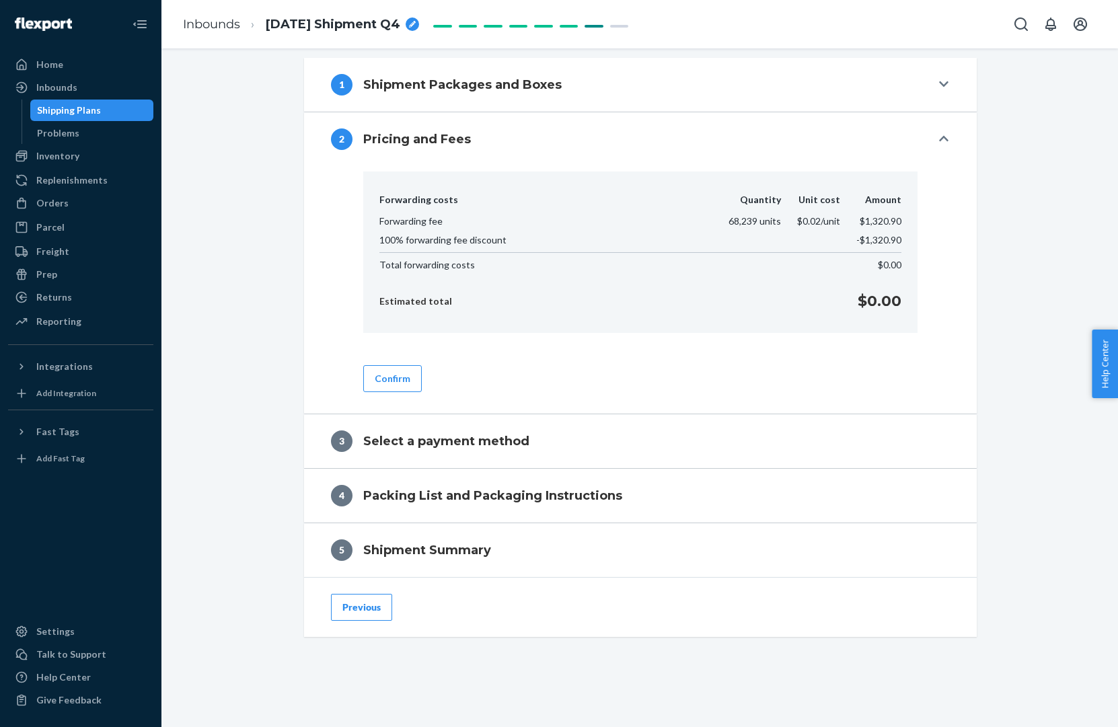
scroll to position [565, 0]
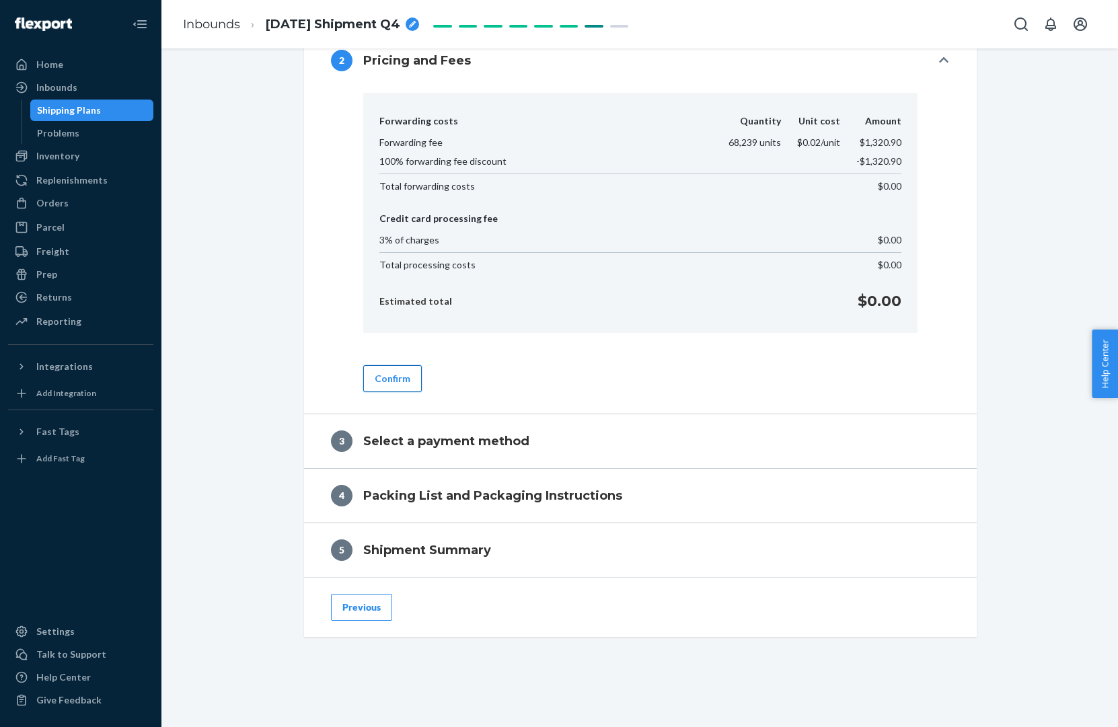
click at [378, 372] on button "Confirm" at bounding box center [392, 378] width 59 height 27
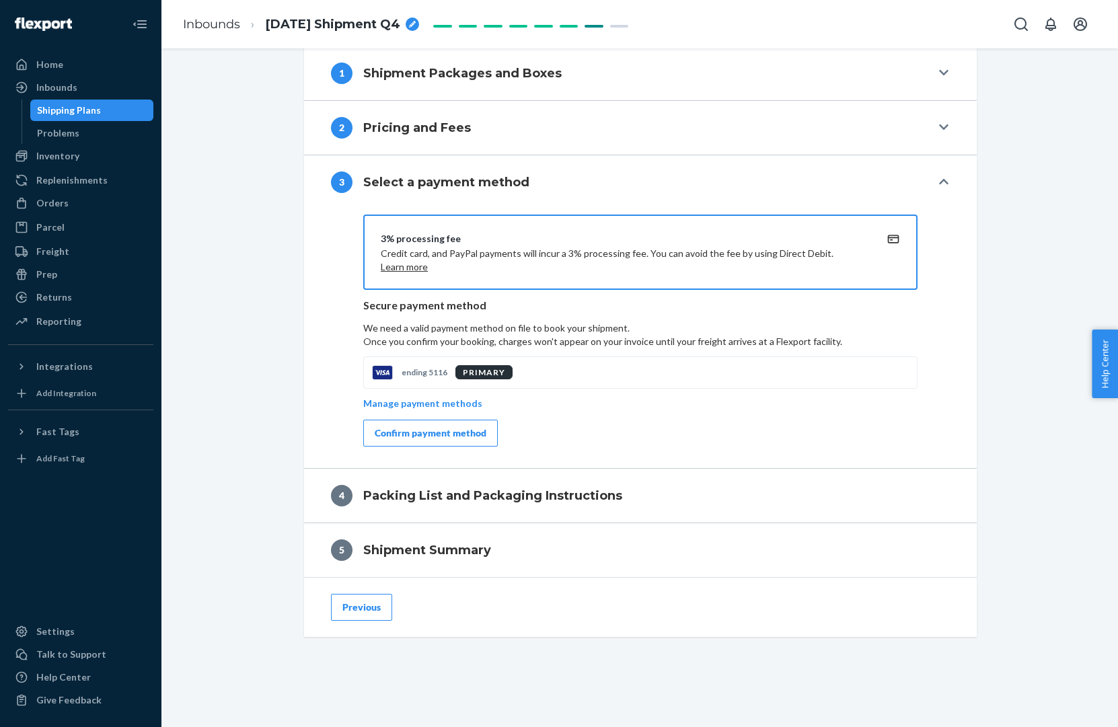
click at [407, 432] on div "Confirm payment method" at bounding box center [431, 433] width 112 height 13
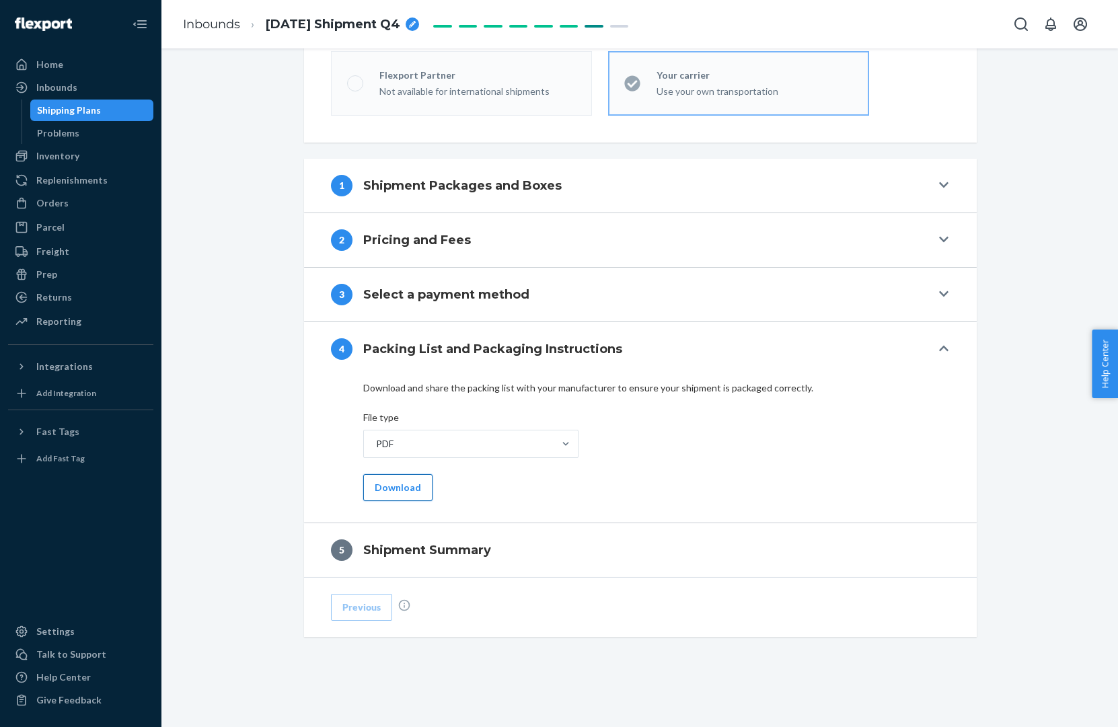
click at [391, 487] on button "Download" at bounding box center [397, 487] width 69 height 27
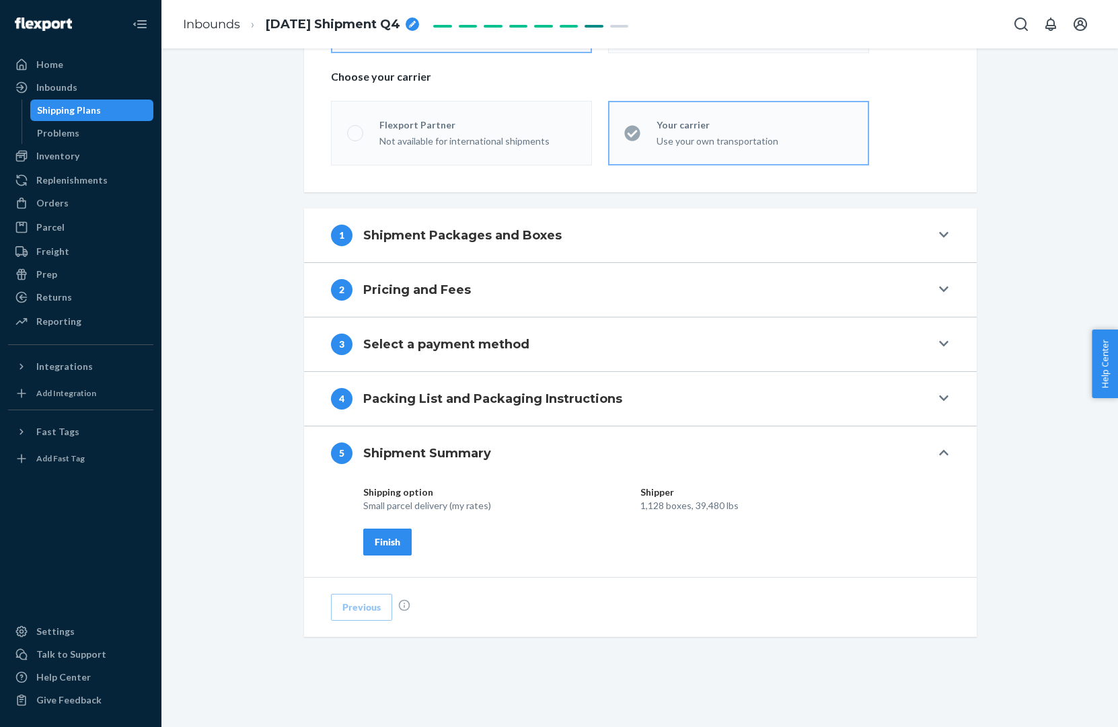
click at [385, 546] on div "Finish" at bounding box center [388, 542] width 26 height 13
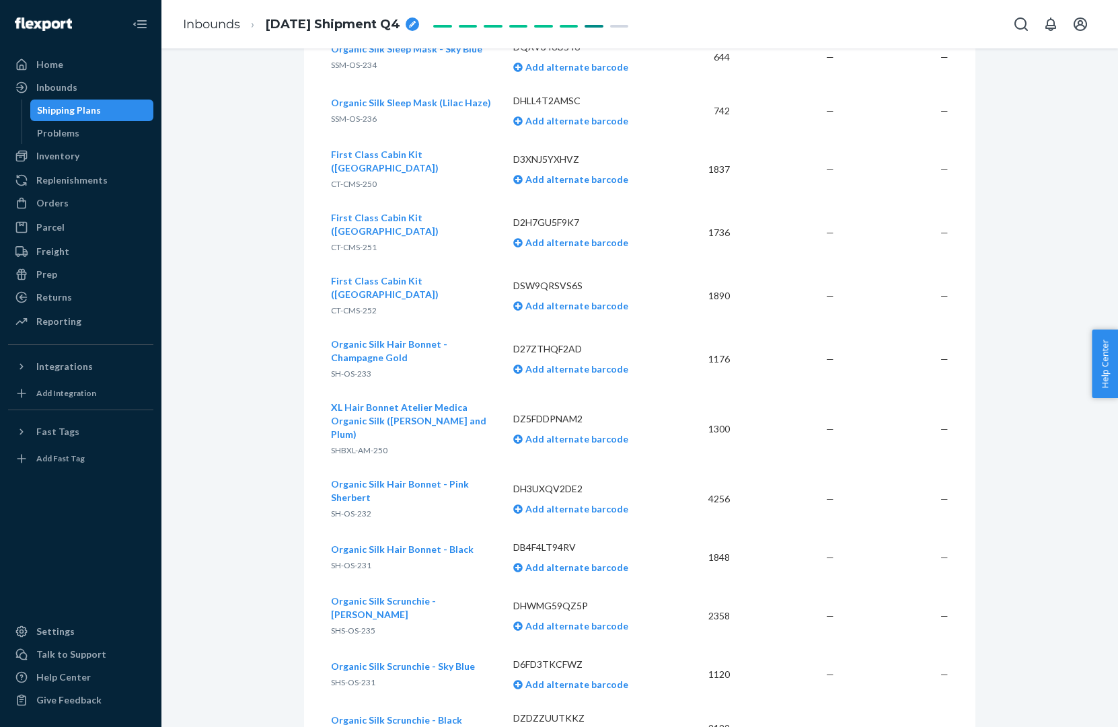
scroll to position [0, 0]
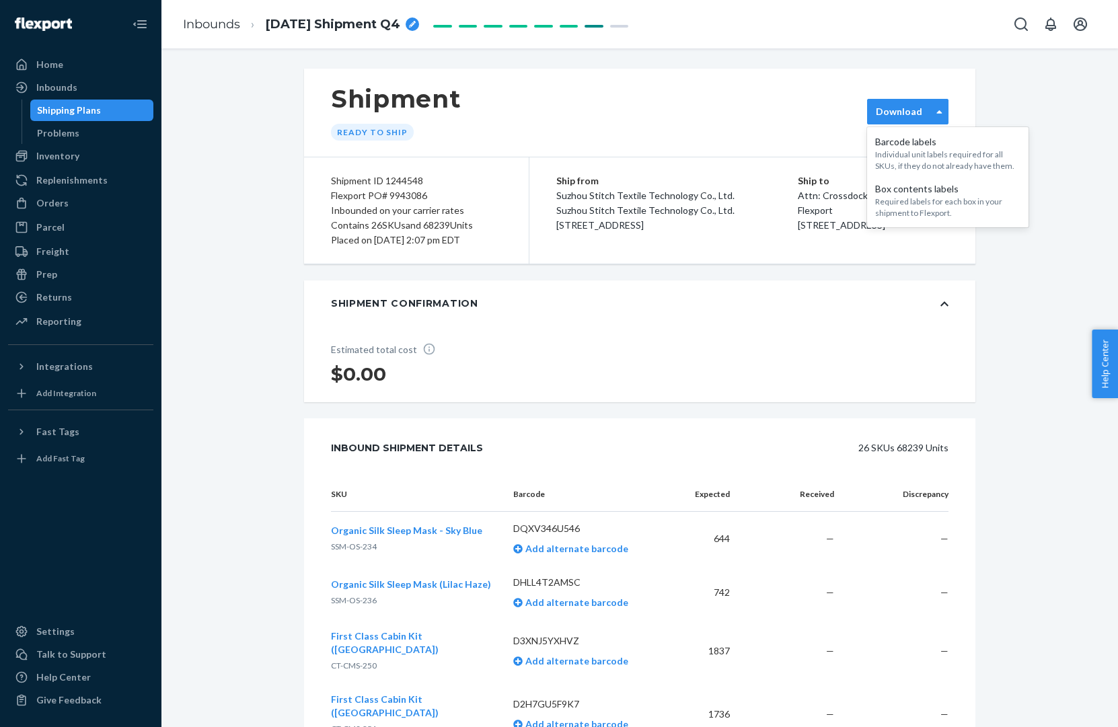
click at [921, 113] on label "Download" at bounding box center [899, 111] width 46 height 13
click at [907, 192] on div "Box contents labels" at bounding box center [947, 188] width 145 height 13
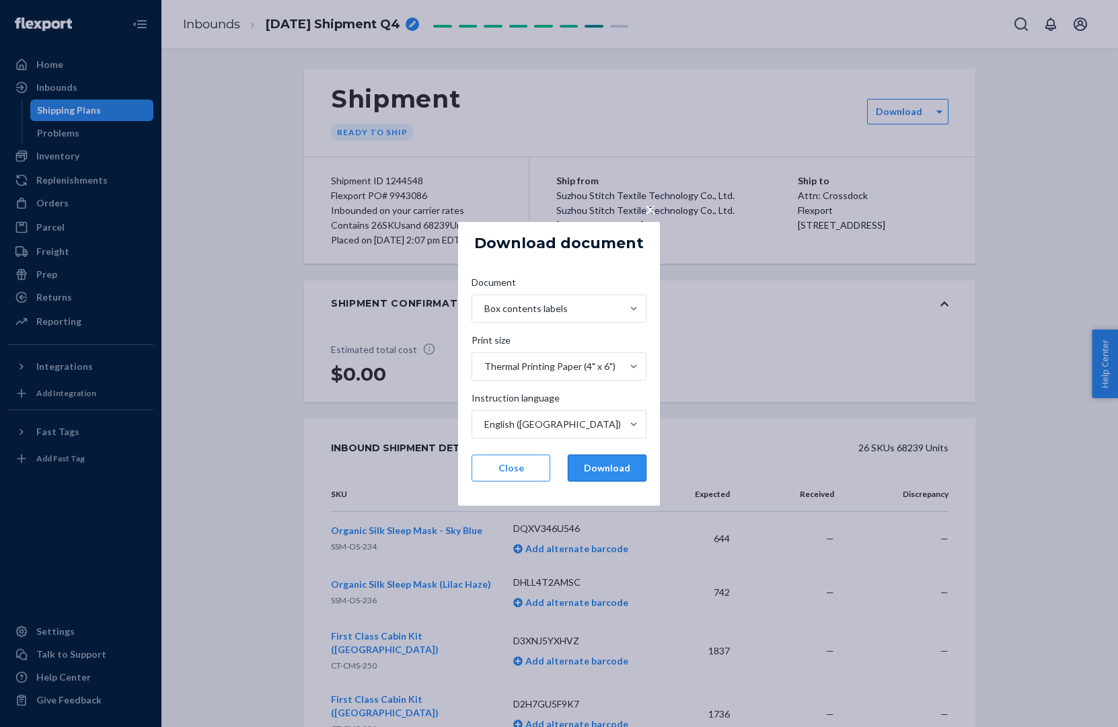
click at [597, 461] on button "Download" at bounding box center [607, 468] width 79 height 27
click at [516, 471] on button "Close" at bounding box center [511, 468] width 79 height 27
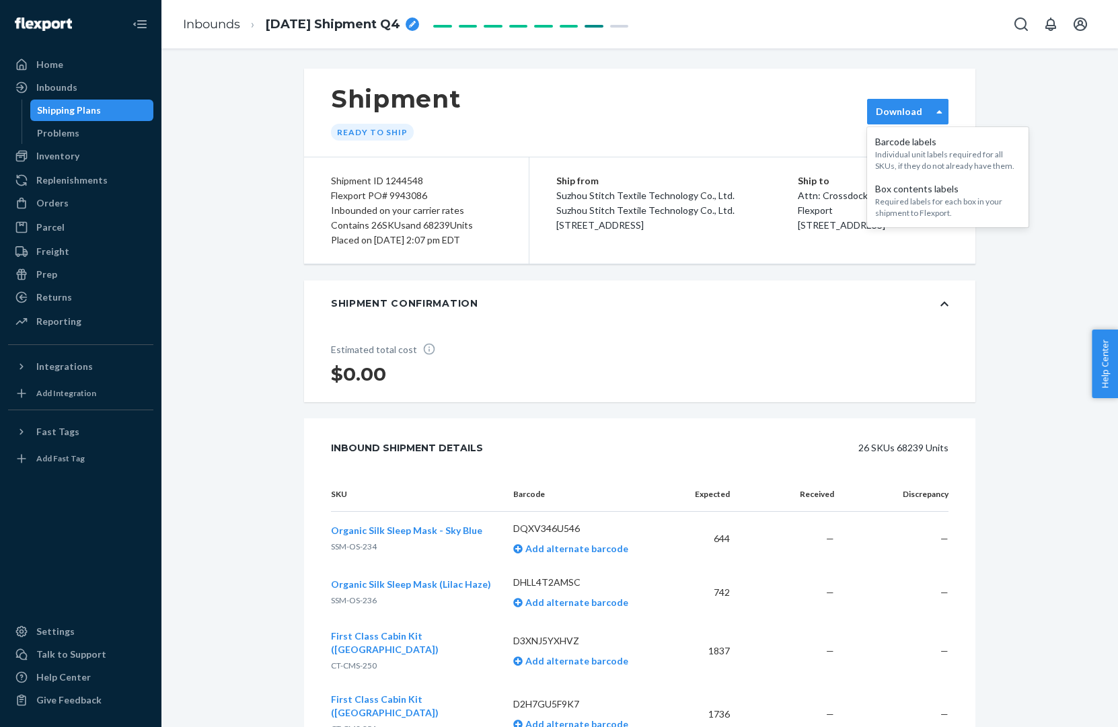
click at [894, 110] on label "Download" at bounding box center [899, 111] width 46 height 13
click at [902, 203] on div "Required labels for each box in your shipment to Flexport." at bounding box center [947, 207] width 145 height 23
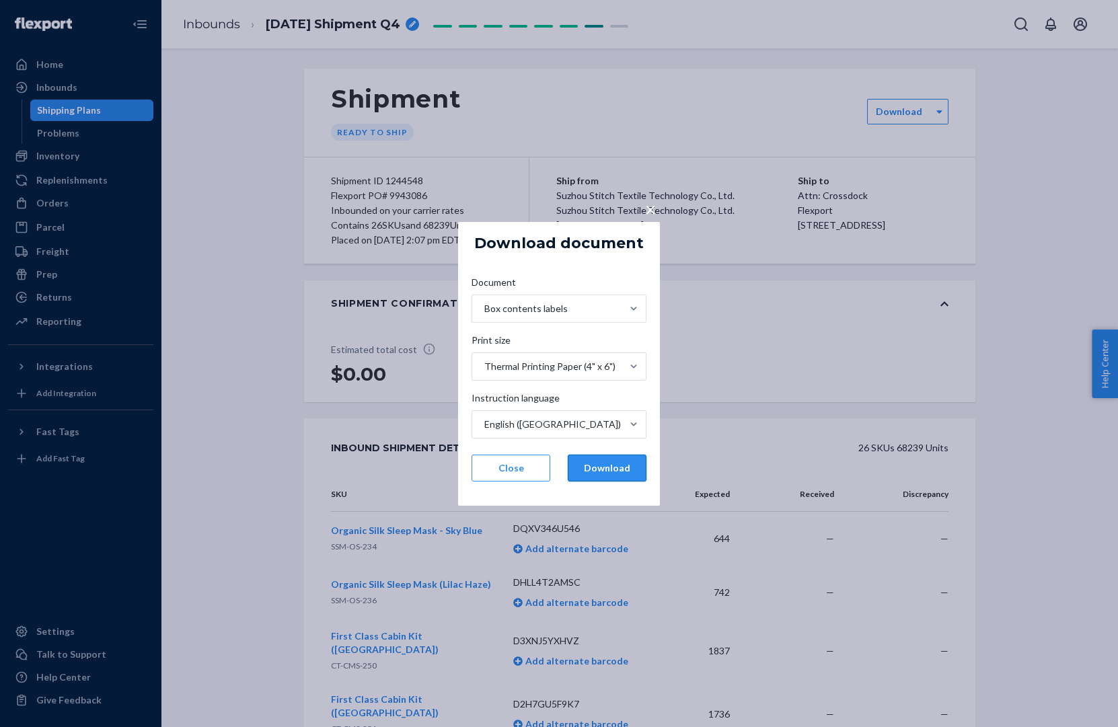
click at [622, 473] on button "Download" at bounding box center [607, 468] width 79 height 27
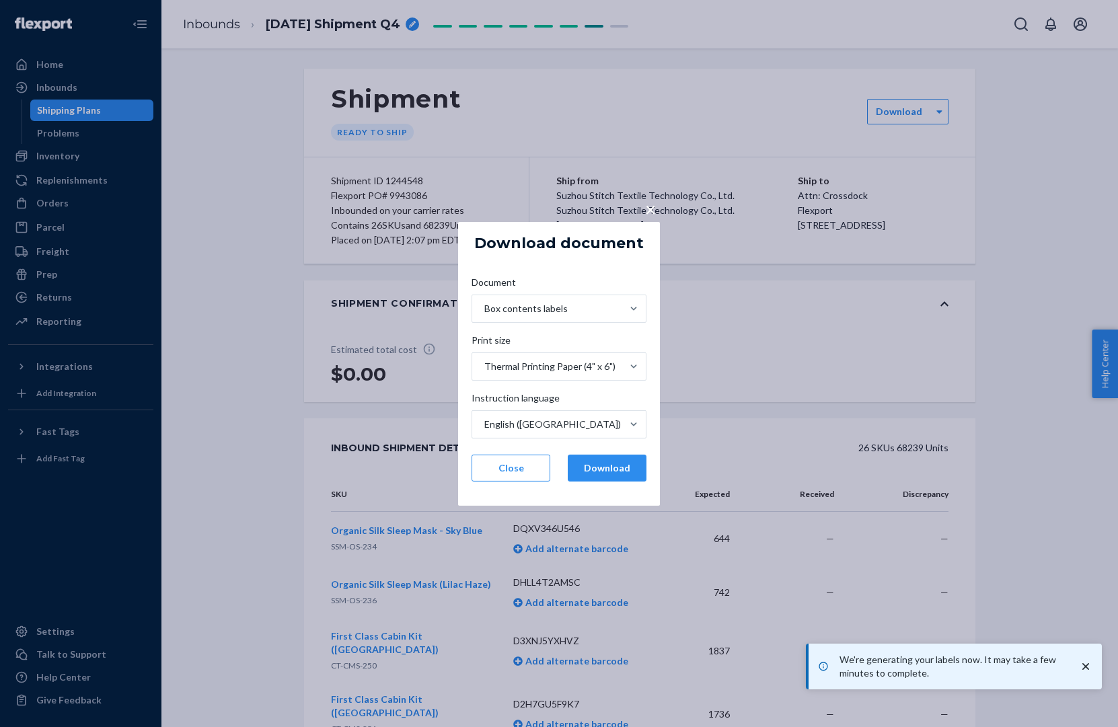
click at [957, 670] on p "We're generating your labels now. It may take a few minutes to complete." at bounding box center [953, 666] width 226 height 27
click at [521, 469] on button "Close" at bounding box center [511, 468] width 79 height 27
